Goal: Task Accomplishment & Management: Use online tool/utility

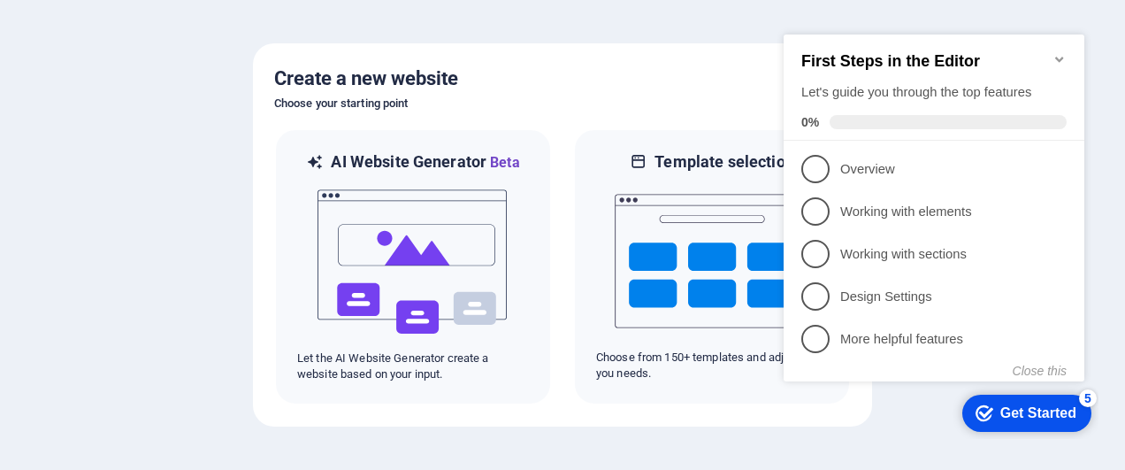
click at [1035, 419] on div "Get Started" at bounding box center [1039, 413] width 76 height 16
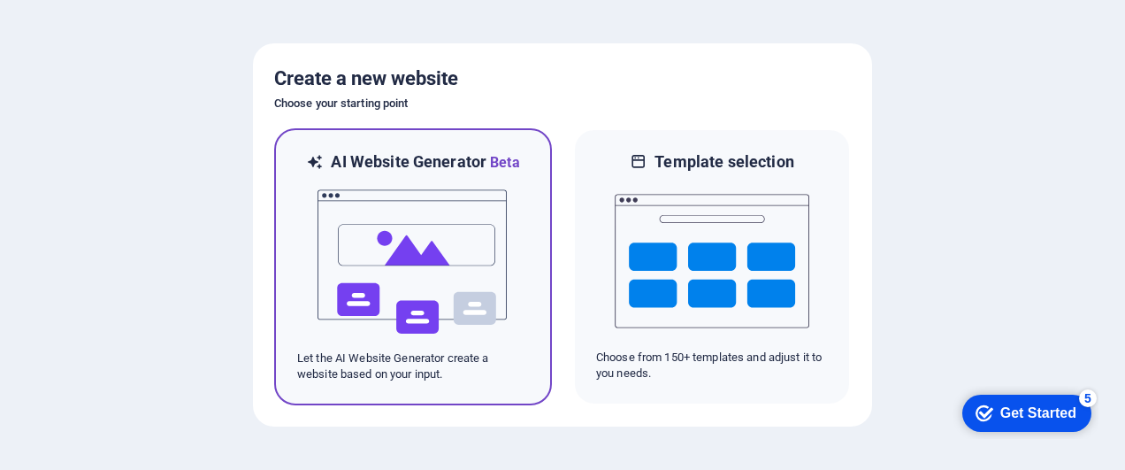
click at [439, 244] on img at bounding box center [413, 261] width 195 height 177
click at [460, 265] on img at bounding box center [413, 261] width 195 height 177
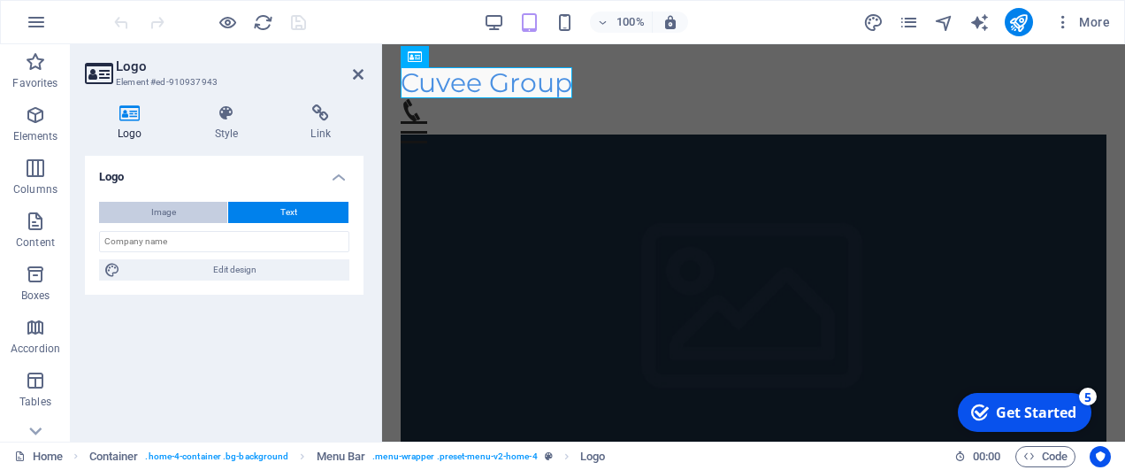
click at [177, 209] on button "Image" at bounding box center [163, 212] width 128 height 21
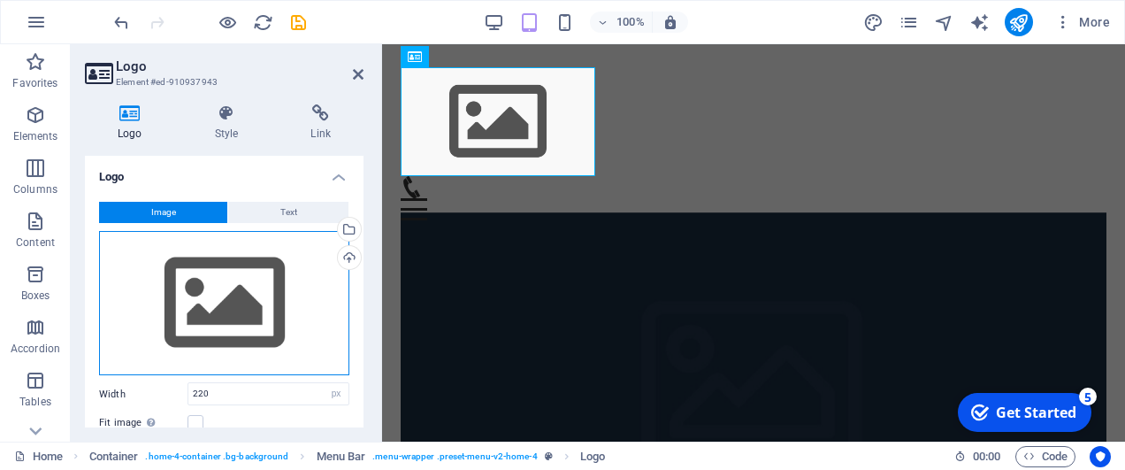
click at [237, 329] on div "Drag files here, click to choose files or select files from Files or our free s…" at bounding box center [224, 303] width 250 height 145
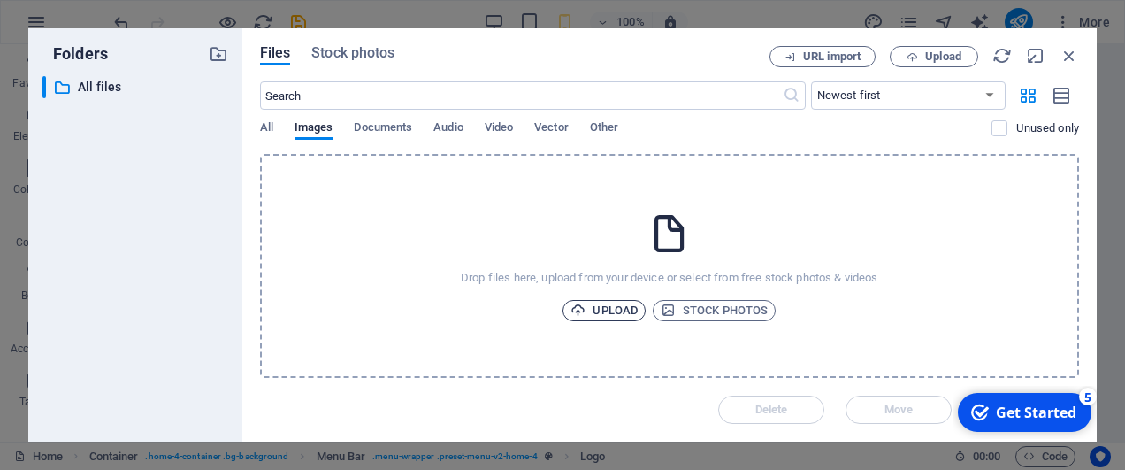
click at [616, 307] on span "Upload" at bounding box center [604, 310] width 67 height 21
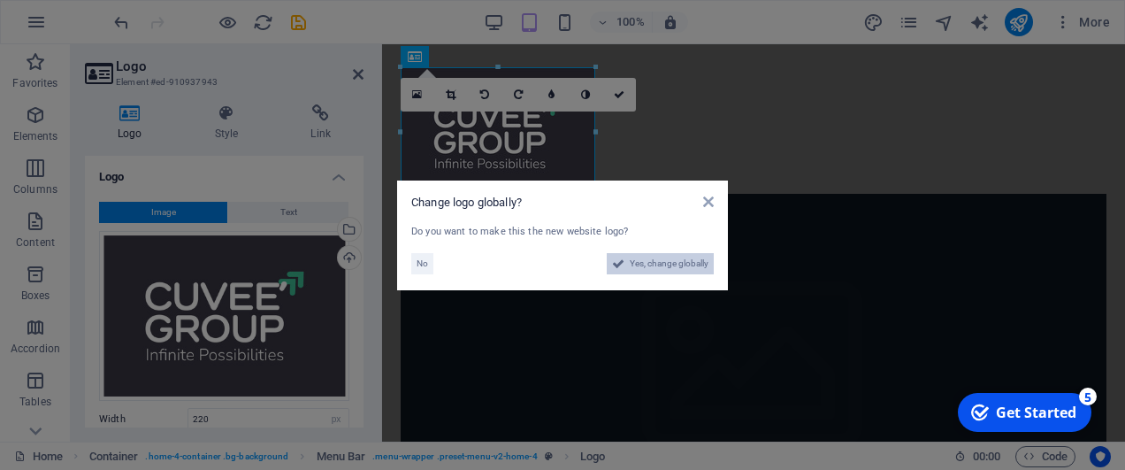
click at [662, 260] on span "Yes, change globally" at bounding box center [669, 263] width 79 height 21
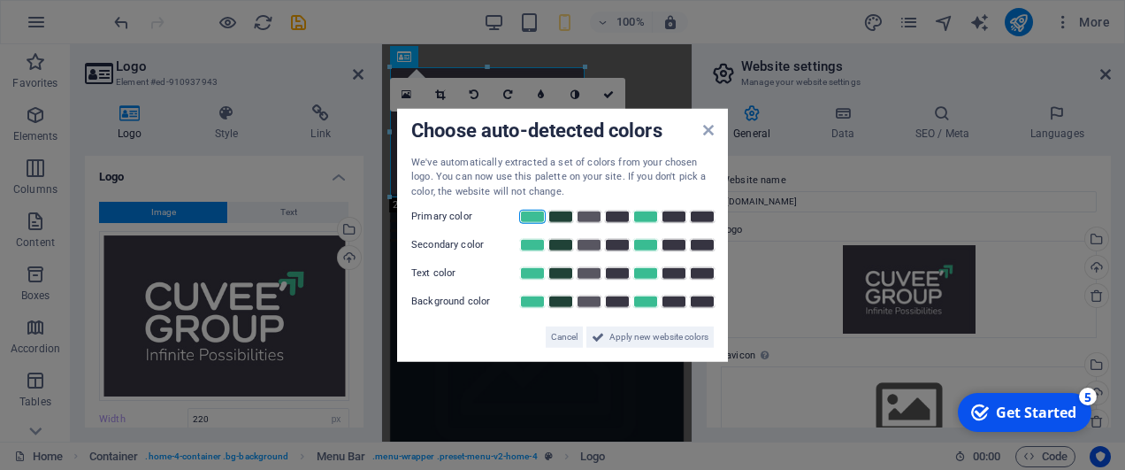
click at [532, 217] on link at bounding box center [532, 217] width 27 height 14
click at [567, 246] on link at bounding box center [561, 245] width 27 height 14
click at [639, 339] on span "Apply new website colors" at bounding box center [659, 336] width 99 height 21
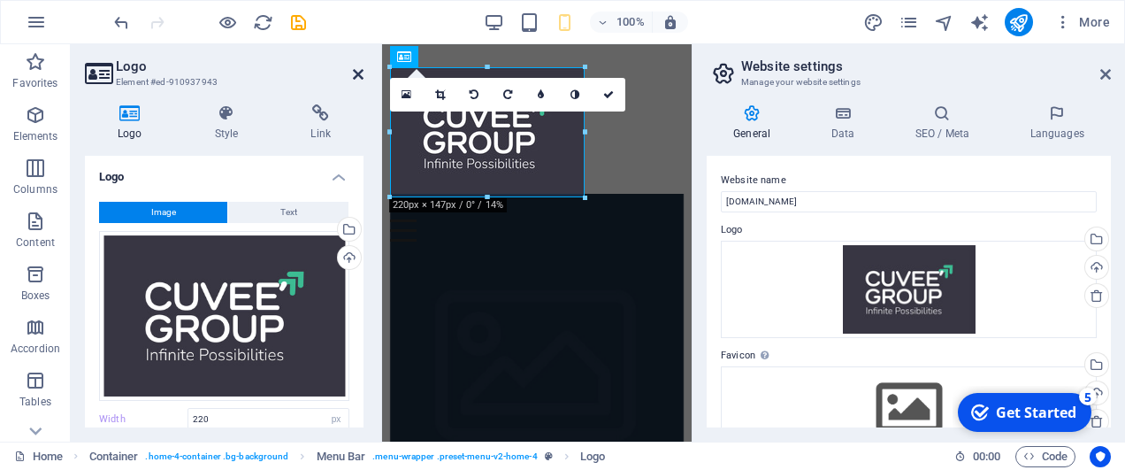
drag, startPoint x: 356, startPoint y: 74, endPoint x: 297, endPoint y: 36, distance: 69.7
click at [356, 74] on icon at bounding box center [358, 74] width 11 height 14
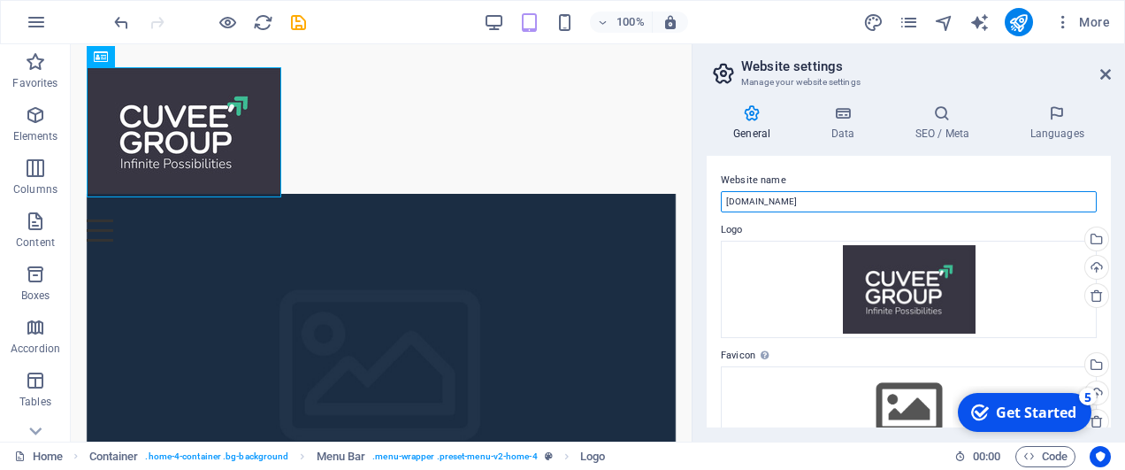
click at [802, 203] on input "[DOMAIN_NAME]" at bounding box center [909, 201] width 376 height 21
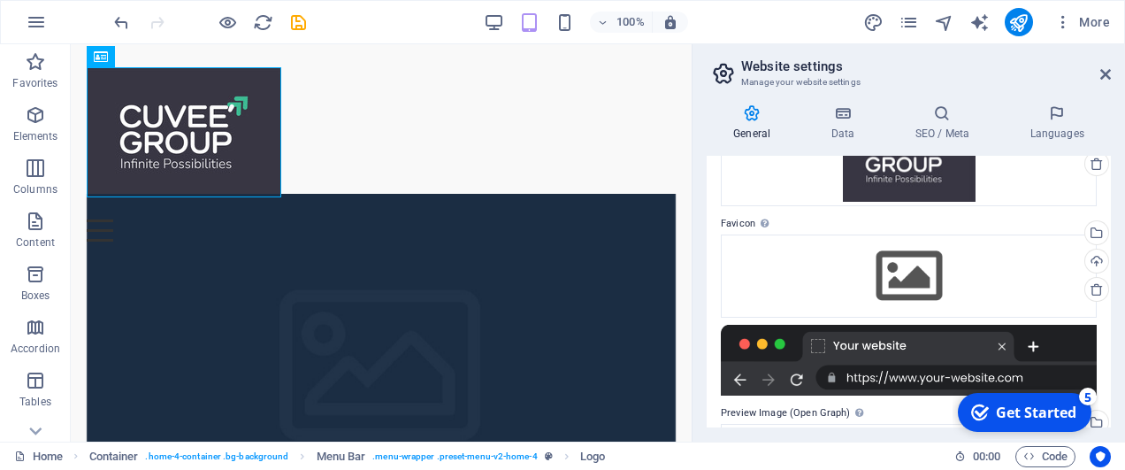
scroll to position [177, 0]
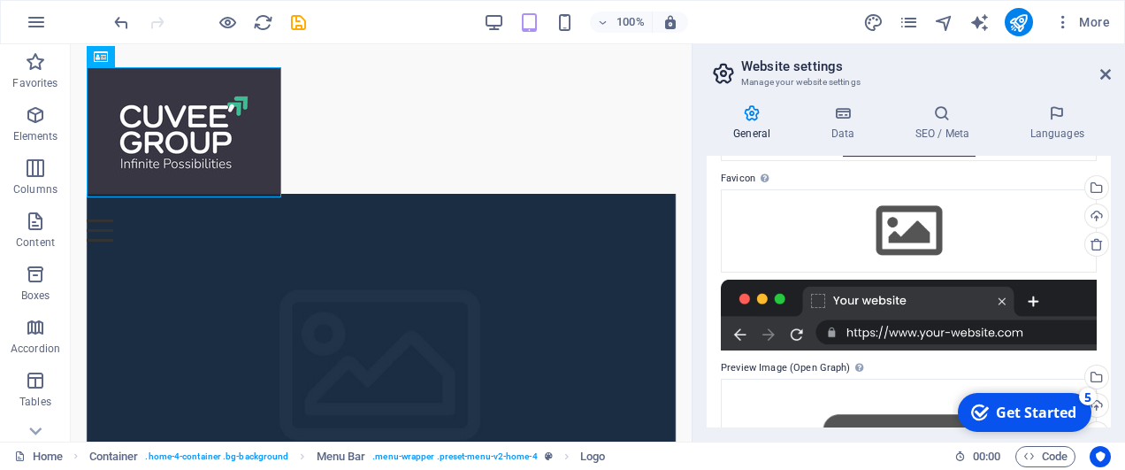
click at [904, 334] on div at bounding box center [909, 315] width 376 height 71
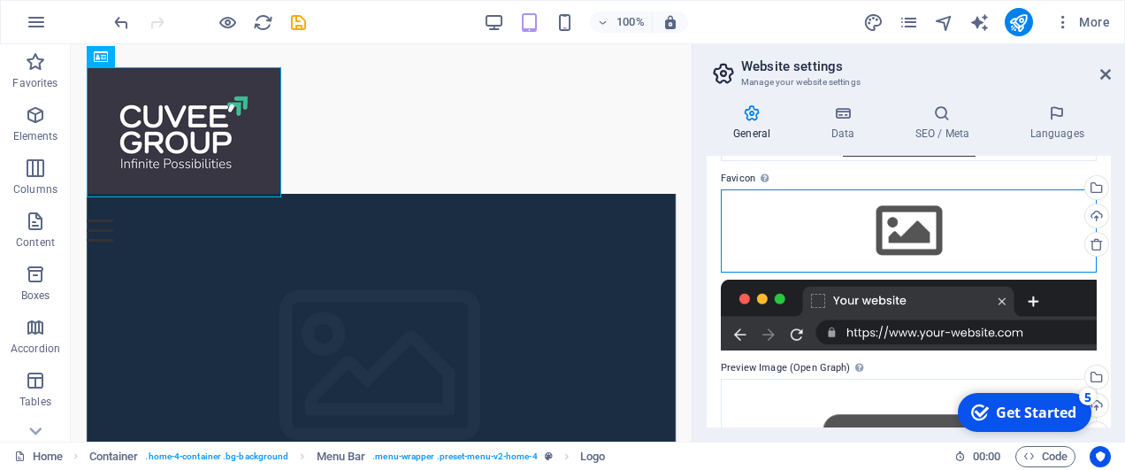
click at [908, 236] on div "Drag files here, click to choose files or select files from Files or our free s…" at bounding box center [909, 230] width 376 height 83
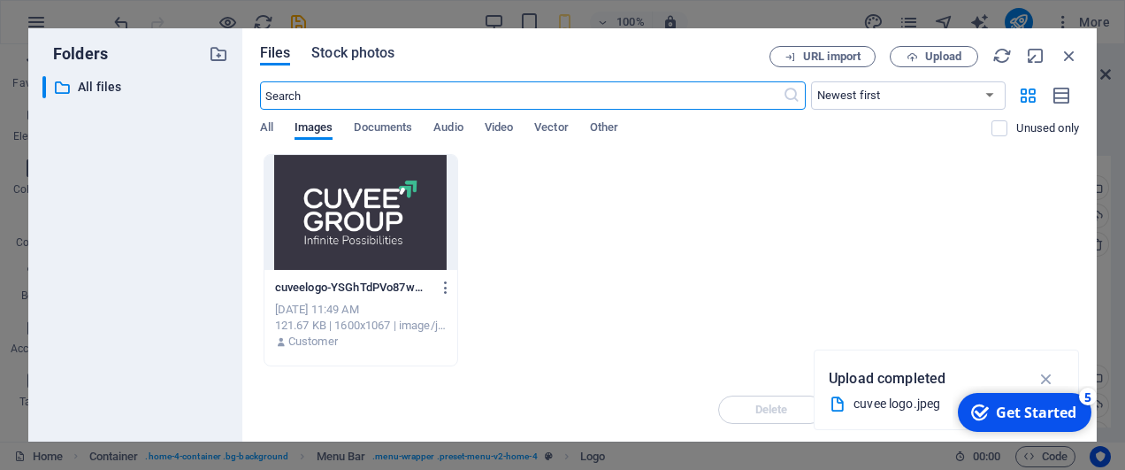
click at [361, 51] on span "Stock photos" at bounding box center [352, 52] width 83 height 21
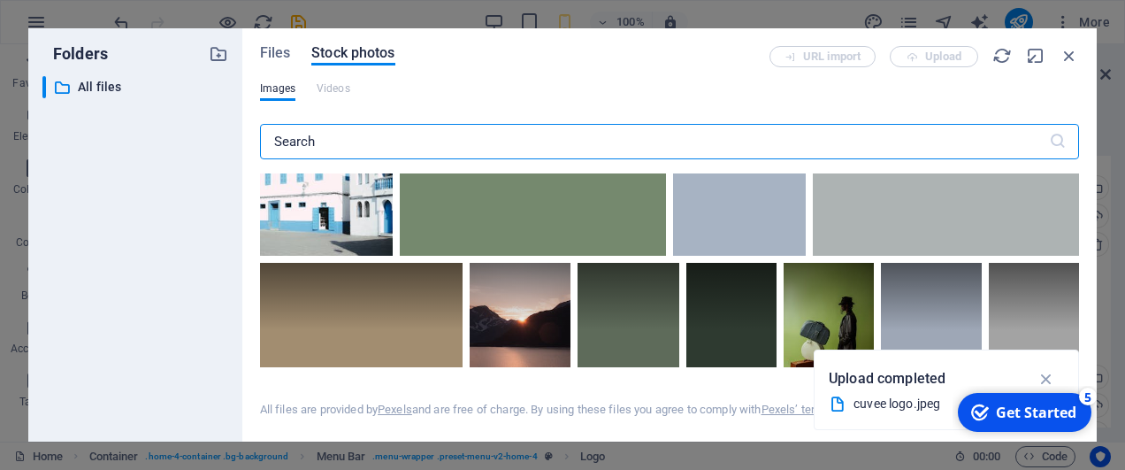
scroll to position [0, 0]
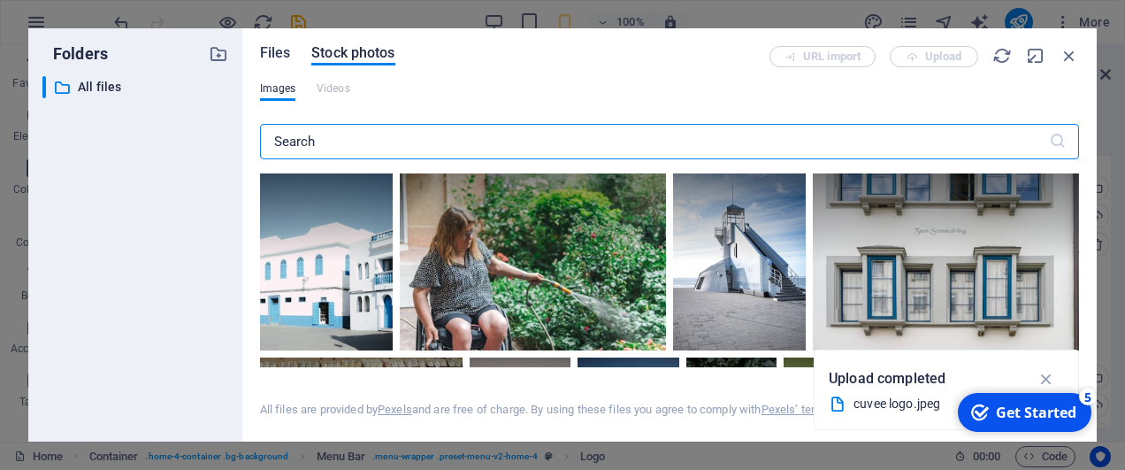
click at [271, 55] on span "Files" at bounding box center [275, 52] width 31 height 21
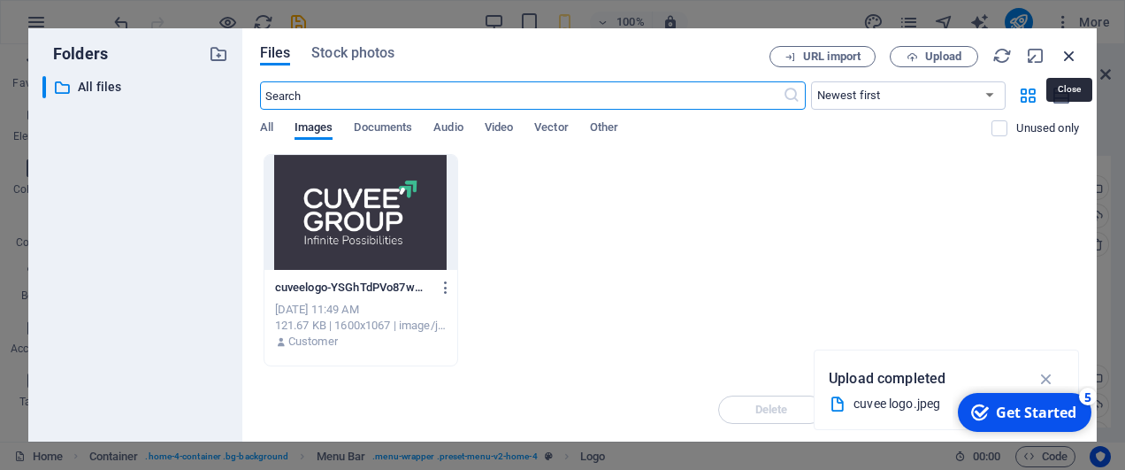
click at [1071, 52] on icon "button" at bounding box center [1069, 55] width 19 height 19
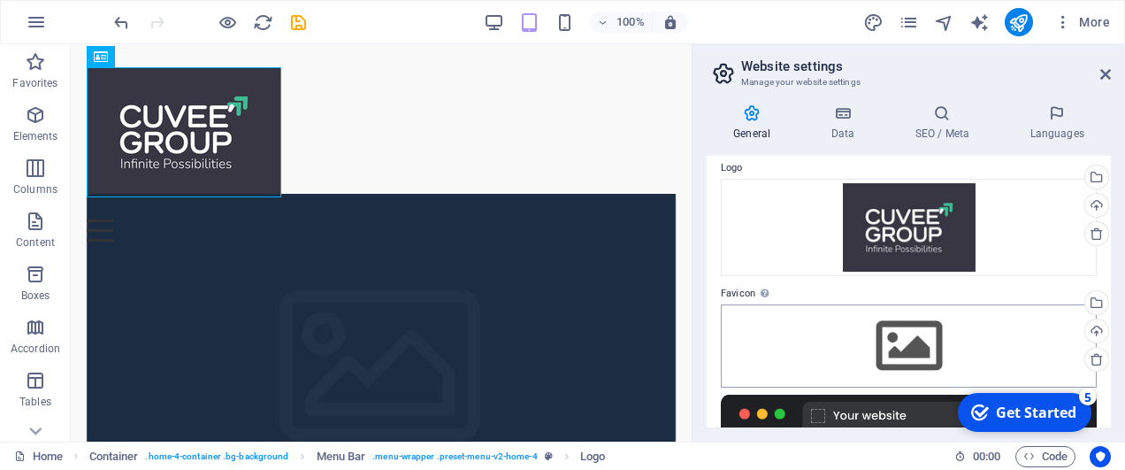
scroll to position [88, 0]
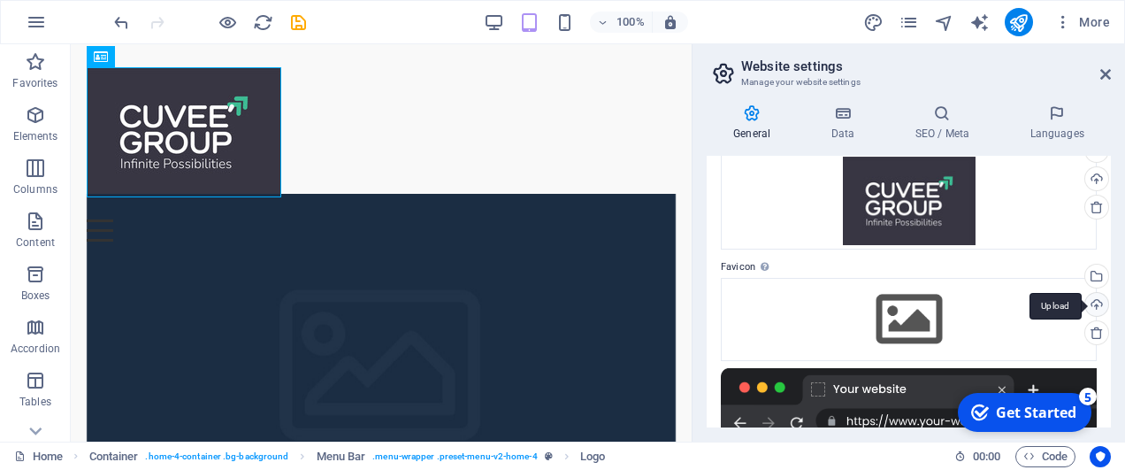
click at [1095, 304] on div "Upload" at bounding box center [1095, 306] width 27 height 27
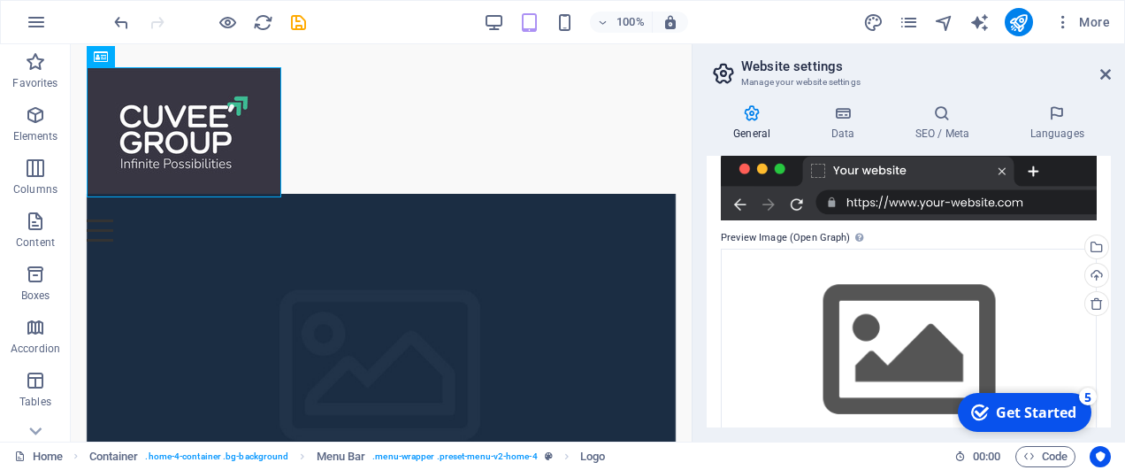
scroll to position [359, 0]
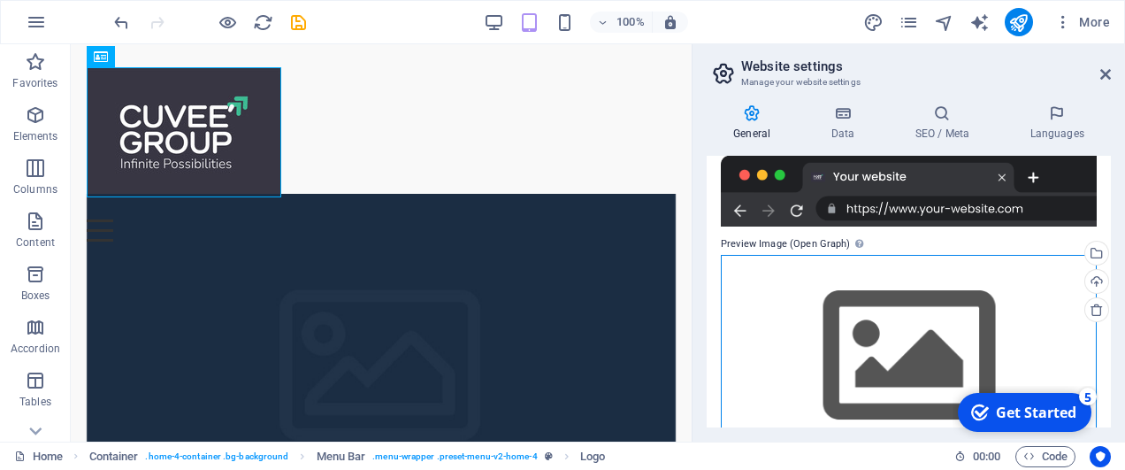
click at [884, 276] on div "Drag files here, click to choose files or select files from Files or our free s…" at bounding box center [909, 356] width 376 height 203
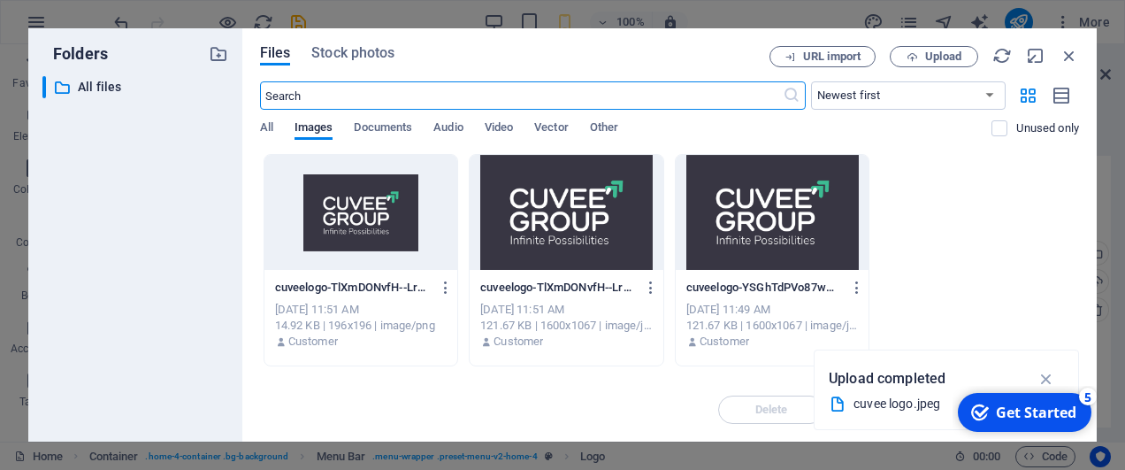
scroll to position [403, 0]
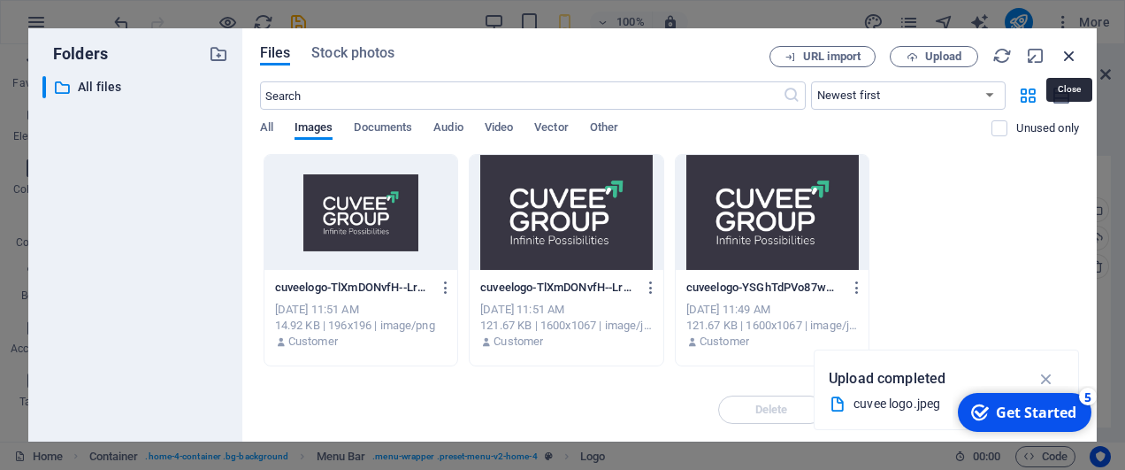
click at [1069, 59] on icon "button" at bounding box center [1069, 55] width 19 height 19
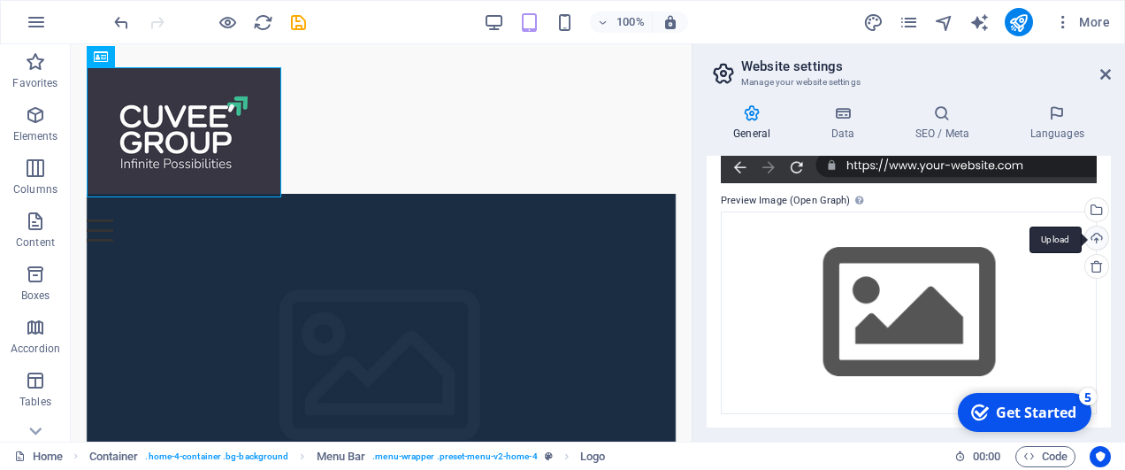
click at [1090, 237] on div "Upload" at bounding box center [1095, 240] width 27 height 27
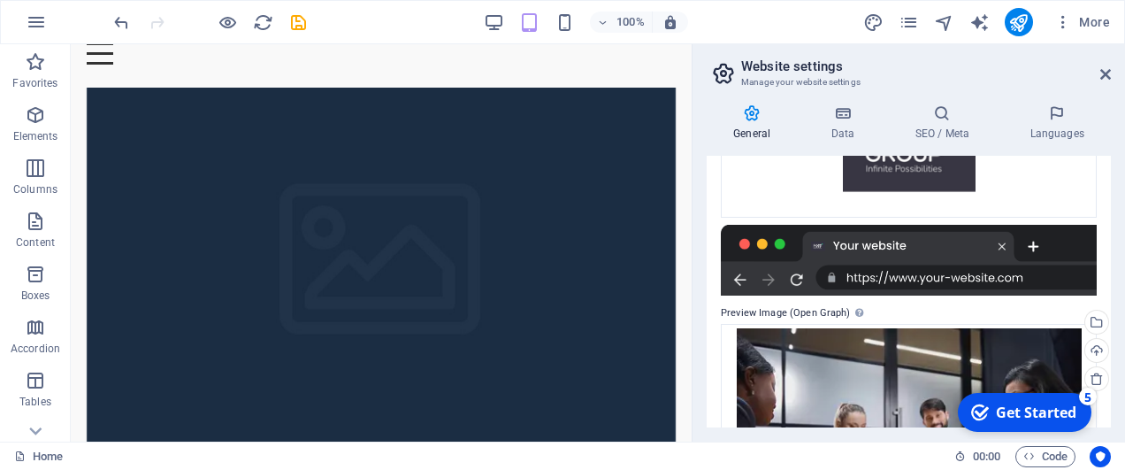
scroll to position [159, 0]
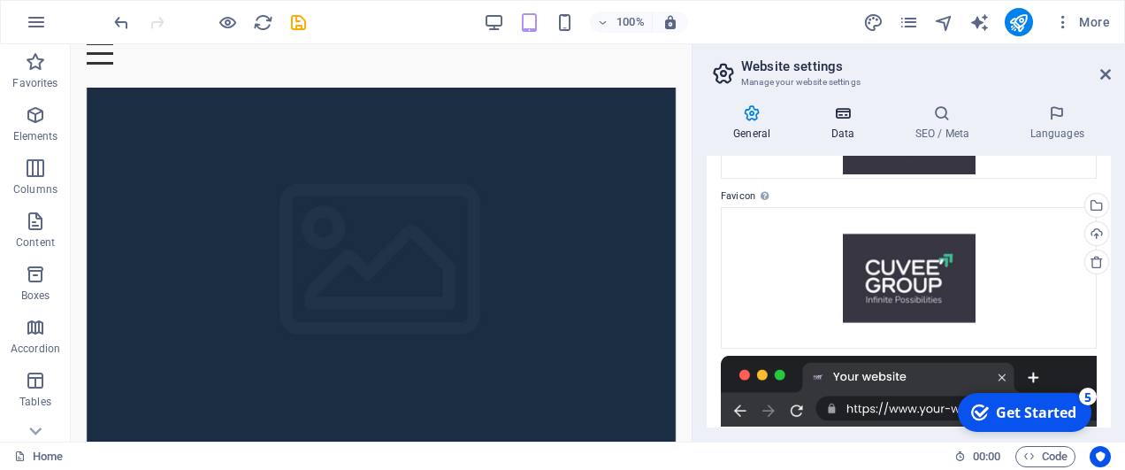
click at [847, 121] on icon at bounding box center [842, 113] width 77 height 18
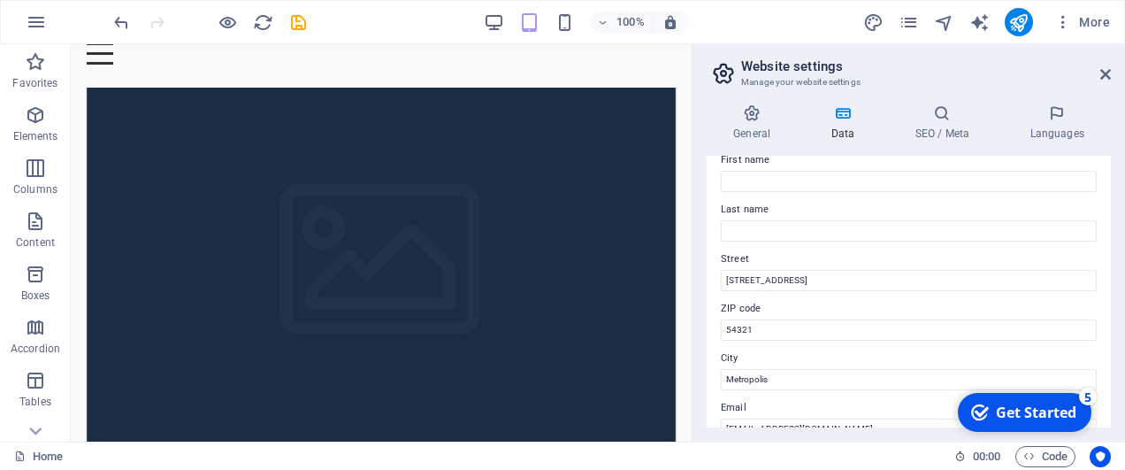
scroll to position [0, 0]
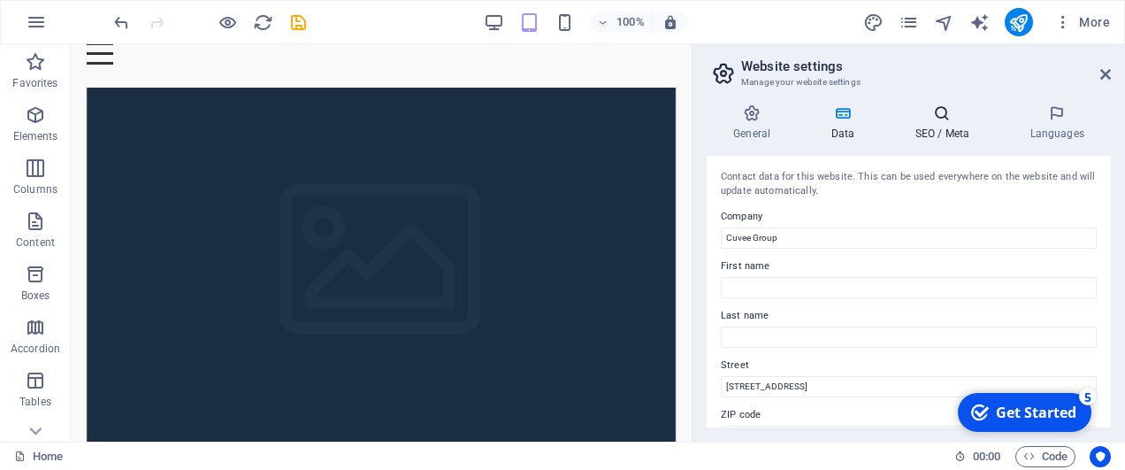
click at [942, 127] on h4 "SEO / Meta" at bounding box center [945, 122] width 115 height 37
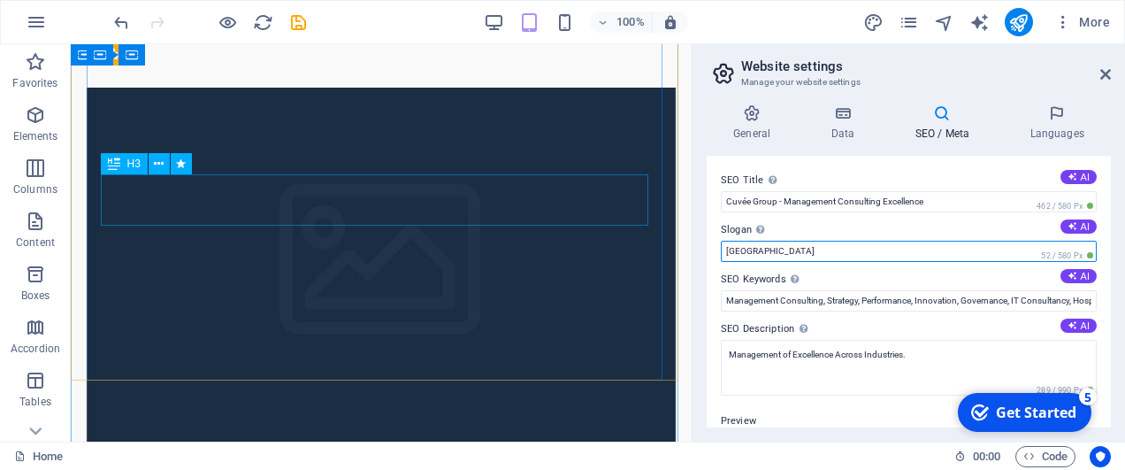
drag, startPoint x: 846, startPoint y: 298, endPoint x: 541, endPoint y: 214, distance: 316.6
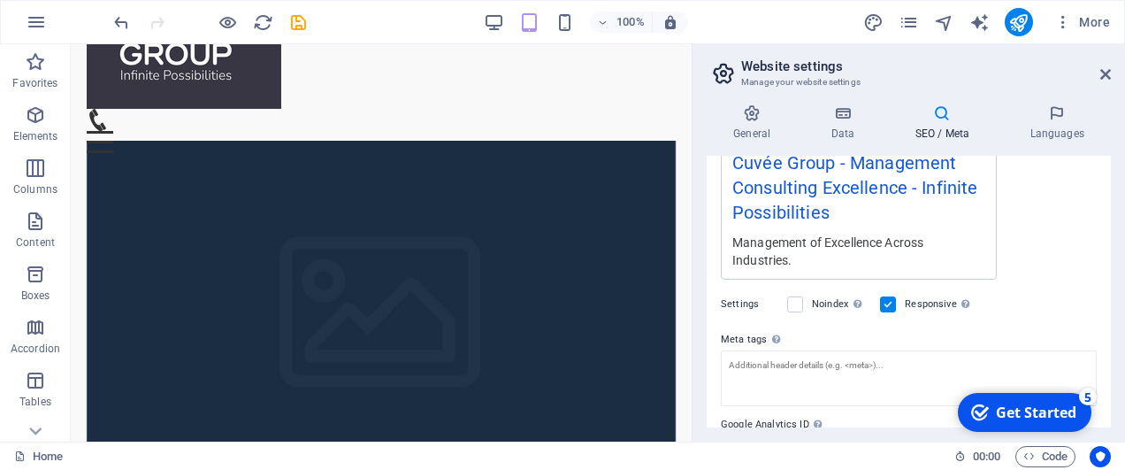
scroll to position [444, 0]
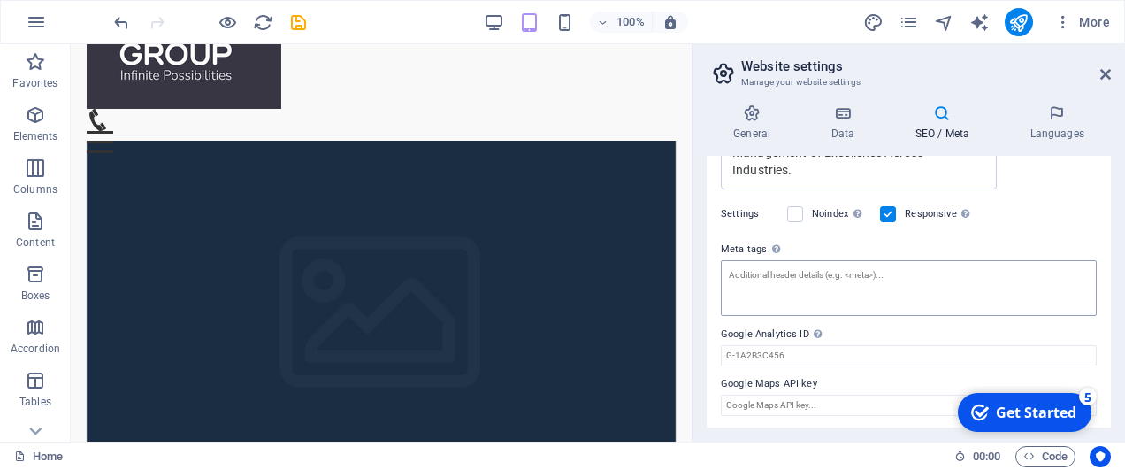
type input "Infinite Possibilities"
click at [811, 294] on textarea "Meta tags Enter HTML code here that will be placed inside the tags of your webs…" at bounding box center [909, 288] width 376 height 56
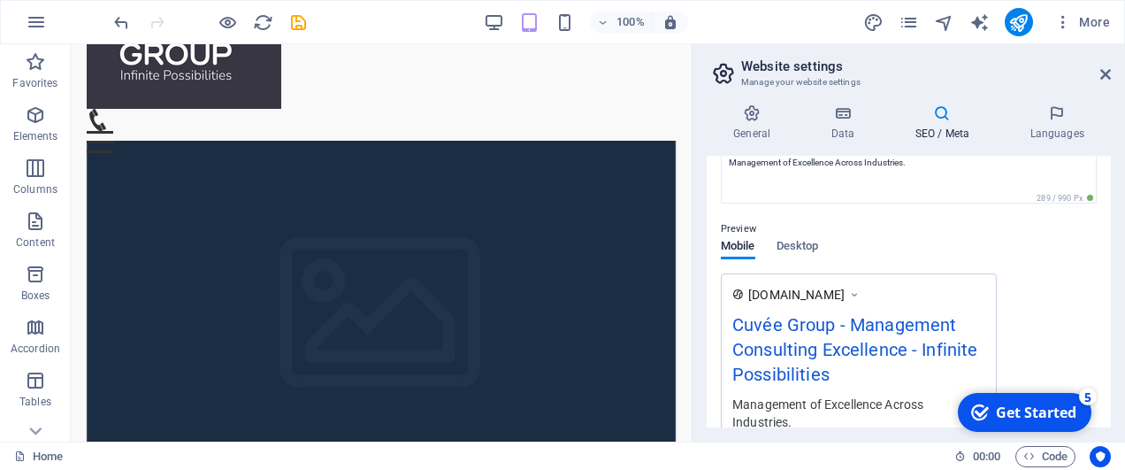
scroll to position [0, 0]
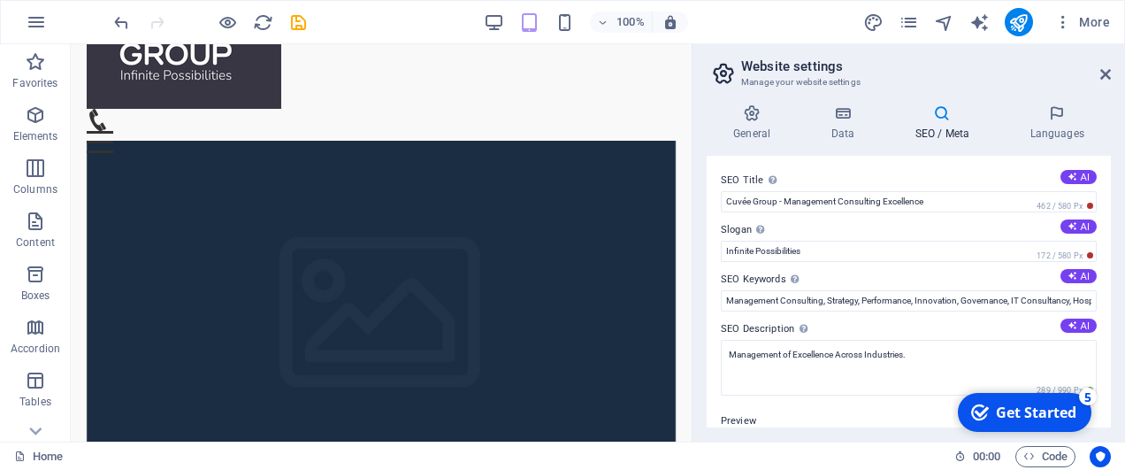
click at [1026, 411] on div "Get Started" at bounding box center [1036, 412] width 81 height 19
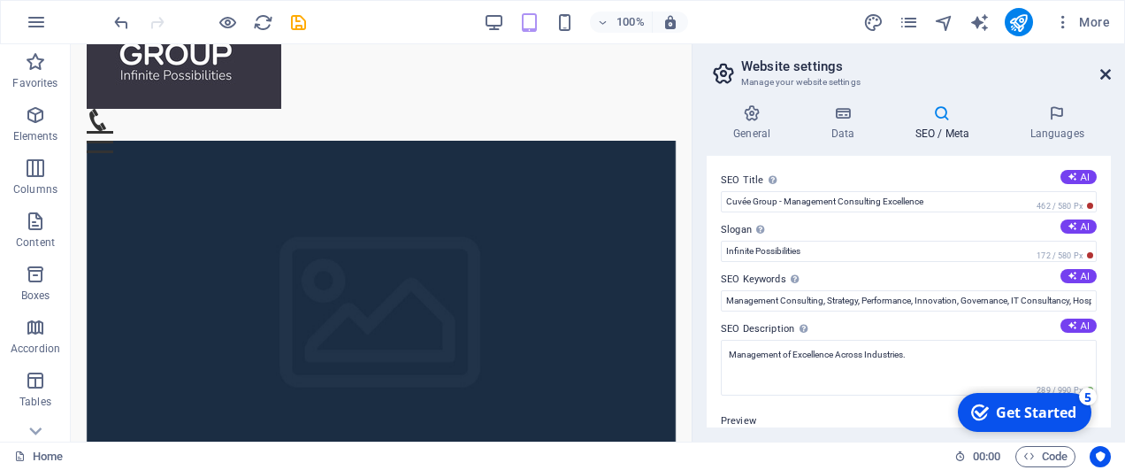
drag, startPoint x: 1103, startPoint y: 69, endPoint x: 1016, endPoint y: 35, distance: 93.8
click at [1103, 69] on icon at bounding box center [1106, 74] width 11 height 14
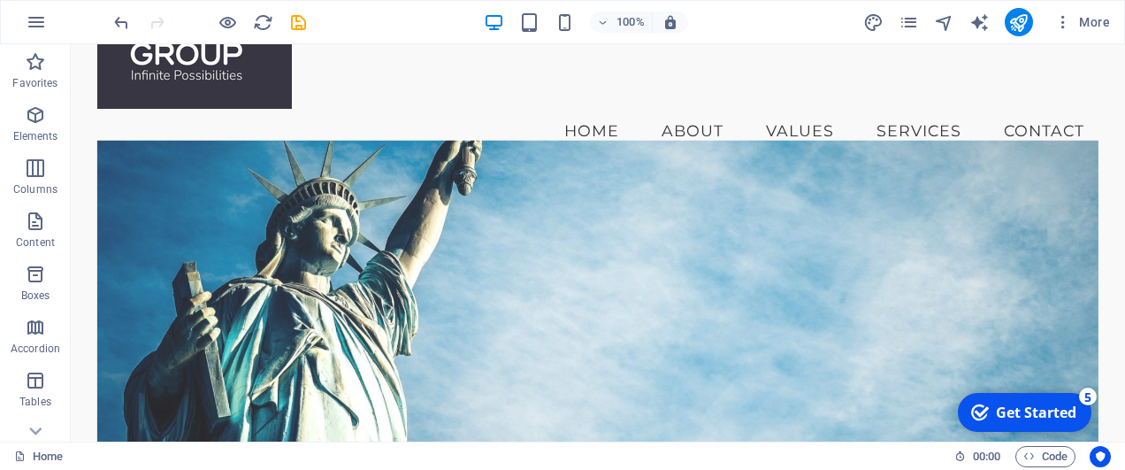
click at [464, 185] on figure at bounding box center [598, 322] width 1002 height 362
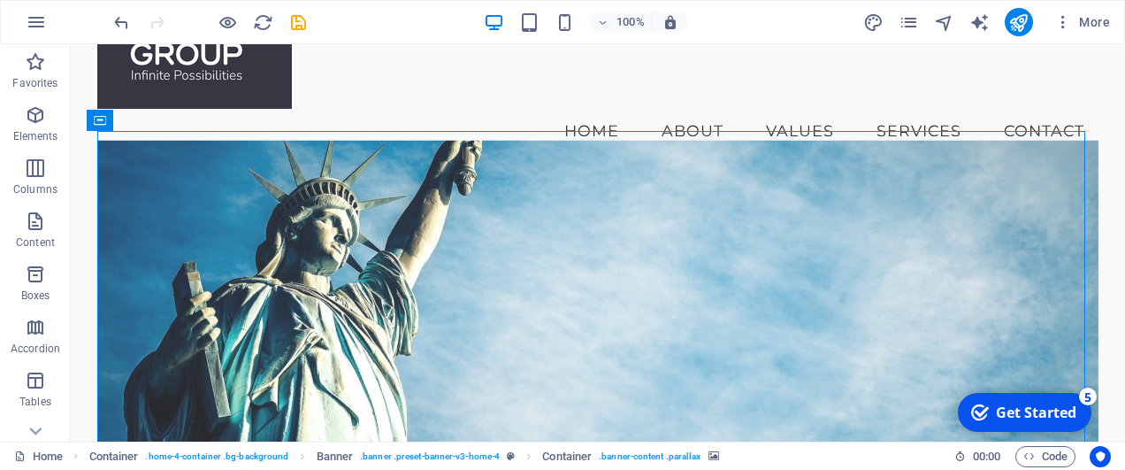
click at [464, 185] on figure at bounding box center [598, 322] width 1002 height 362
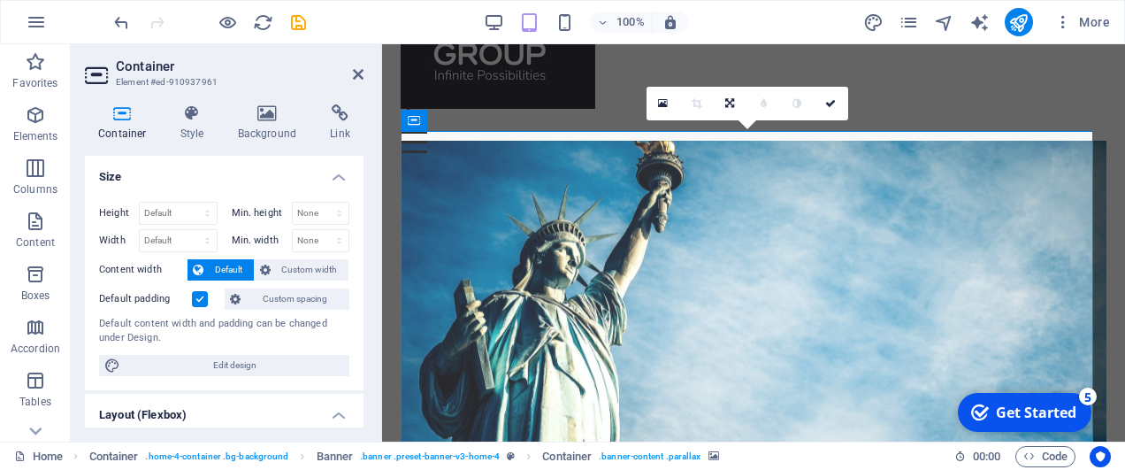
click at [509, 177] on figure at bounding box center [754, 322] width 706 height 362
click at [279, 114] on icon at bounding box center [268, 113] width 86 height 18
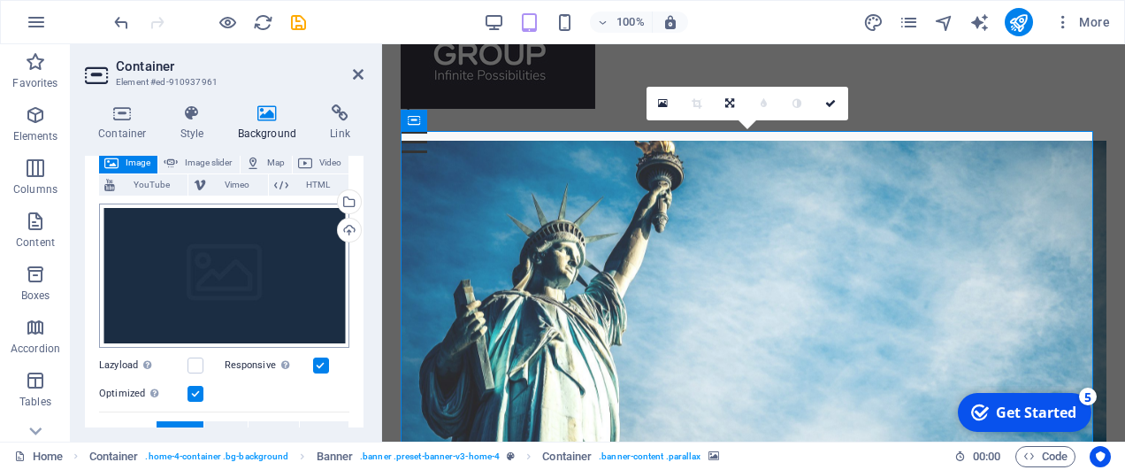
scroll to position [88, 0]
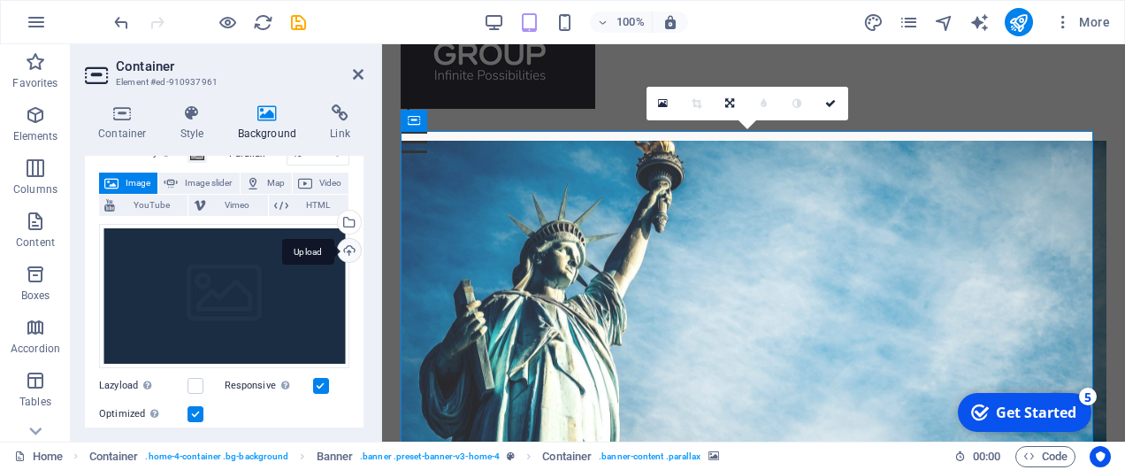
click at [343, 249] on div "Upload" at bounding box center [347, 252] width 27 height 27
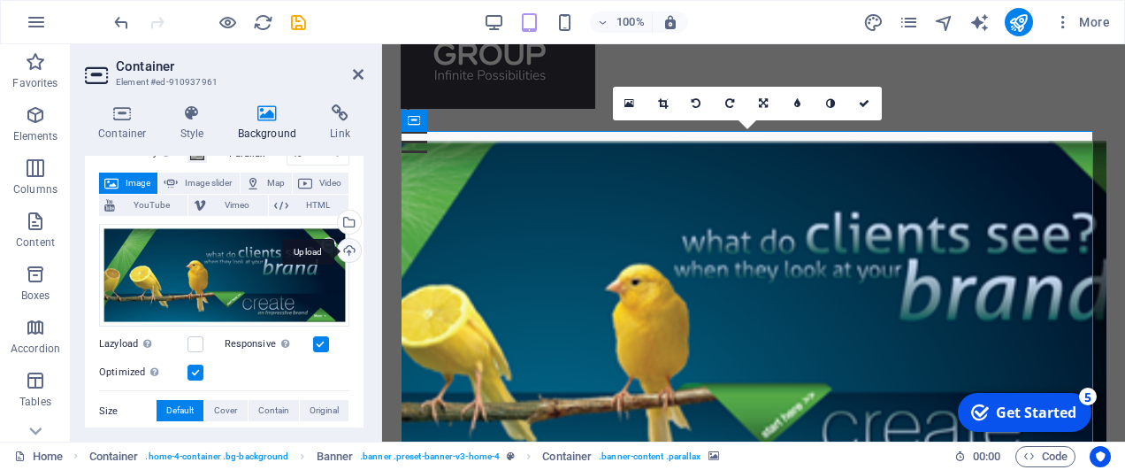
click at [349, 249] on div "Upload" at bounding box center [347, 252] width 27 height 27
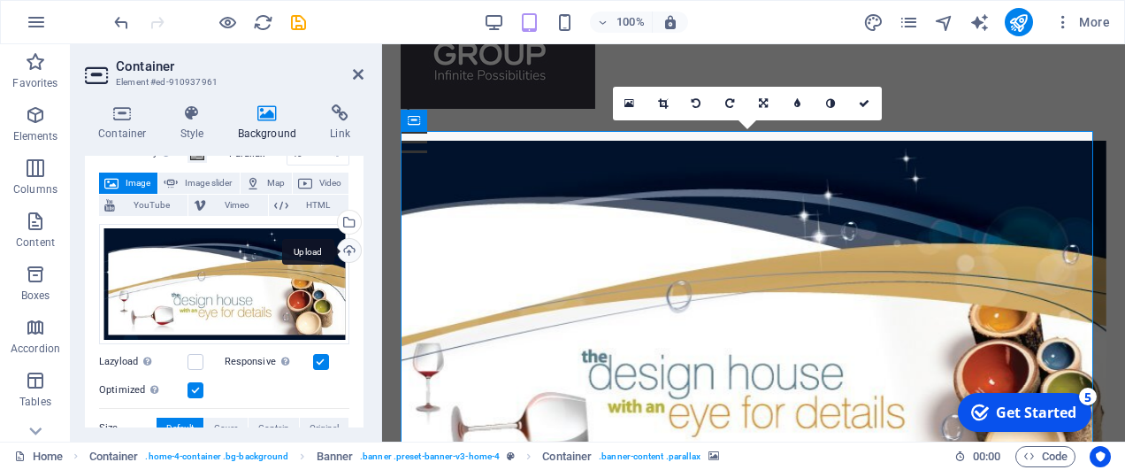
click at [350, 251] on div "Upload" at bounding box center [347, 252] width 27 height 27
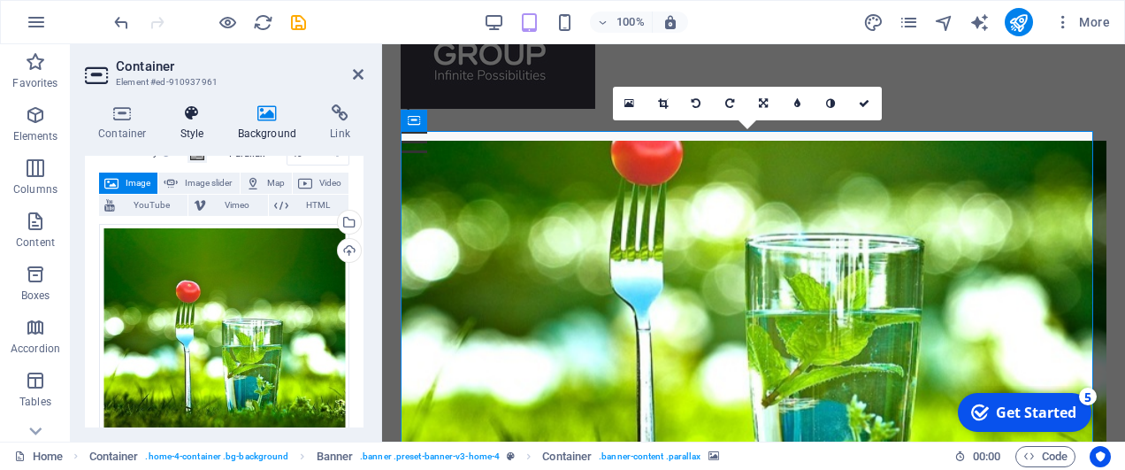
click at [185, 117] on icon at bounding box center [192, 113] width 50 height 18
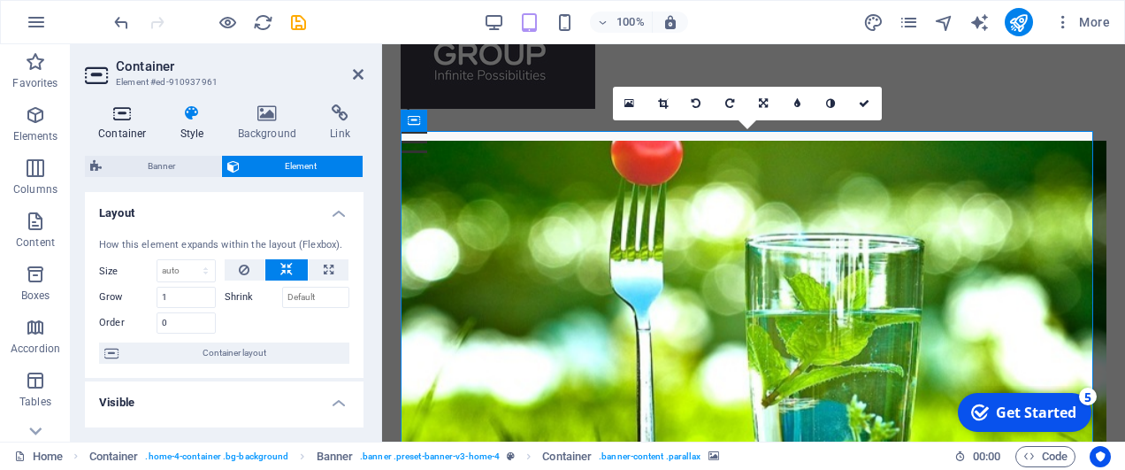
click at [141, 121] on icon at bounding box center [122, 113] width 75 height 18
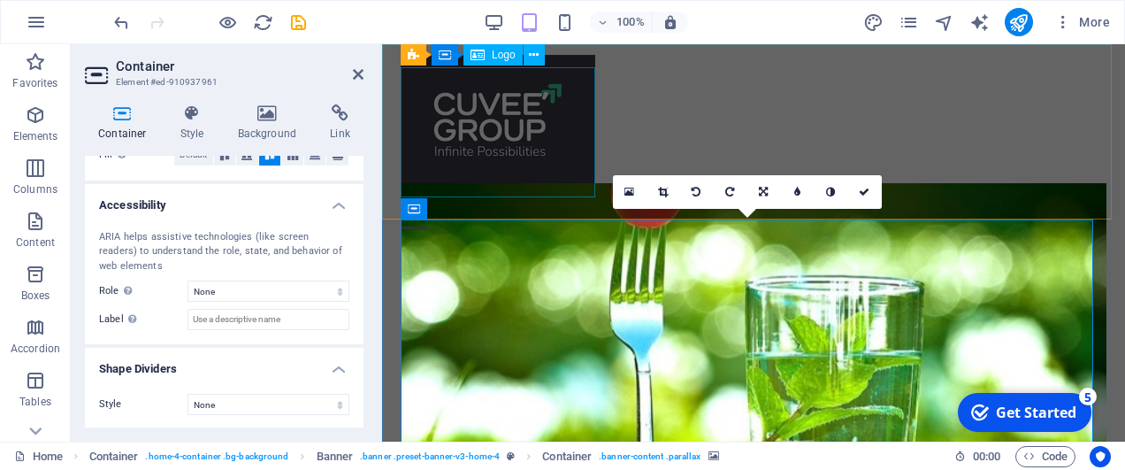
scroll to position [0, 0]
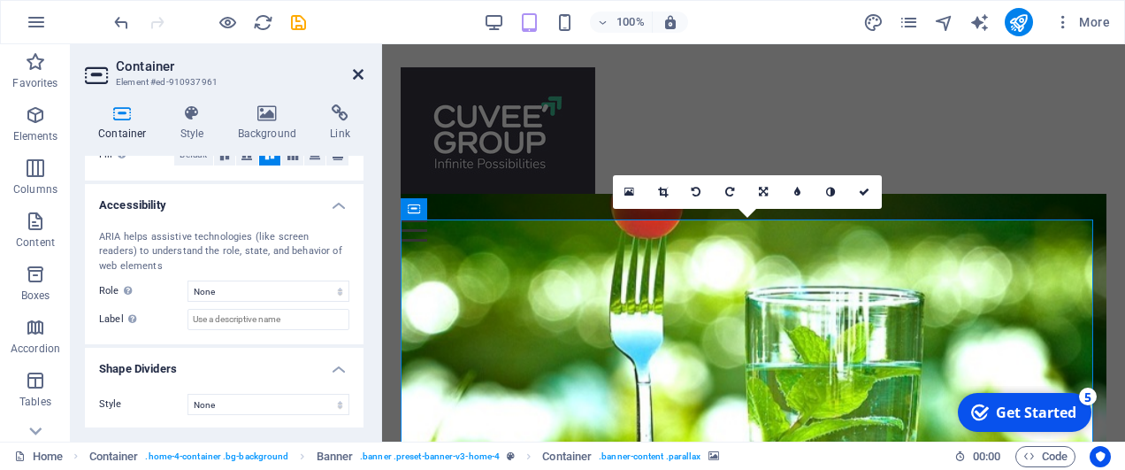
click at [360, 75] on icon at bounding box center [358, 74] width 11 height 14
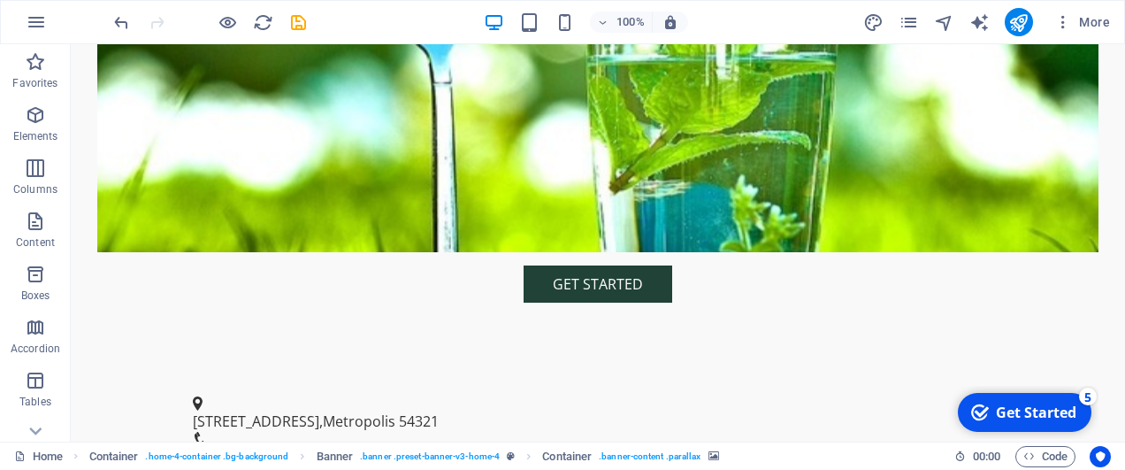
scroll to position [619, 0]
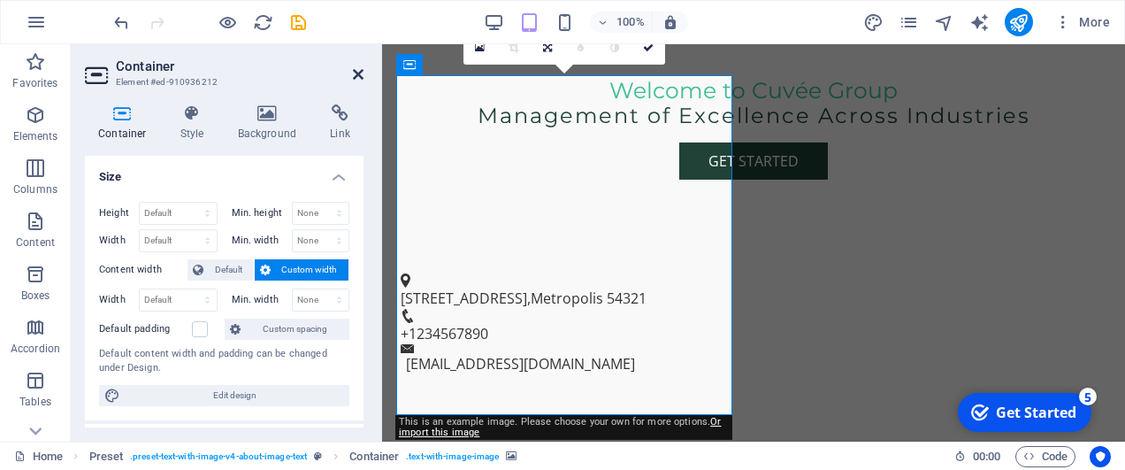
click at [355, 73] on icon at bounding box center [358, 74] width 11 height 14
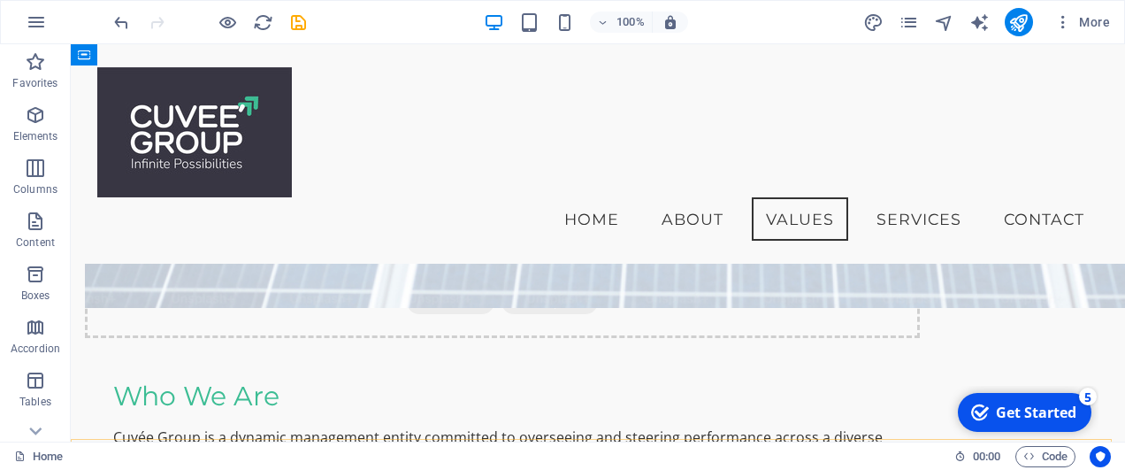
scroll to position [857, 0]
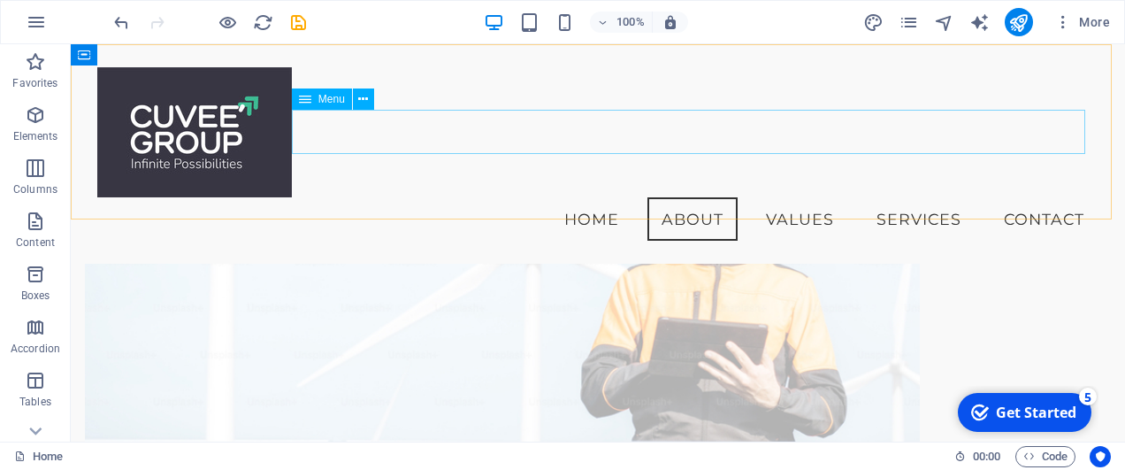
click at [907, 197] on nav "Home About Values Services Contact" at bounding box center [598, 219] width 1002 height 44
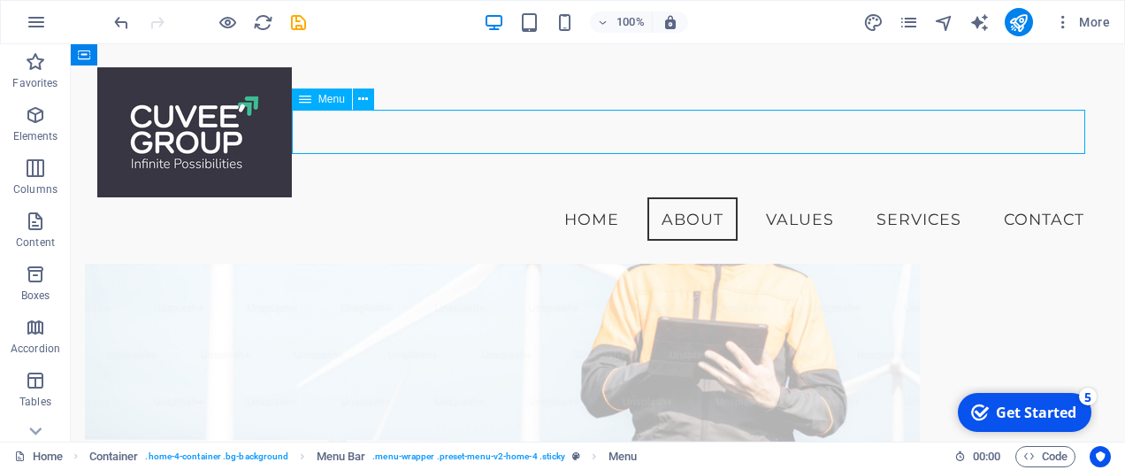
click at [1019, 197] on nav "Home About Values Services Contact" at bounding box center [598, 219] width 1002 height 44
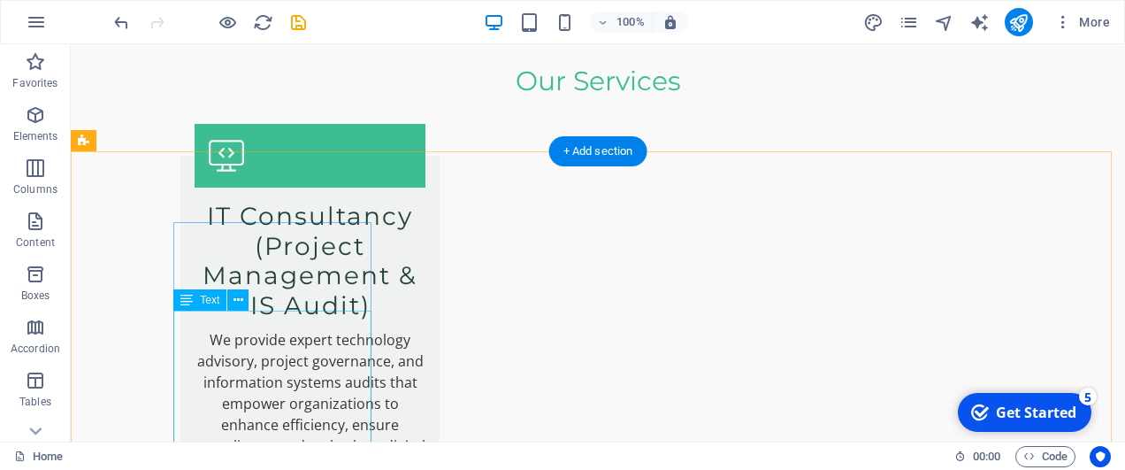
scroll to position [2800, 0]
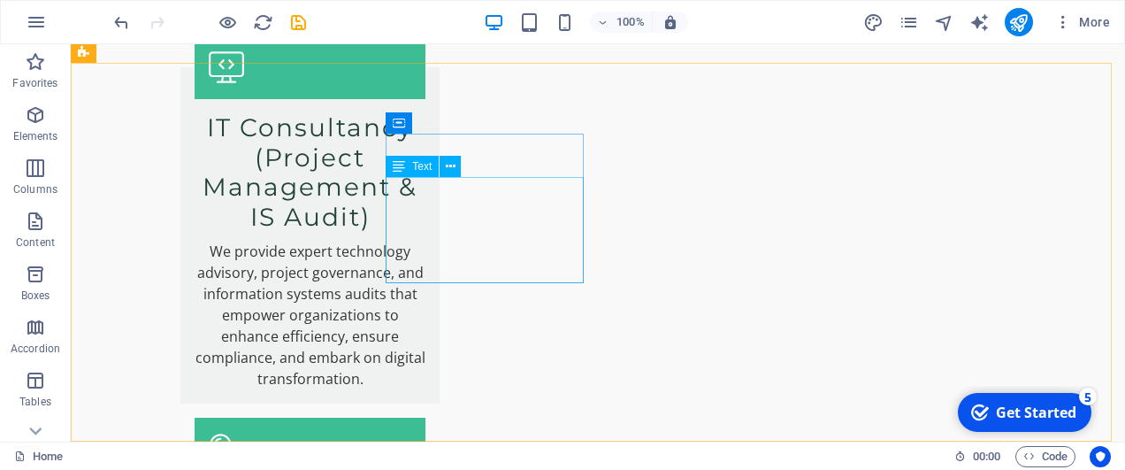
click at [414, 166] on span "Text" at bounding box center [421, 166] width 19 height 11
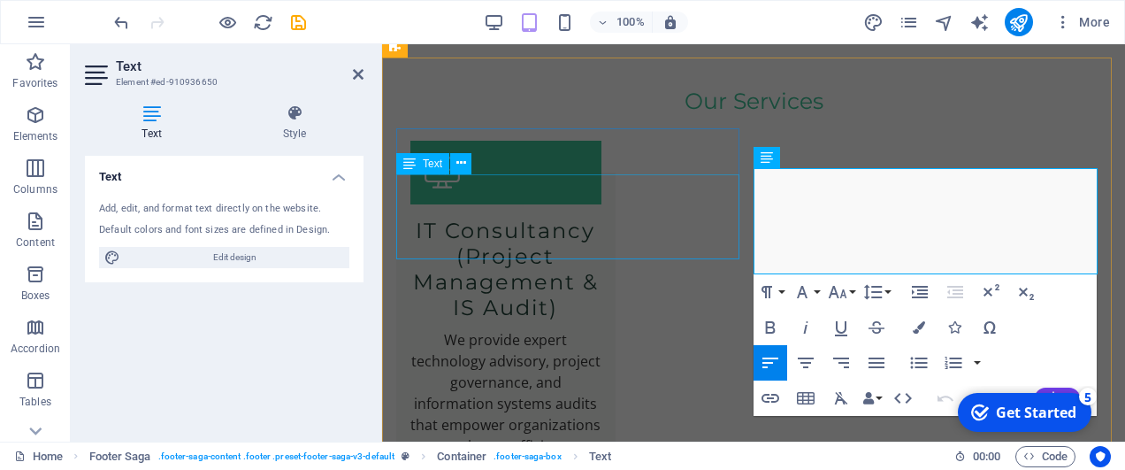
scroll to position [2920, 0]
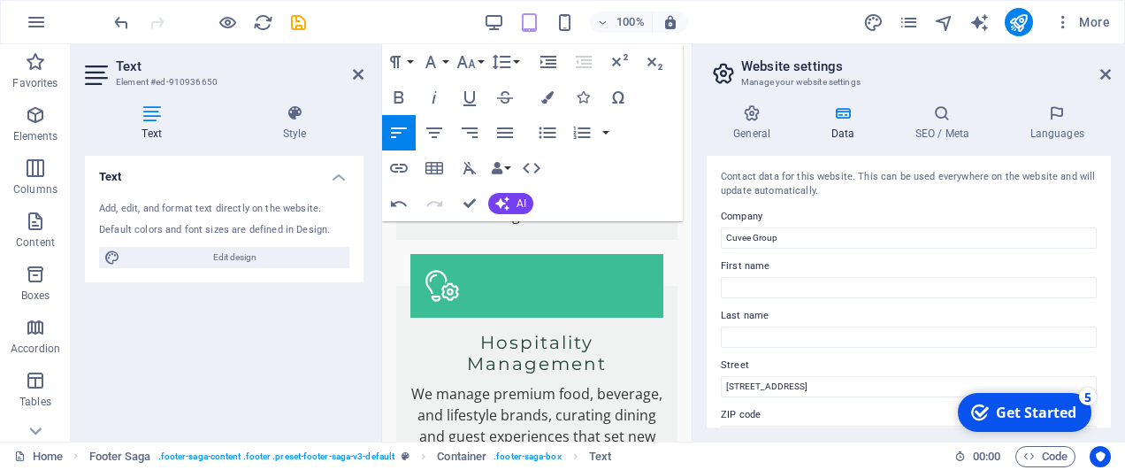
scroll to position [4707, 0]
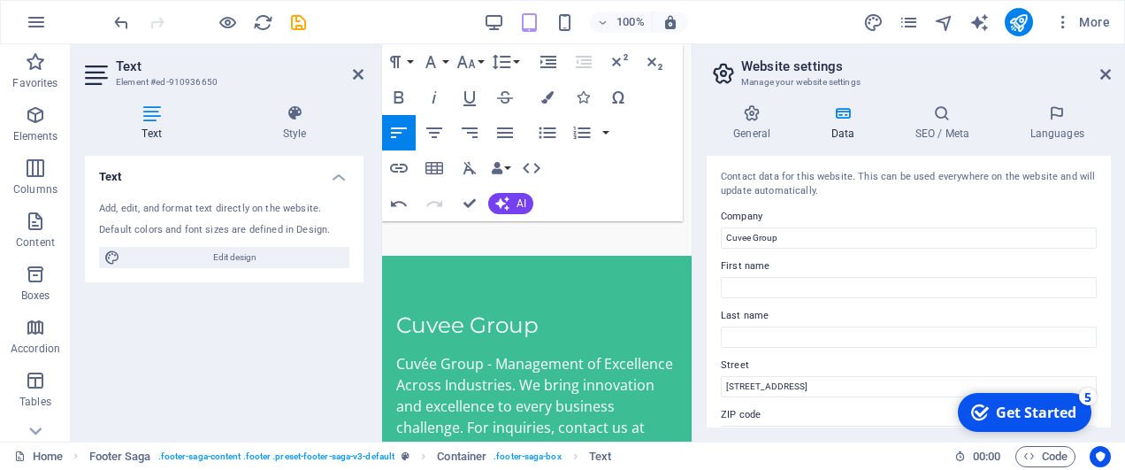
click at [865, 216] on label "Company" at bounding box center [909, 216] width 376 height 21
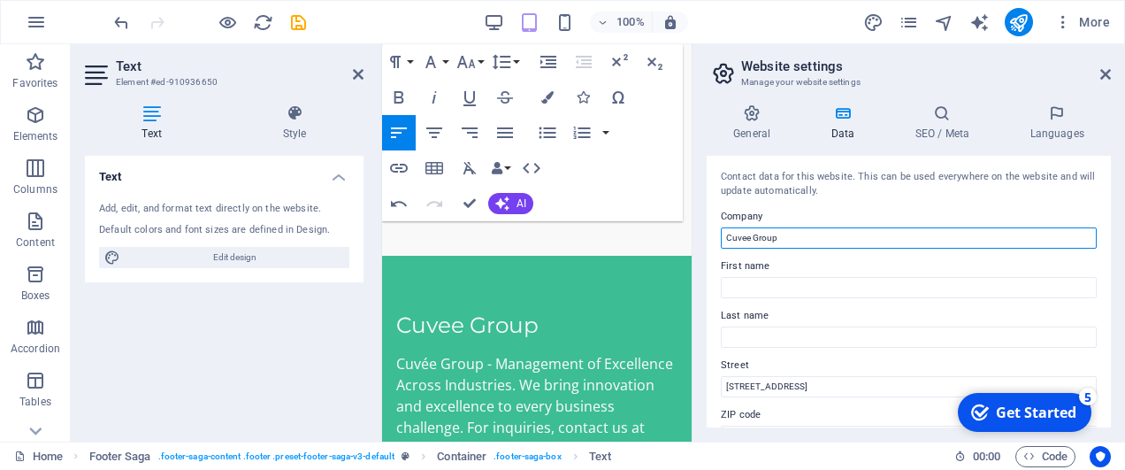
click at [865, 227] on input "Cuvee Group" at bounding box center [909, 237] width 376 height 21
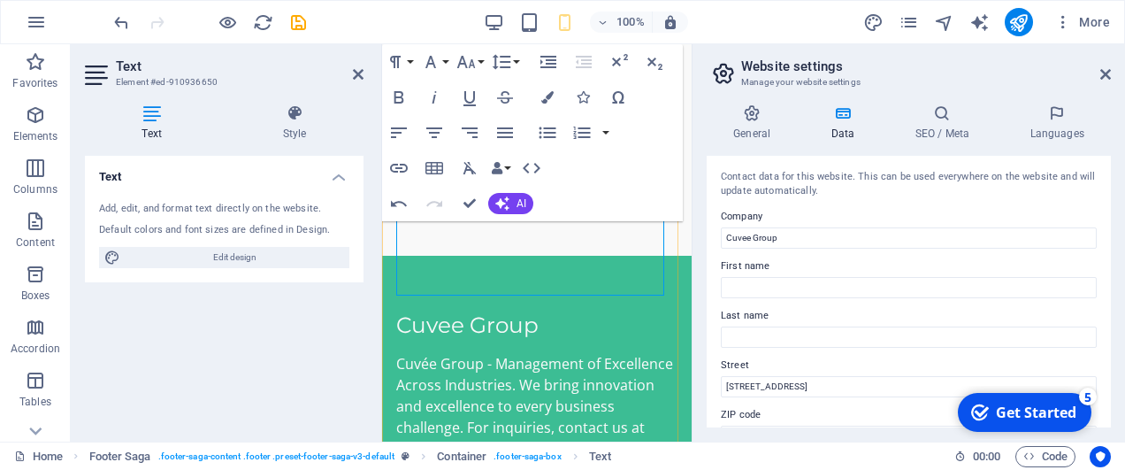
click at [513, 239] on icon "button" at bounding box center [513, 239] width 21 height 21
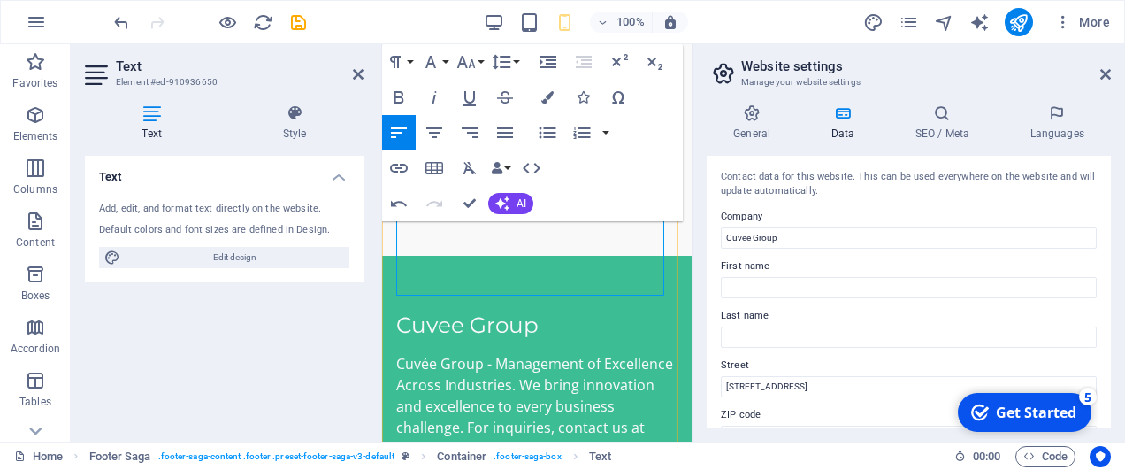
drag, startPoint x: 129, startPoint y: 196, endPoint x: 511, endPoint y: 240, distance: 384.8
click at [511, 240] on icon "button" at bounding box center [513, 239] width 21 height 21
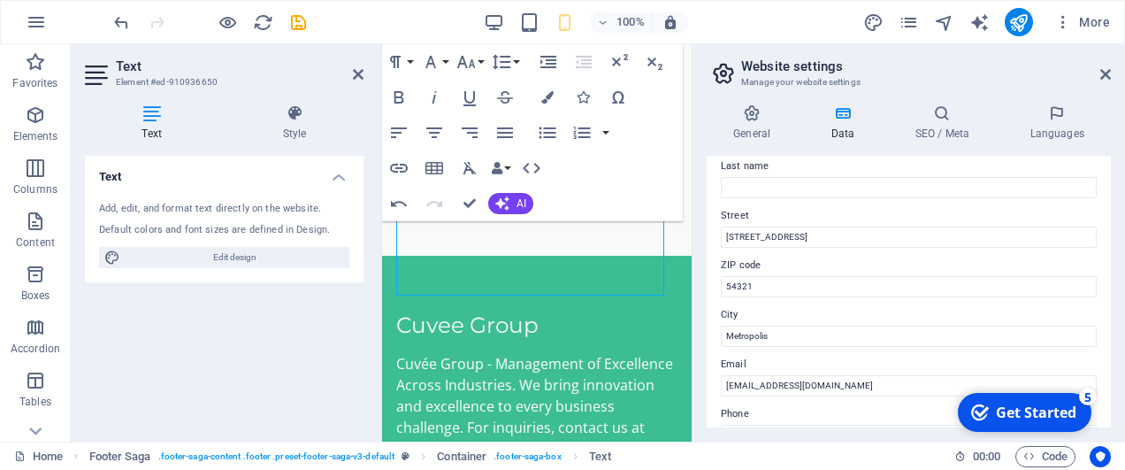
scroll to position [177, 0]
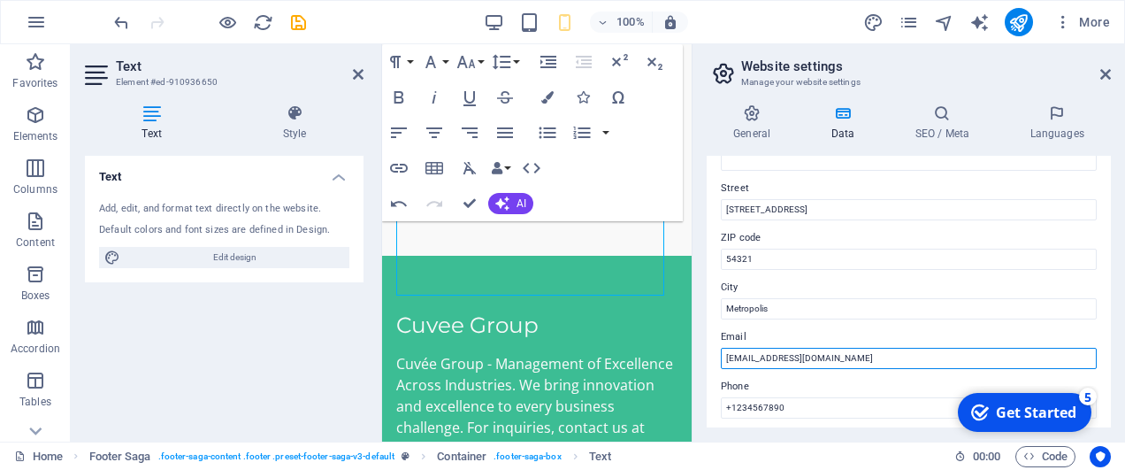
click at [836, 363] on input "info@cuveegroup.com" at bounding box center [909, 358] width 376 height 21
type input "info@cuveegroup.co.ke"
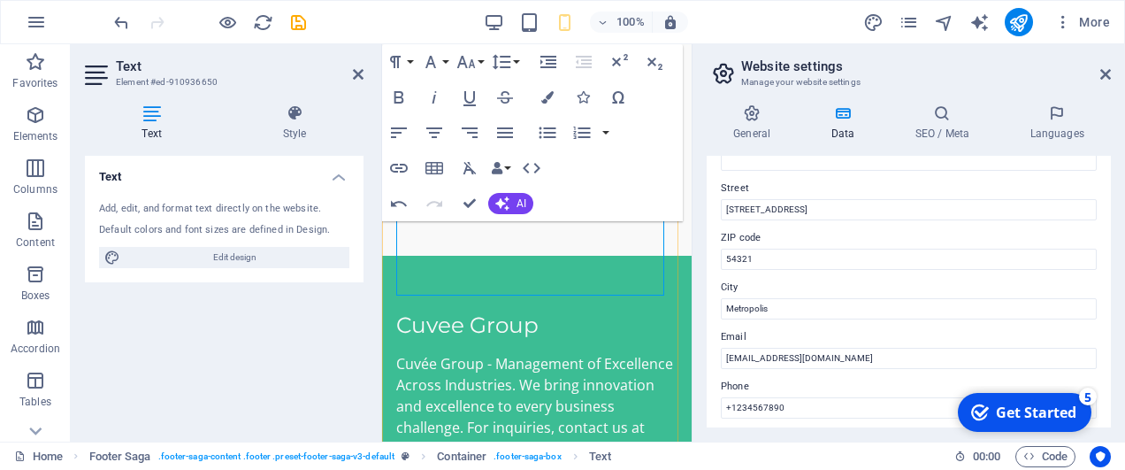
copy p "254795834598"
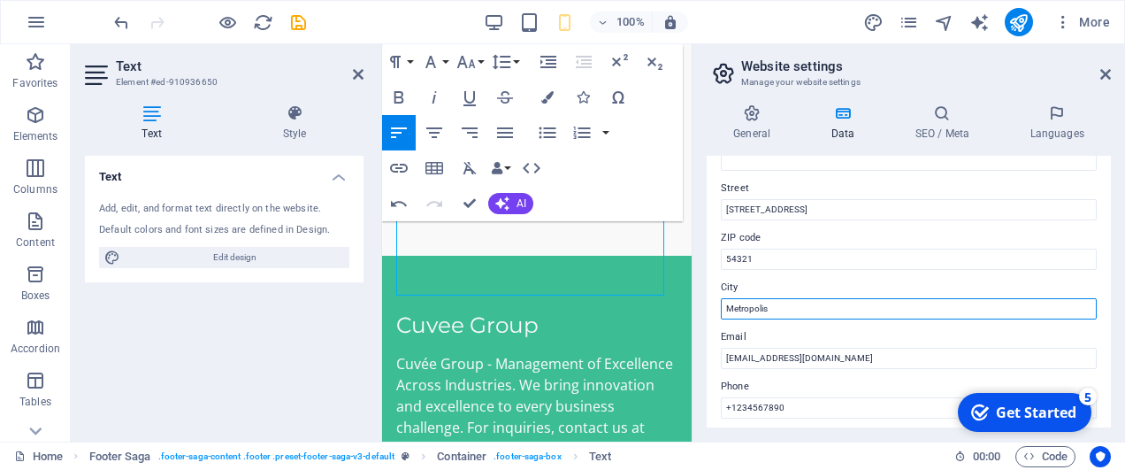
click at [777, 307] on input "Metropolis" at bounding box center [909, 308] width 376 height 21
drag, startPoint x: 1159, startPoint y: 351, endPoint x: 593, endPoint y: 307, distance: 568.0
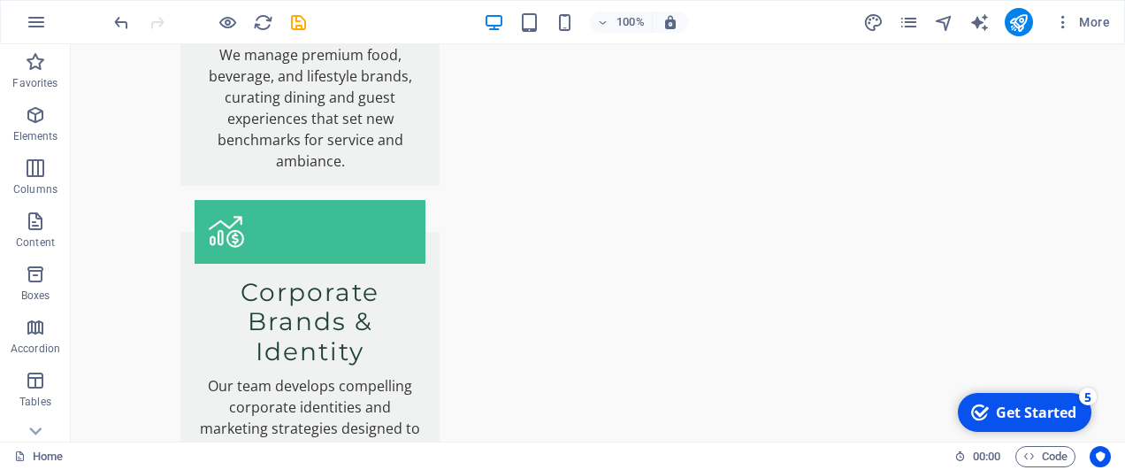
scroll to position [2800, 0]
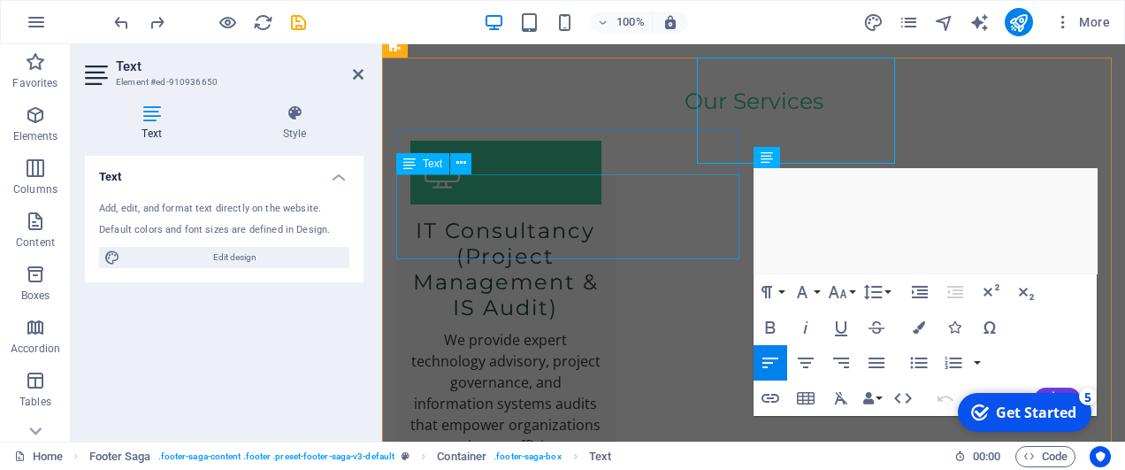
scroll to position [2920, 0]
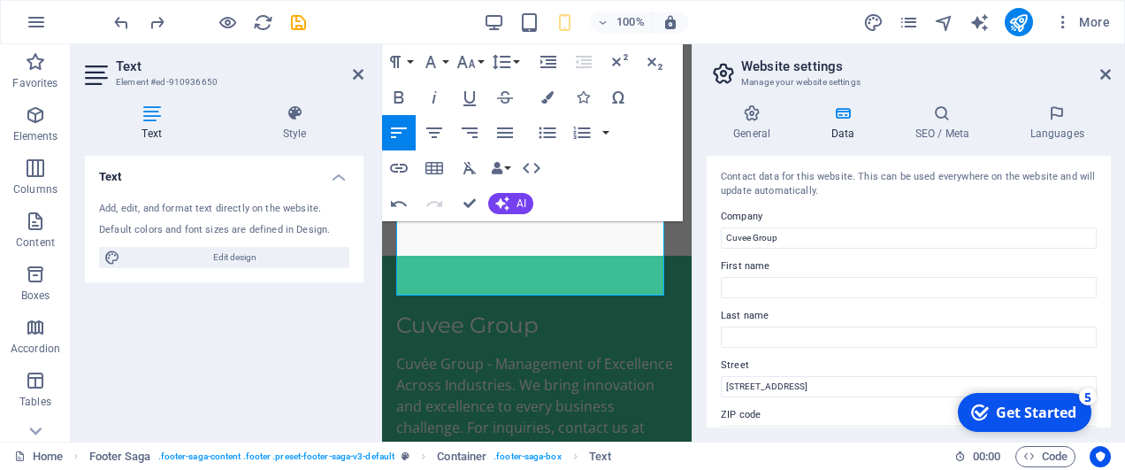
scroll to position [88, 0]
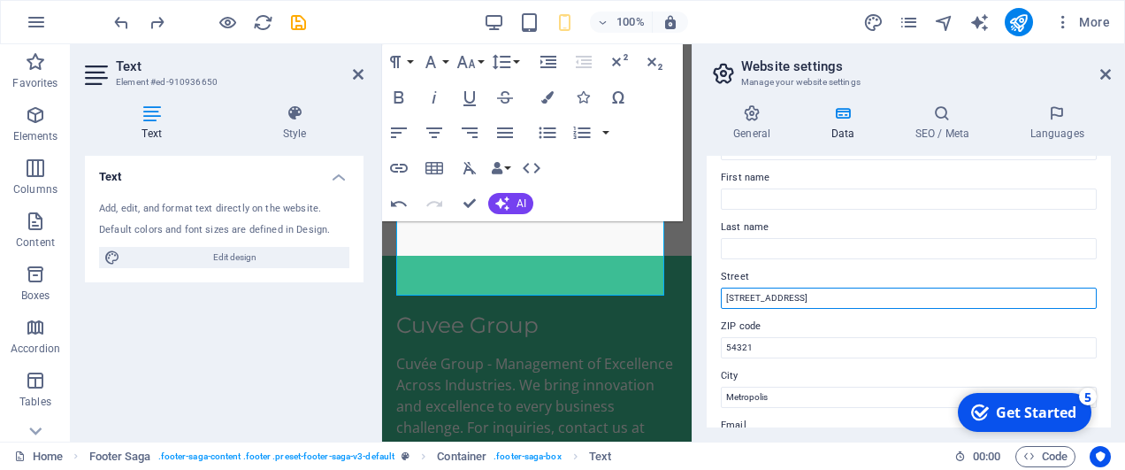
drag, startPoint x: 814, startPoint y: 297, endPoint x: 707, endPoint y: 298, distance: 107.1
click at [707, 298] on div "Contact data for this website. This can be used everywhere on the website and w…" at bounding box center [909, 292] width 404 height 272
type input "Waiyaki Way Naiorbi"
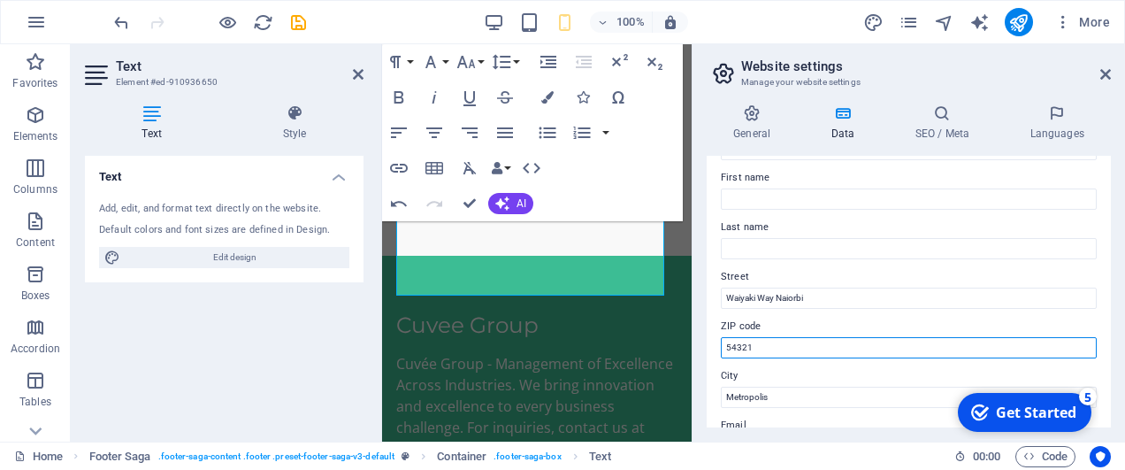
drag, startPoint x: 766, startPoint y: 348, endPoint x: 718, endPoint y: 346, distance: 48.7
click at [718, 346] on div "Contact data for this website. This can be used everywhere on the website and w…" at bounding box center [909, 292] width 404 height 272
type input "-"
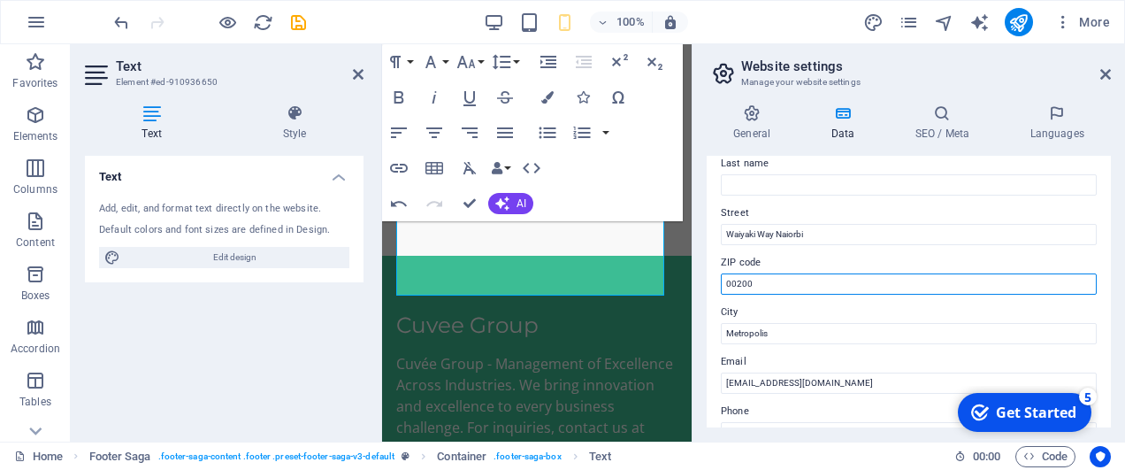
scroll to position [177, 0]
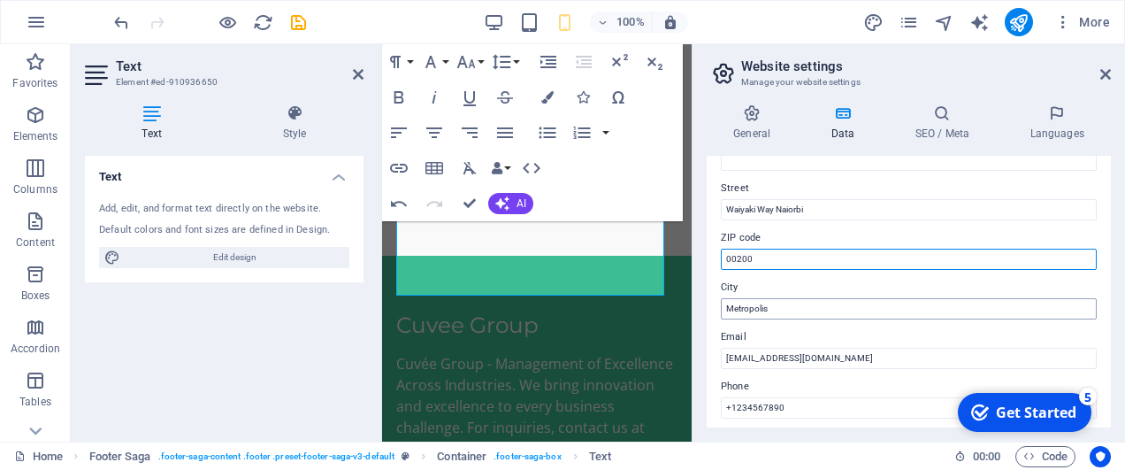
type input "00200"
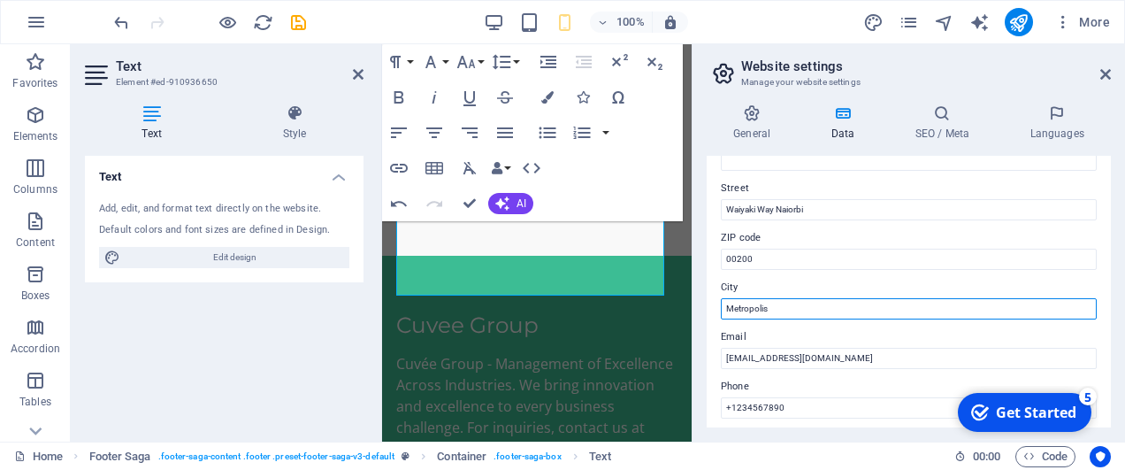
click at [755, 311] on input "Metropolis" at bounding box center [909, 308] width 376 height 21
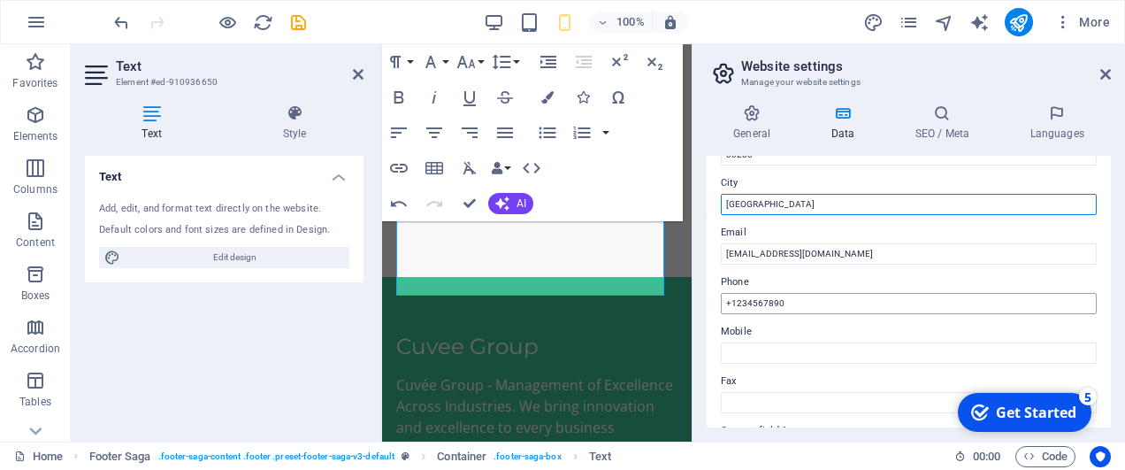
scroll to position [354, 0]
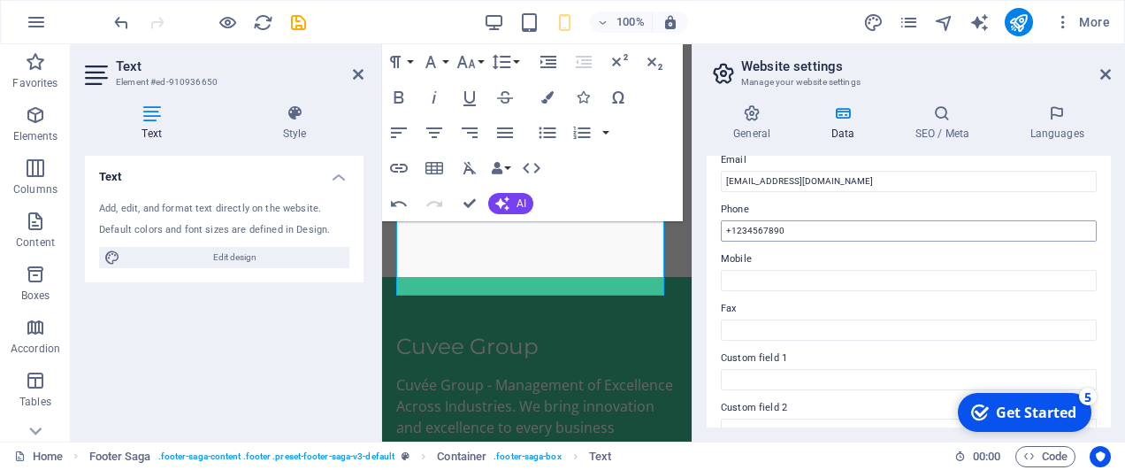
type input "Nairobi"
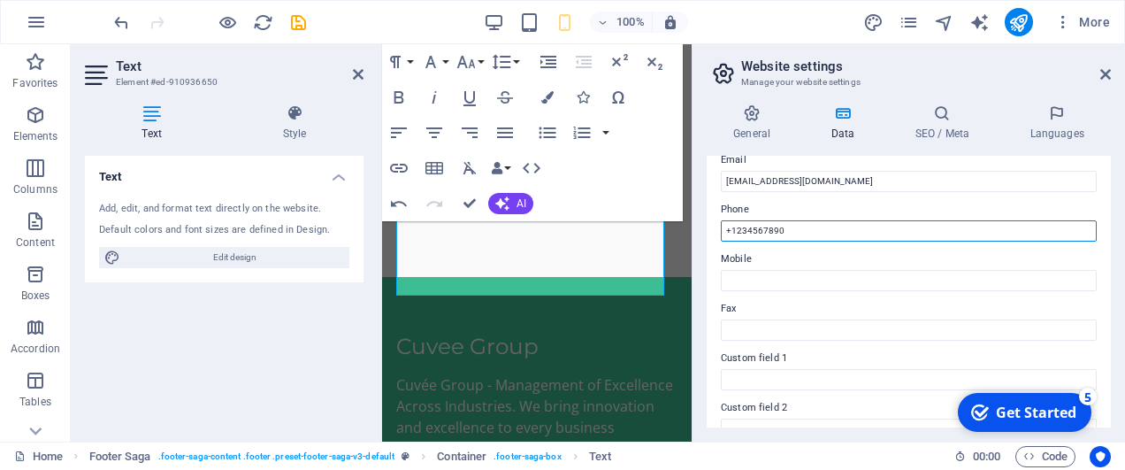
click at [762, 228] on input "+1234567890" at bounding box center [909, 230] width 376 height 21
paste input "254795834598"
drag, startPoint x: 1178, startPoint y: 273, endPoint x: 543, endPoint y: 228, distance: 636.0
type input "+254795834598"
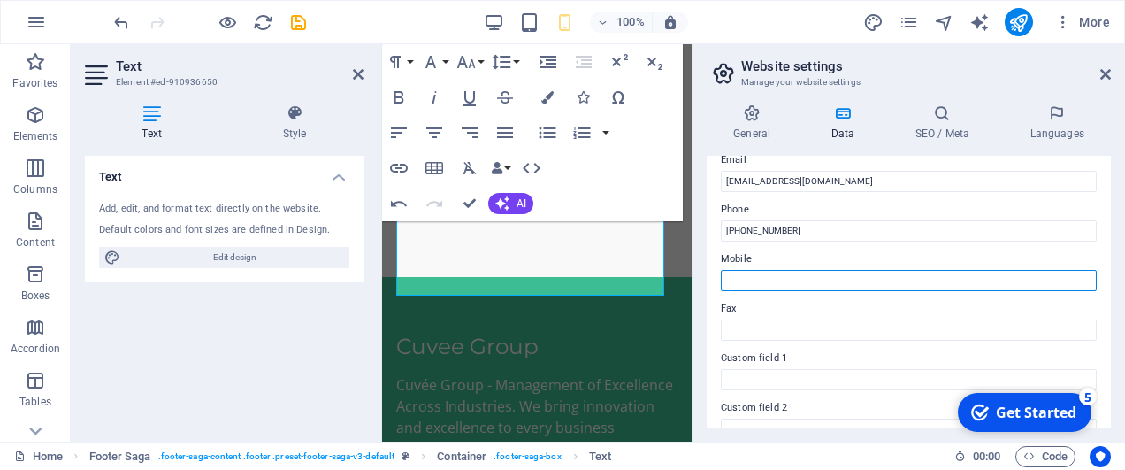
click at [742, 273] on input "Mobile" at bounding box center [909, 280] width 376 height 21
paste input "254795834598"
type input "254795834598"
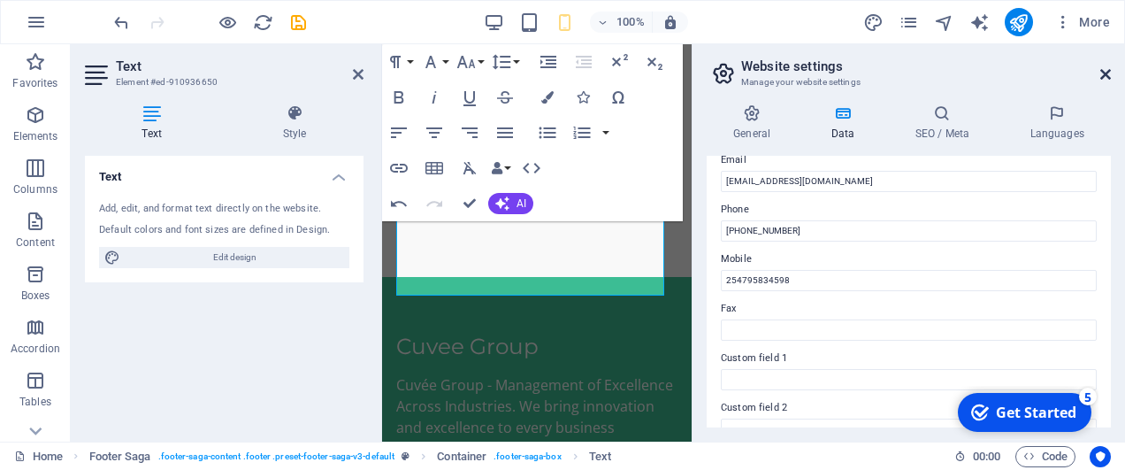
click at [1104, 71] on icon at bounding box center [1106, 74] width 11 height 14
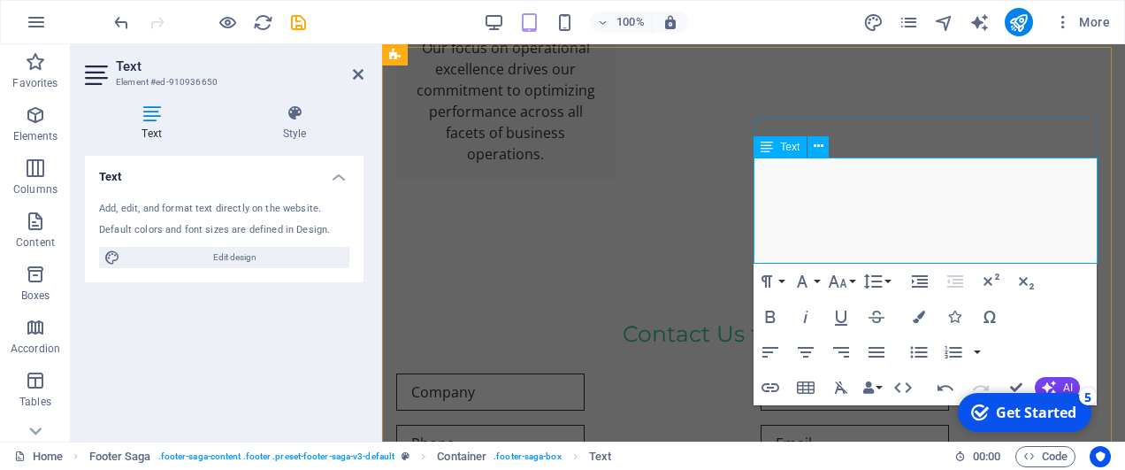
scroll to position [3026, 0]
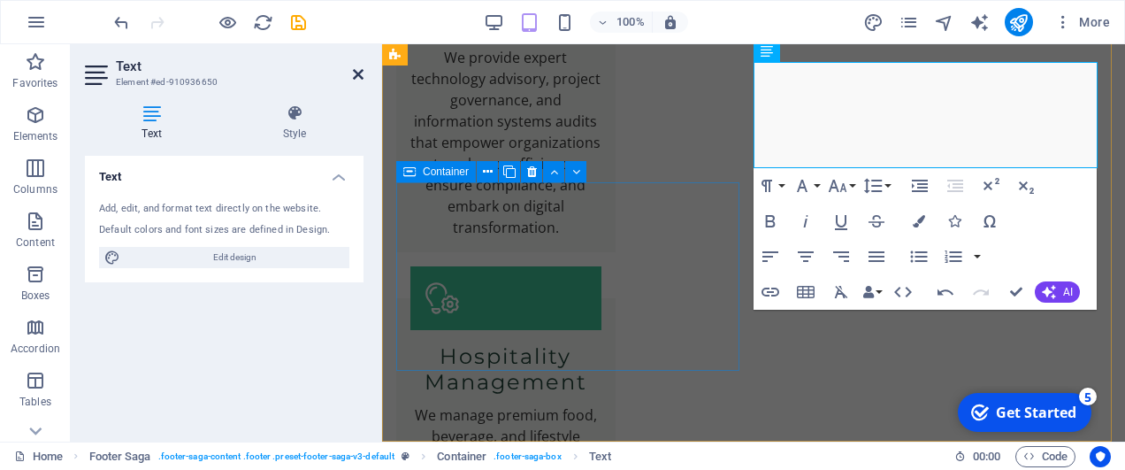
drag, startPoint x: 356, startPoint y: 73, endPoint x: 284, endPoint y: 29, distance: 83.8
click at [356, 73] on icon at bounding box center [358, 74] width 11 height 14
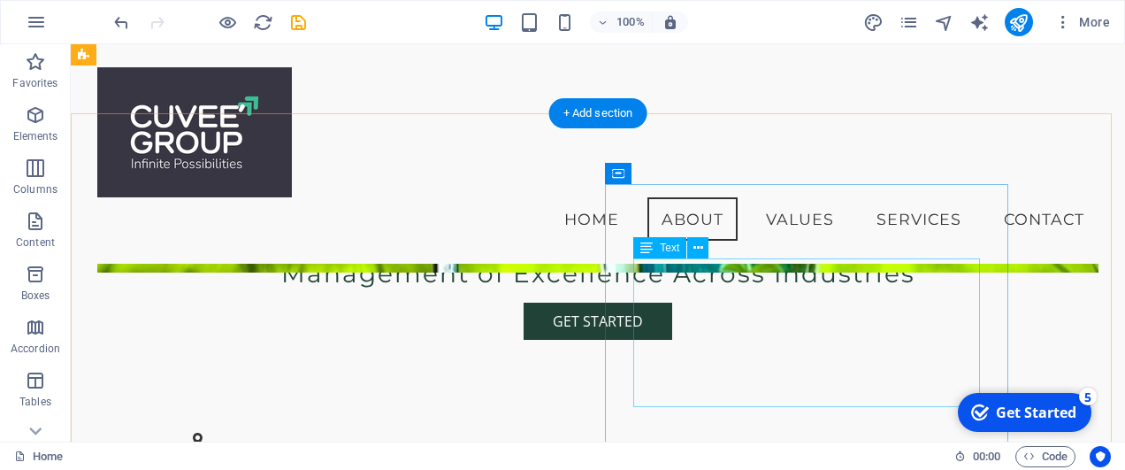
scroll to position [326, 0]
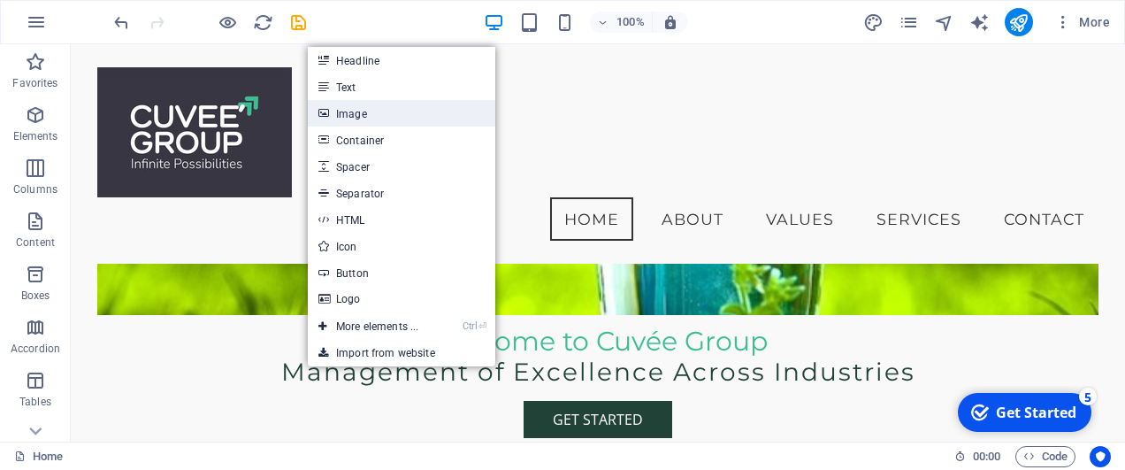
click at [370, 114] on link "Image" at bounding box center [402, 113] width 188 height 27
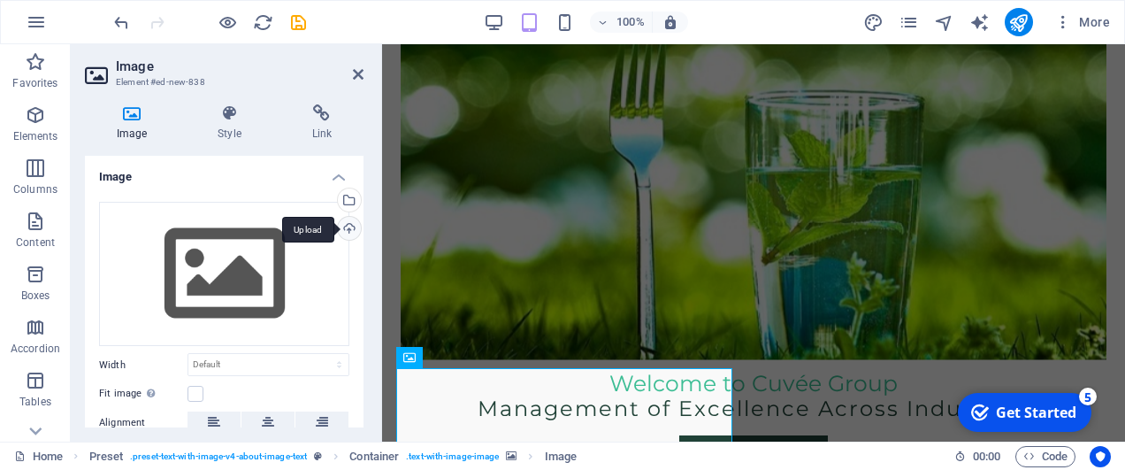
click at [342, 228] on div "Upload" at bounding box center [347, 230] width 27 height 27
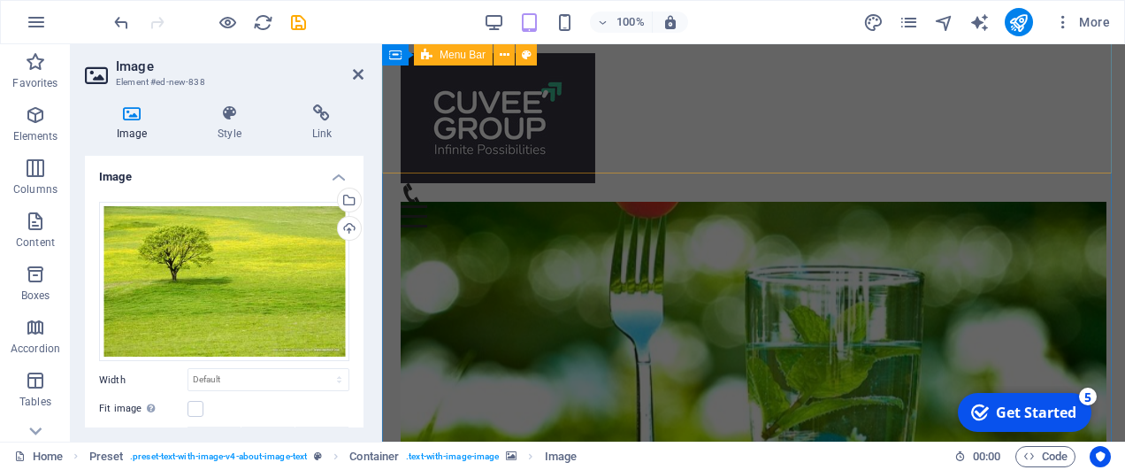
scroll to position [0, 0]
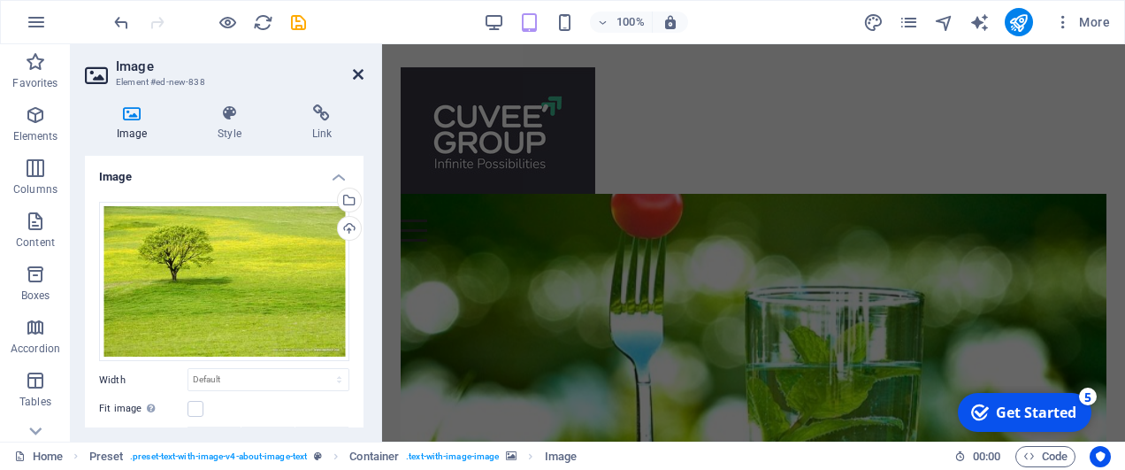
drag, startPoint x: 357, startPoint y: 76, endPoint x: 287, endPoint y: 39, distance: 79.9
click at [357, 76] on icon at bounding box center [358, 74] width 11 height 14
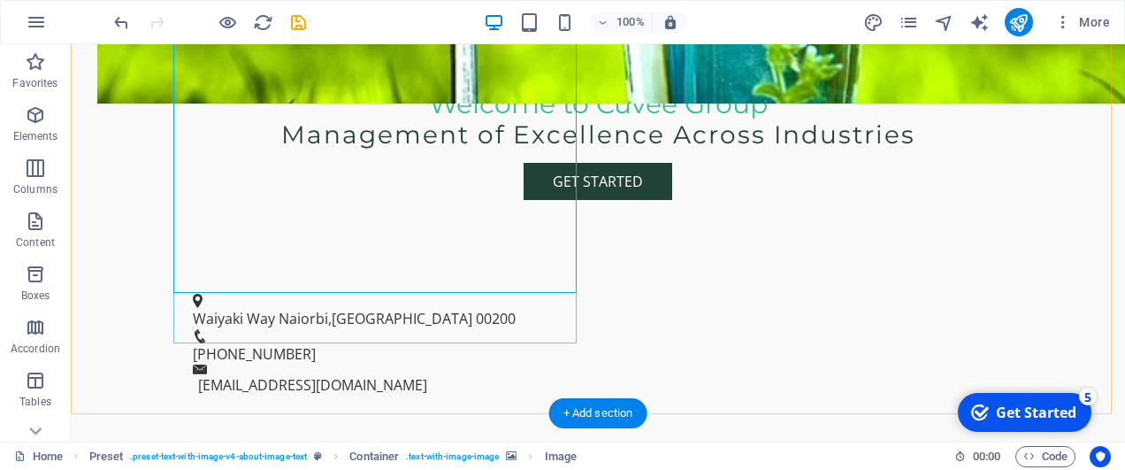
scroll to position [581, 0]
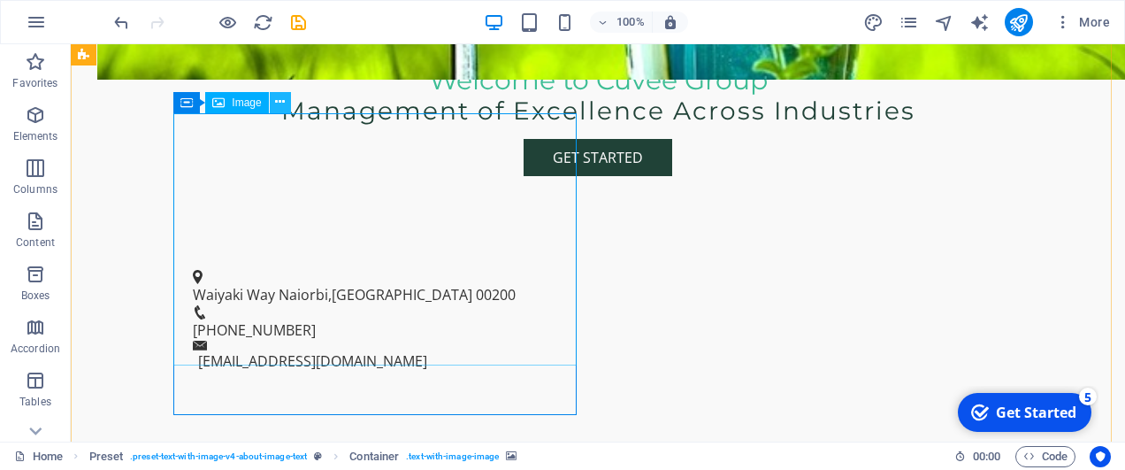
click at [274, 105] on button at bounding box center [280, 102] width 21 height 21
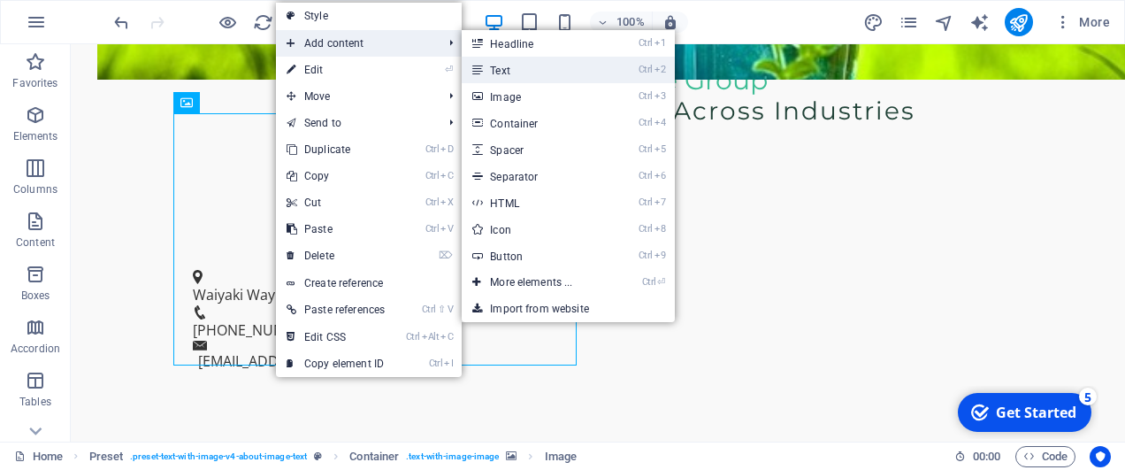
click at [513, 68] on link "Ctrl 2 Text" at bounding box center [535, 70] width 146 height 27
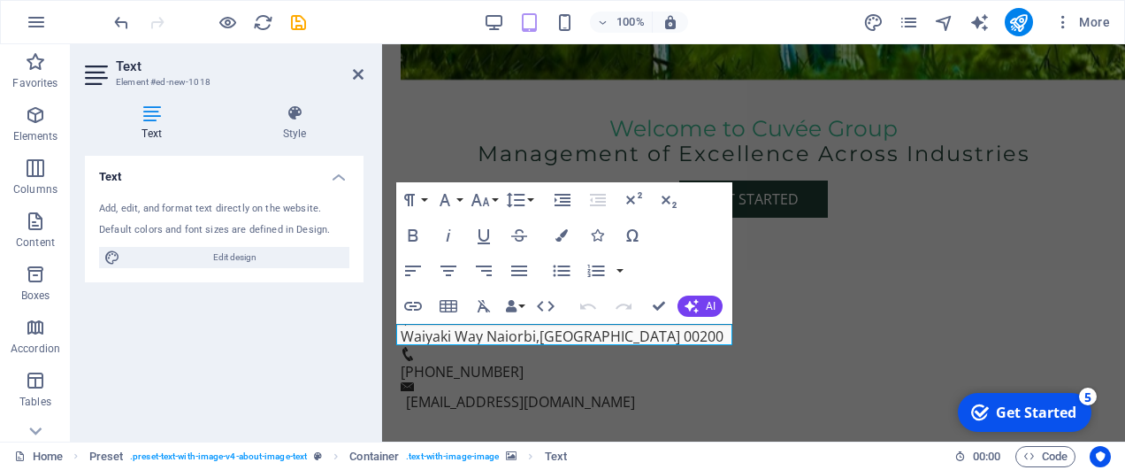
click at [187, 205] on div "Add, edit, and format text directly on the website." at bounding box center [224, 209] width 250 height 15
click at [357, 67] on icon at bounding box center [358, 74] width 11 height 14
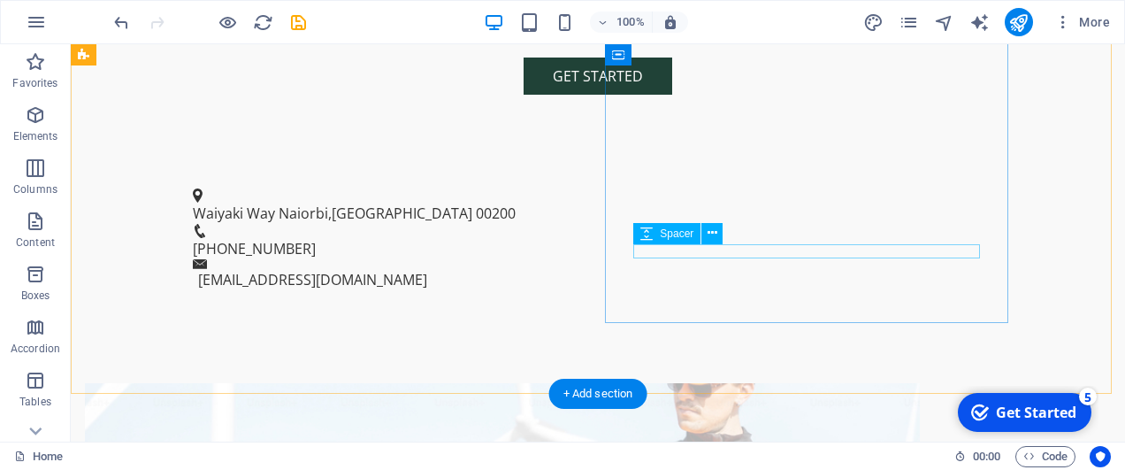
scroll to position [673, 0]
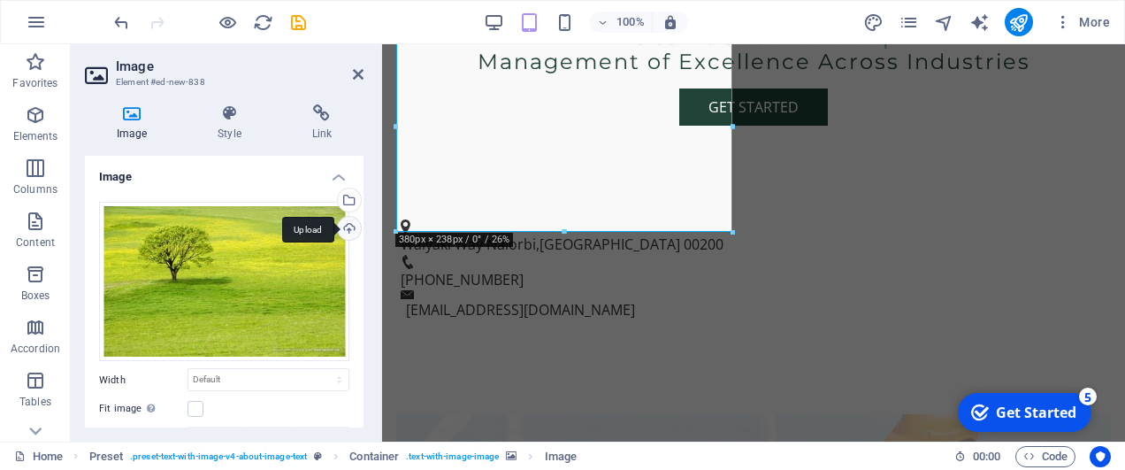
click at [346, 224] on div "Upload" at bounding box center [347, 230] width 27 height 27
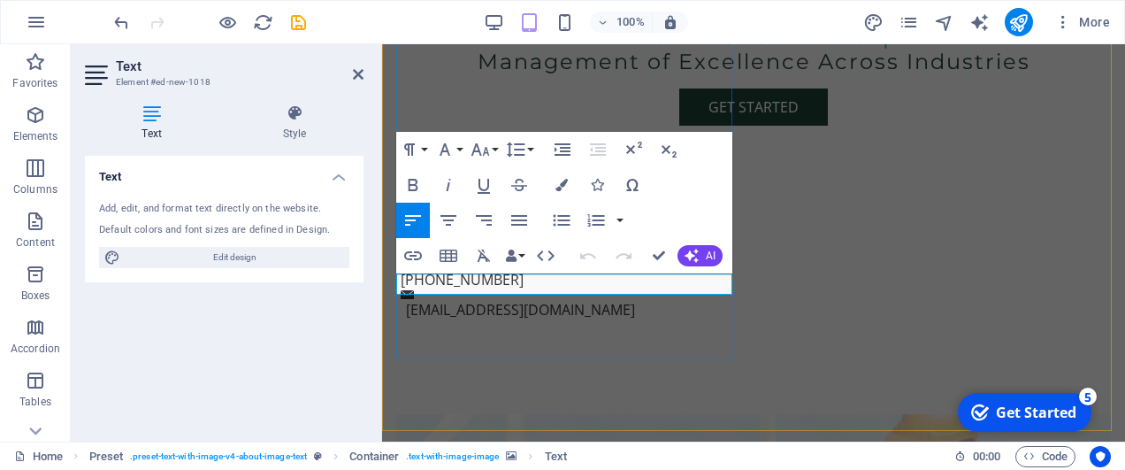
click at [242, 250] on span "Edit design" at bounding box center [235, 257] width 219 height 21
select select "px"
select select "200"
select select "px"
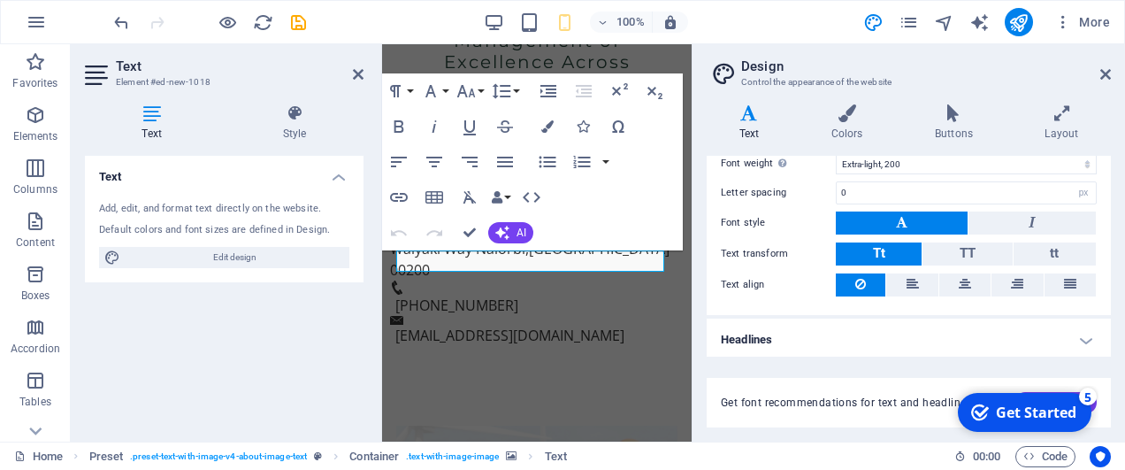
scroll to position [0, 0]
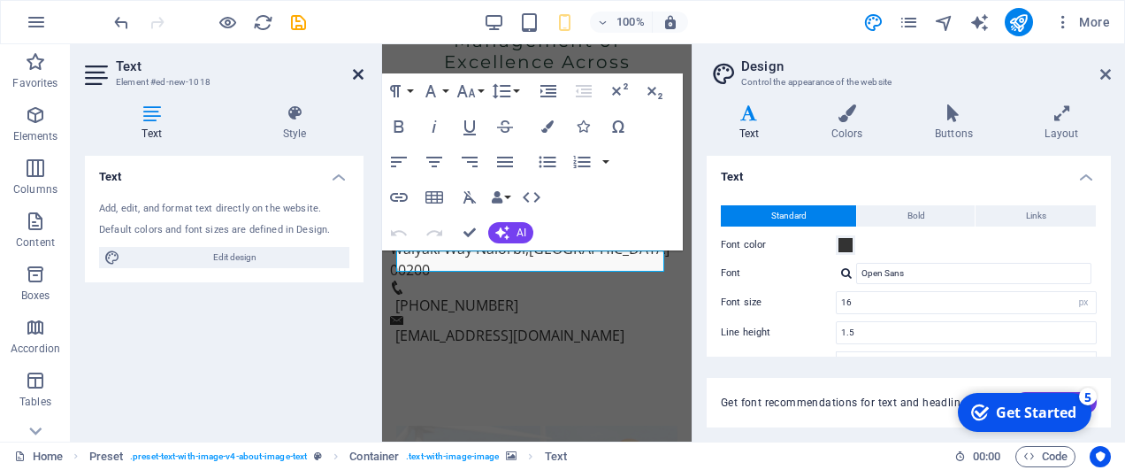
click at [356, 69] on icon at bounding box center [358, 74] width 11 height 14
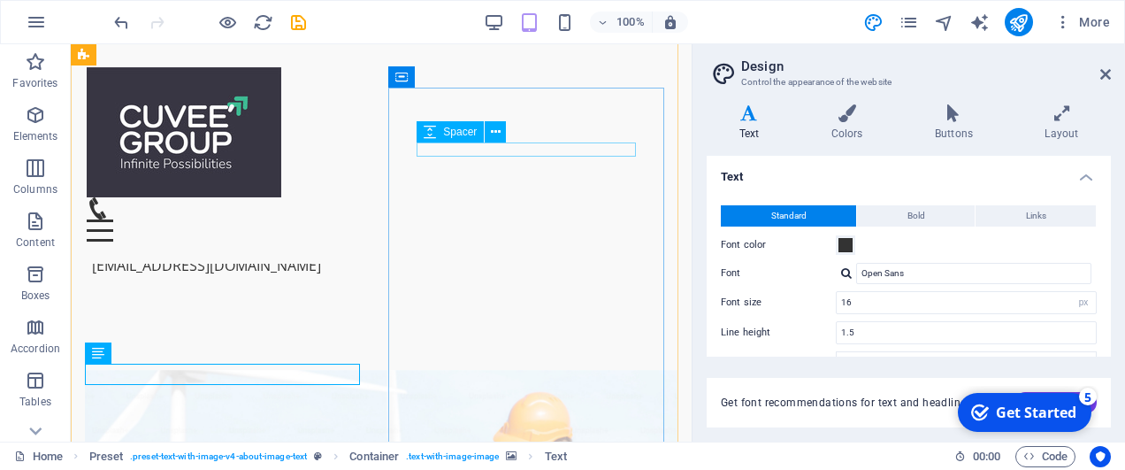
scroll to position [516, 0]
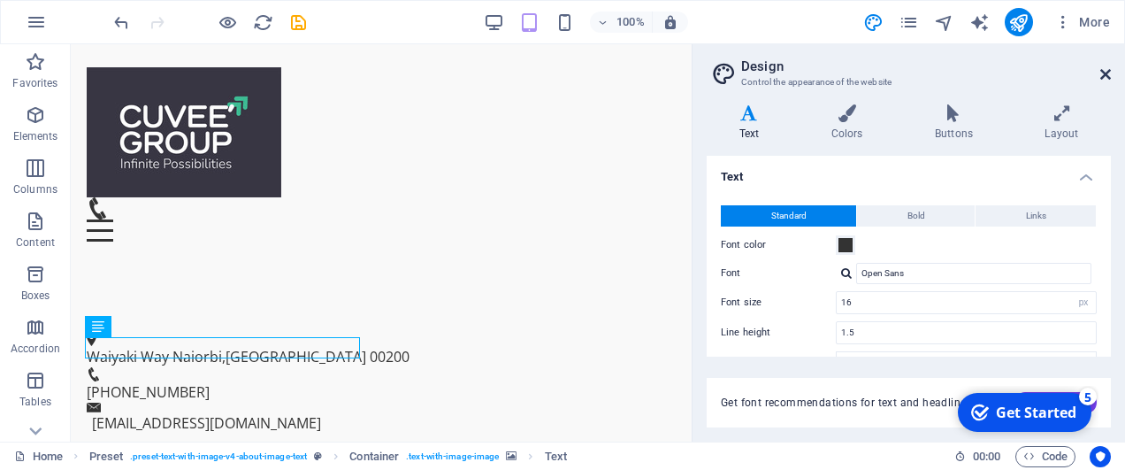
drag, startPoint x: 1106, startPoint y: 75, endPoint x: 1036, endPoint y: 32, distance: 82.3
click at [1106, 75] on icon at bounding box center [1106, 74] width 11 height 14
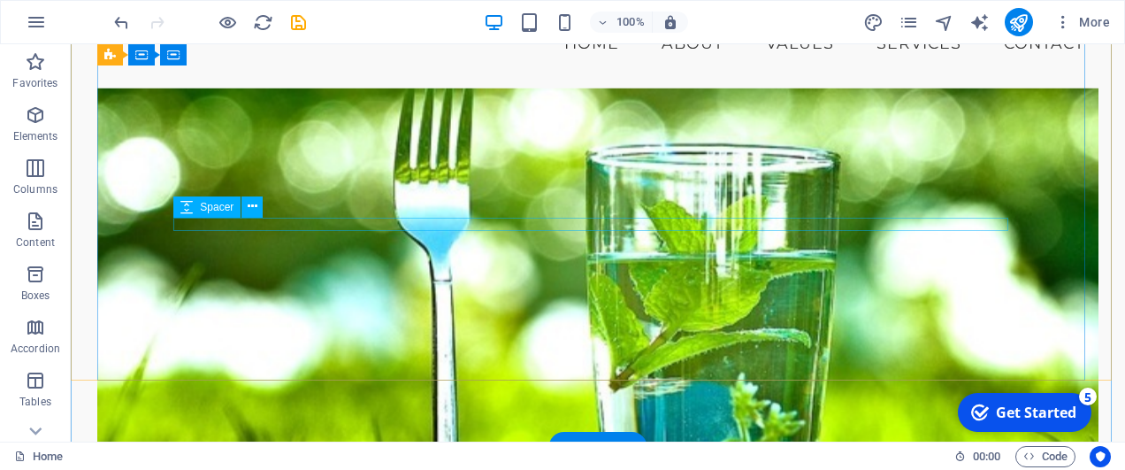
scroll to position [177, 0]
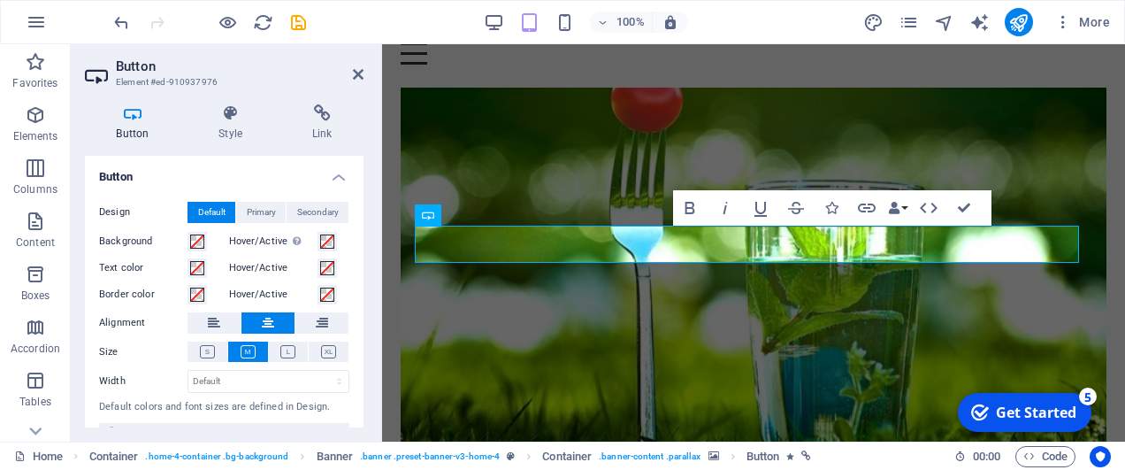
click at [606, 88] on figure at bounding box center [754, 269] width 706 height 362
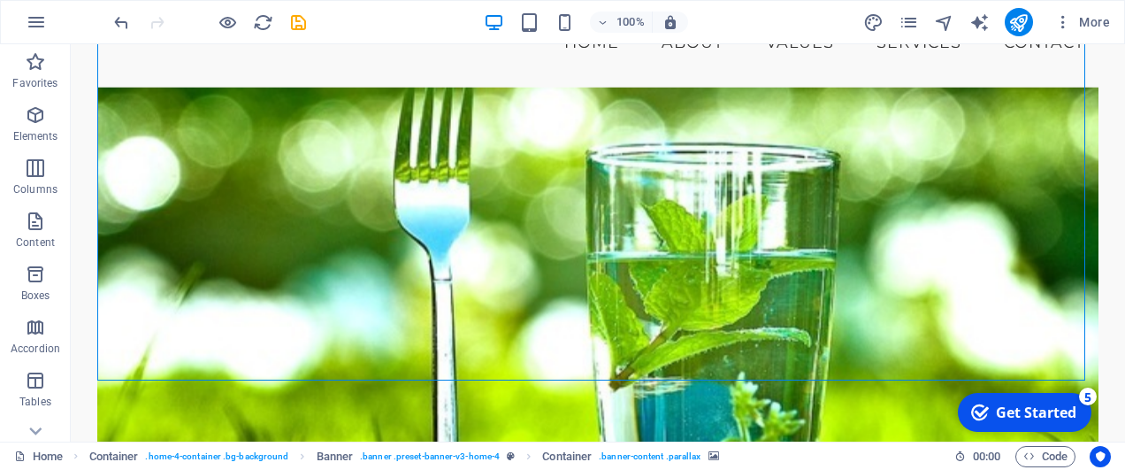
click at [954, 88] on figure at bounding box center [598, 269] width 1002 height 362
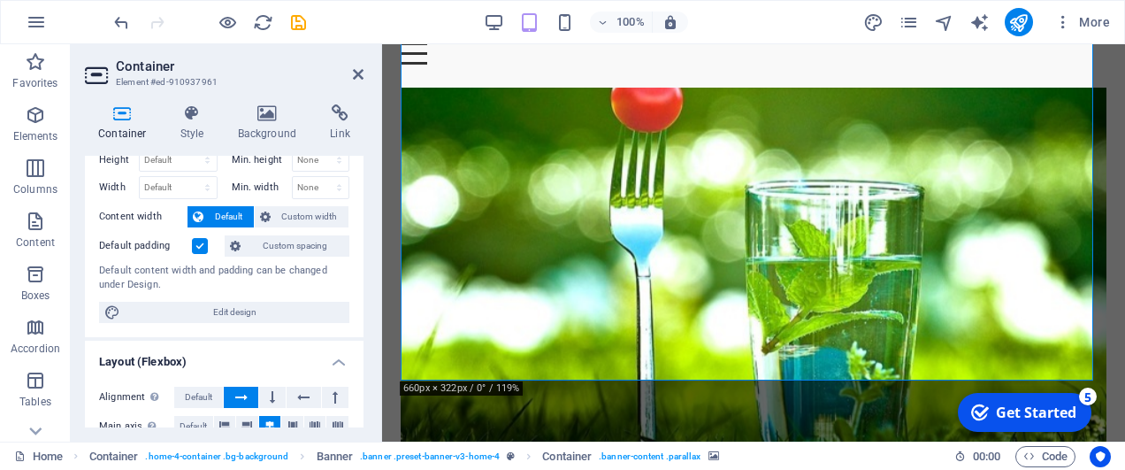
scroll to position [0, 0]
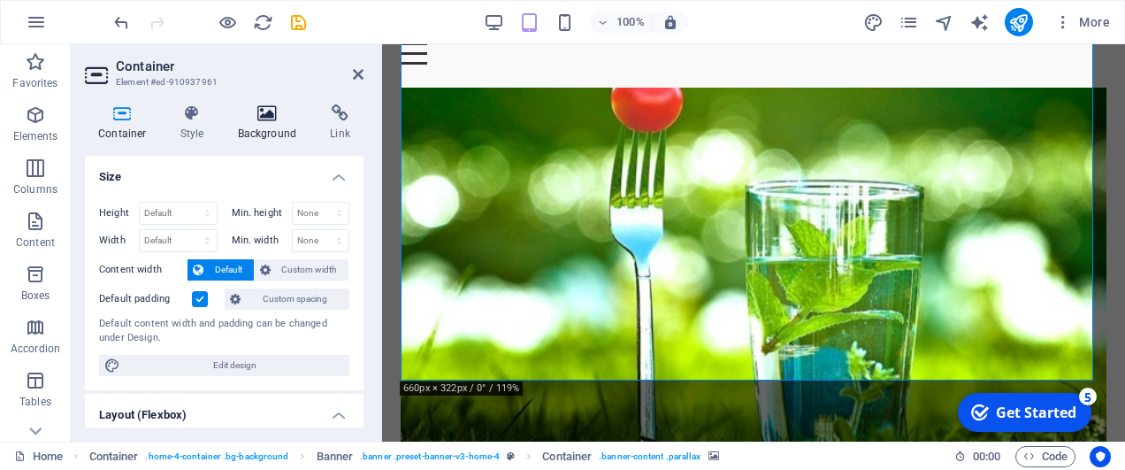
click at [260, 117] on icon at bounding box center [268, 113] width 86 height 18
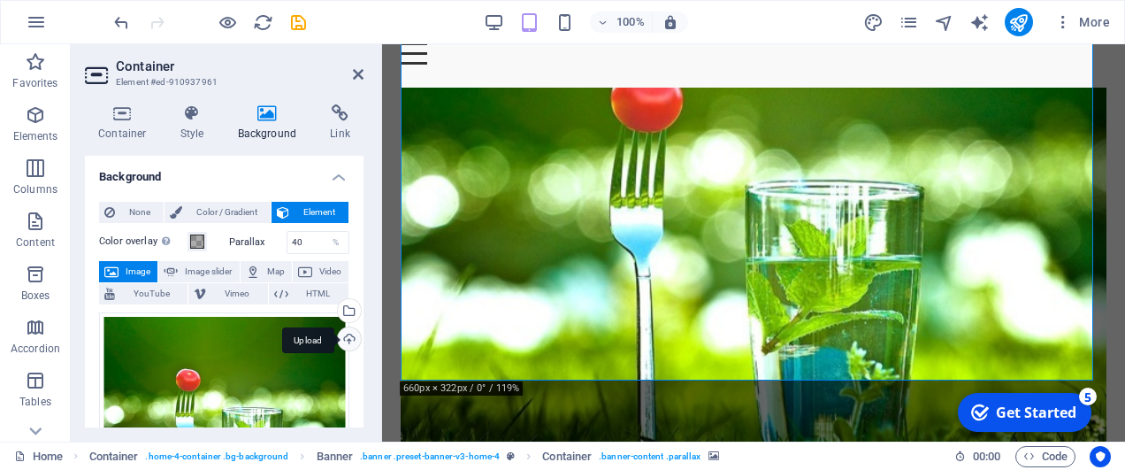
click at [349, 336] on div "Upload" at bounding box center [347, 340] width 27 height 27
click at [345, 338] on div "Upload" at bounding box center [347, 340] width 27 height 27
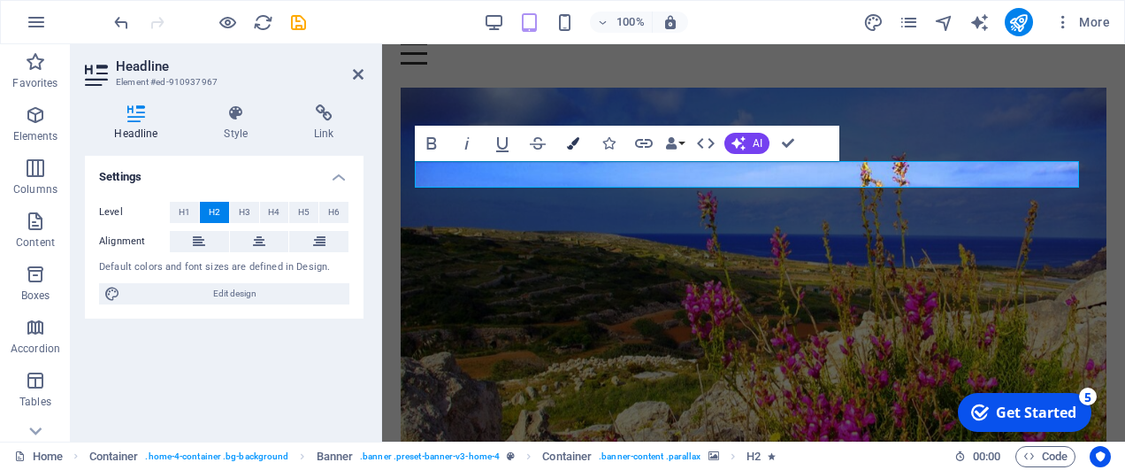
click at [577, 138] on icon "button" at bounding box center [573, 143] width 12 height 12
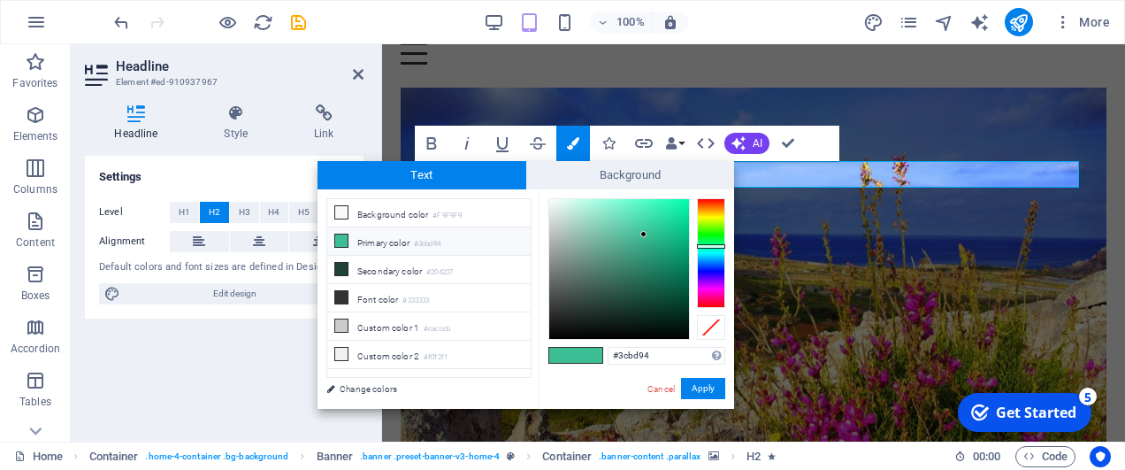
click at [396, 241] on li "Primary color #3cbd94" at bounding box center [428, 241] width 203 height 28
type input "#208e6b"
click at [657, 260] on div at bounding box center [619, 269] width 140 height 140
click at [706, 389] on button "Apply" at bounding box center [703, 388] width 44 height 21
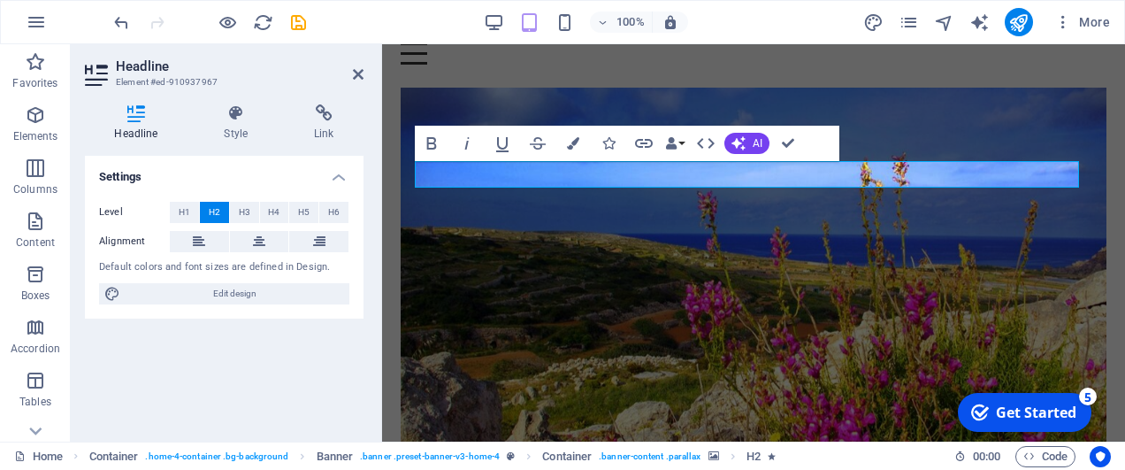
click at [772, 333] on figure at bounding box center [754, 269] width 706 height 362
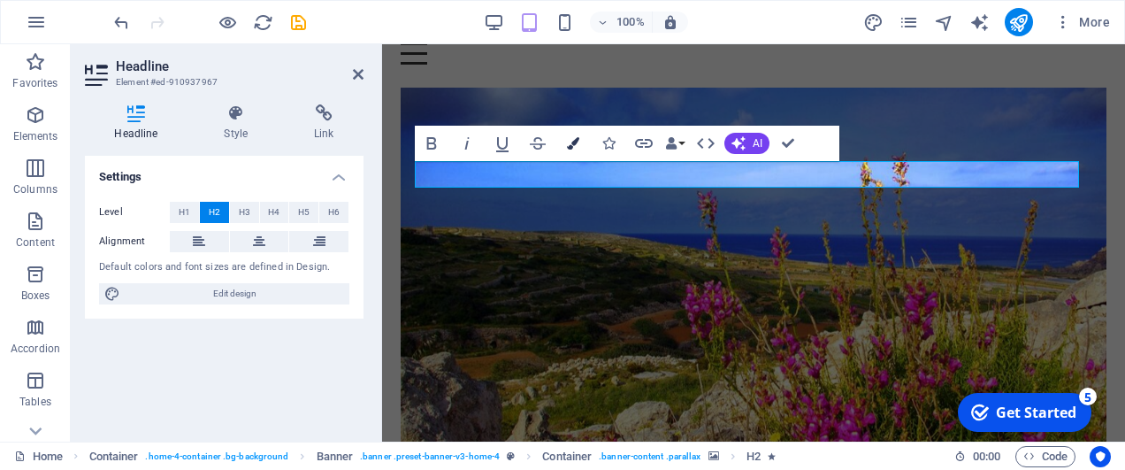
click at [574, 138] on icon "button" at bounding box center [573, 143] width 12 height 12
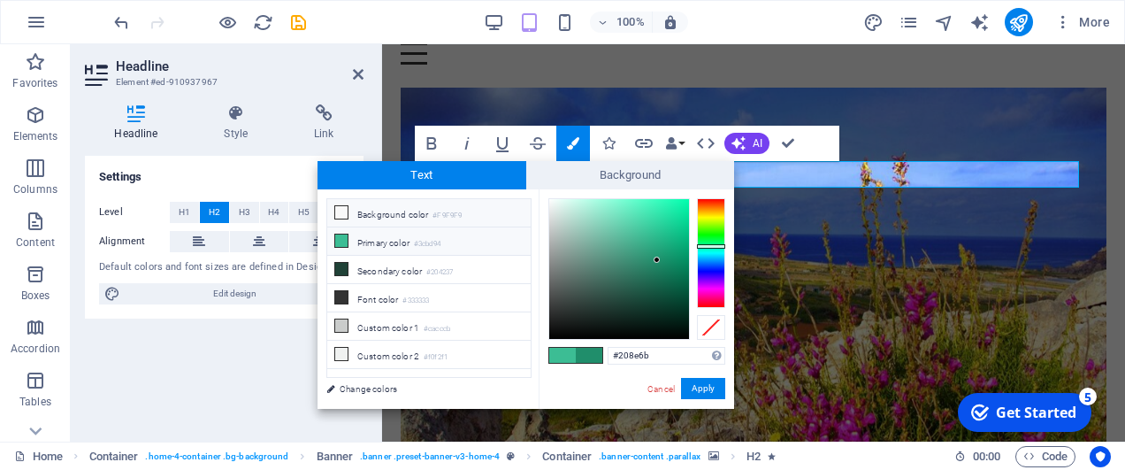
click at [379, 208] on li "Background color #F9F9F9" at bounding box center [428, 213] width 203 height 28
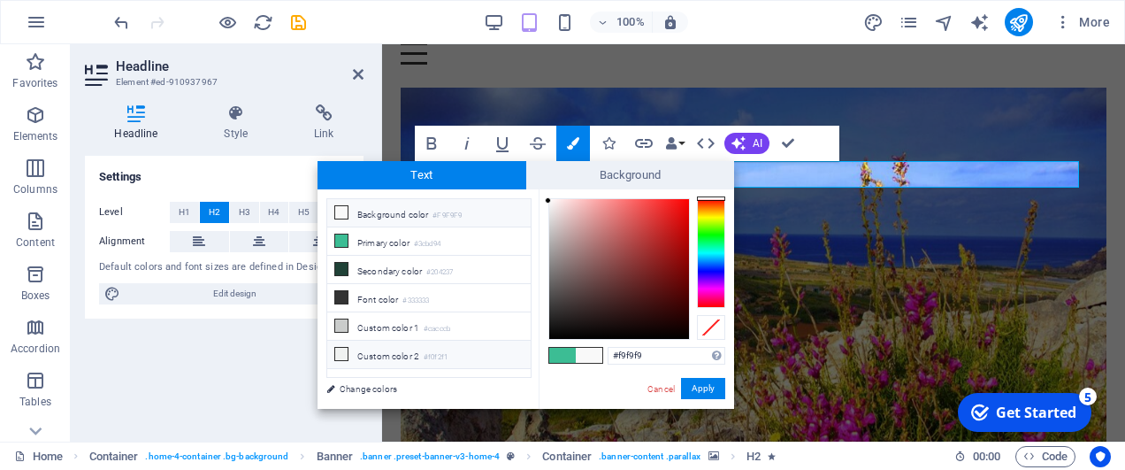
click at [361, 349] on li "Custom color 2 #f0f2f1" at bounding box center [428, 355] width 203 height 28
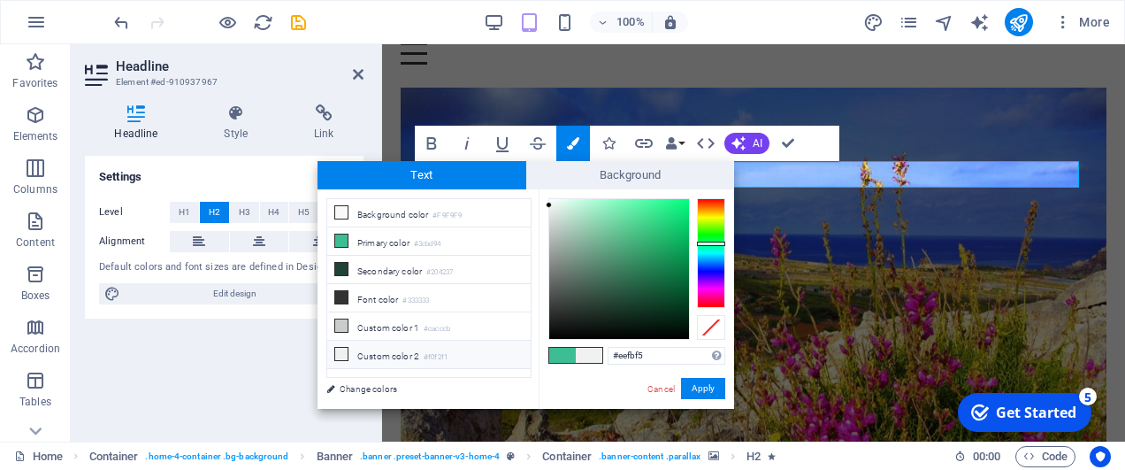
click at [556, 200] on div at bounding box center [619, 269] width 140 height 140
click at [384, 266] on li "Secondary color #204237" at bounding box center [428, 270] width 203 height 28
type input "#204237"
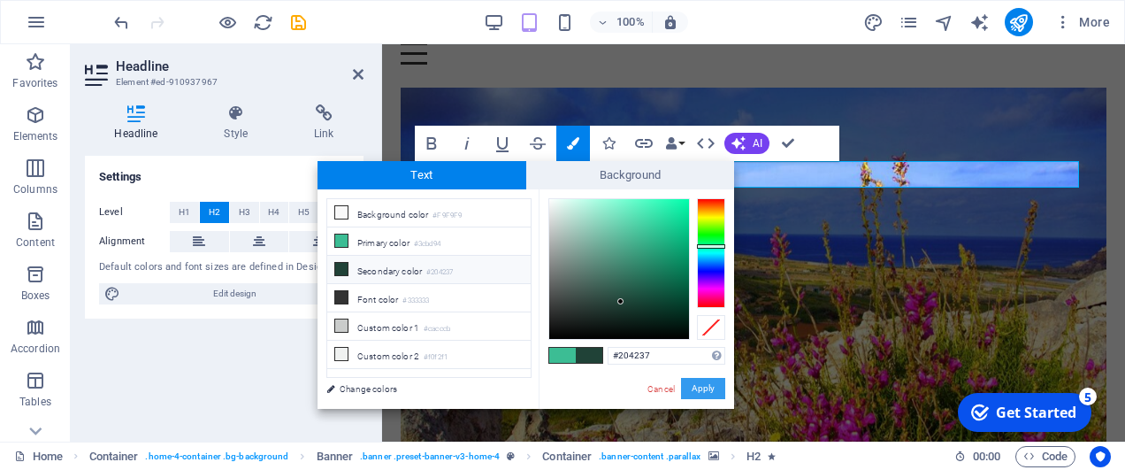
click at [699, 380] on button "Apply" at bounding box center [703, 388] width 44 height 21
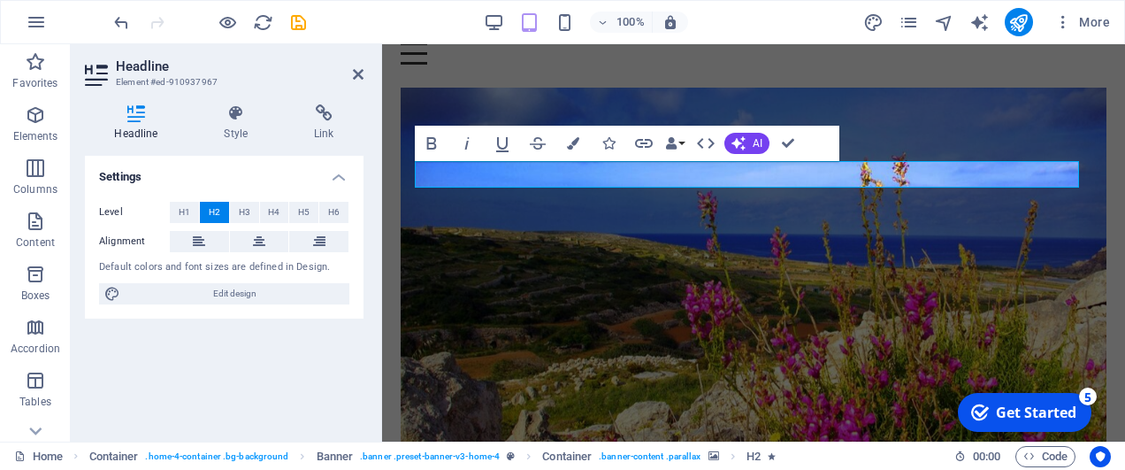
click at [790, 326] on figure at bounding box center [754, 269] width 706 height 362
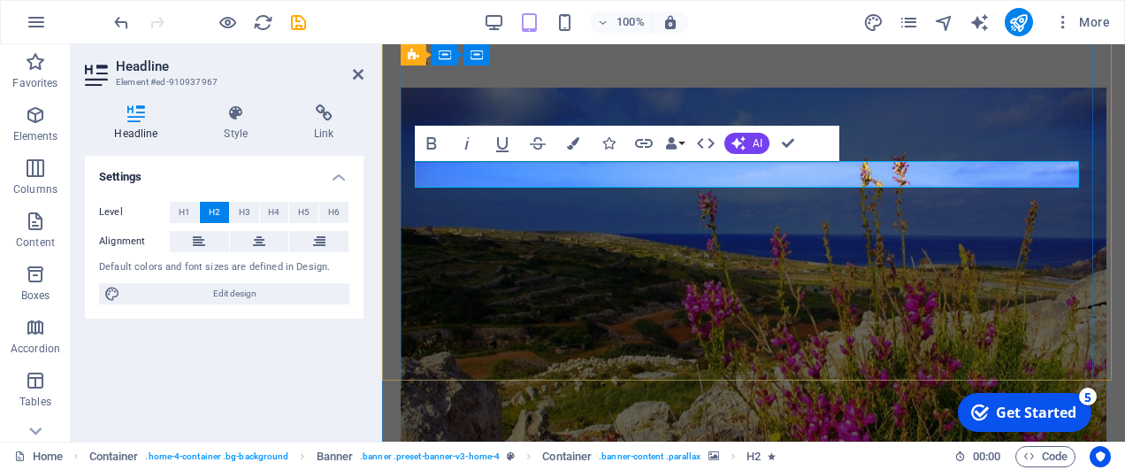
click at [573, 143] on icon "button" at bounding box center [573, 143] width 12 height 12
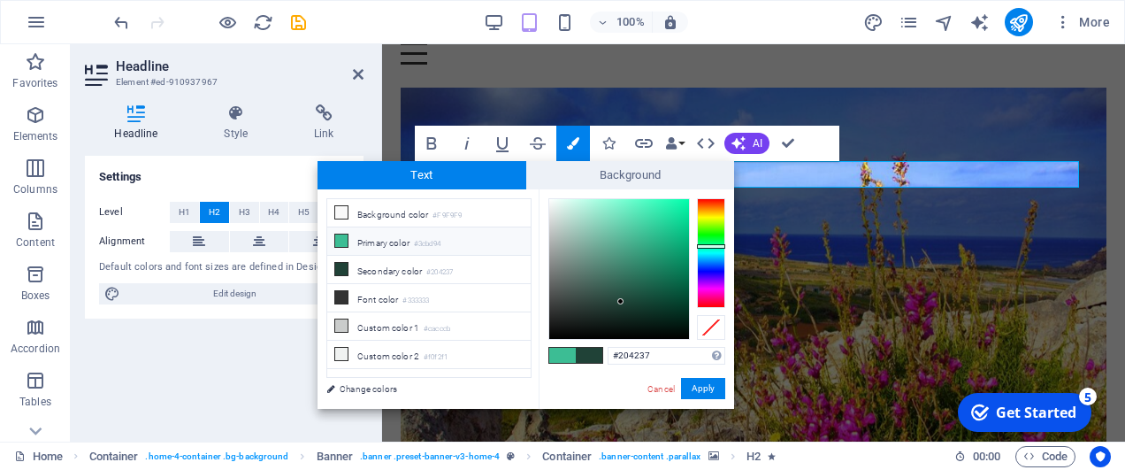
click at [384, 243] on li "Primary color #3cbd94" at bounding box center [428, 241] width 203 height 28
type input "#fbfffe"
click at [550, 198] on div at bounding box center [620, 269] width 142 height 142
click at [711, 389] on button "Apply" at bounding box center [703, 388] width 44 height 21
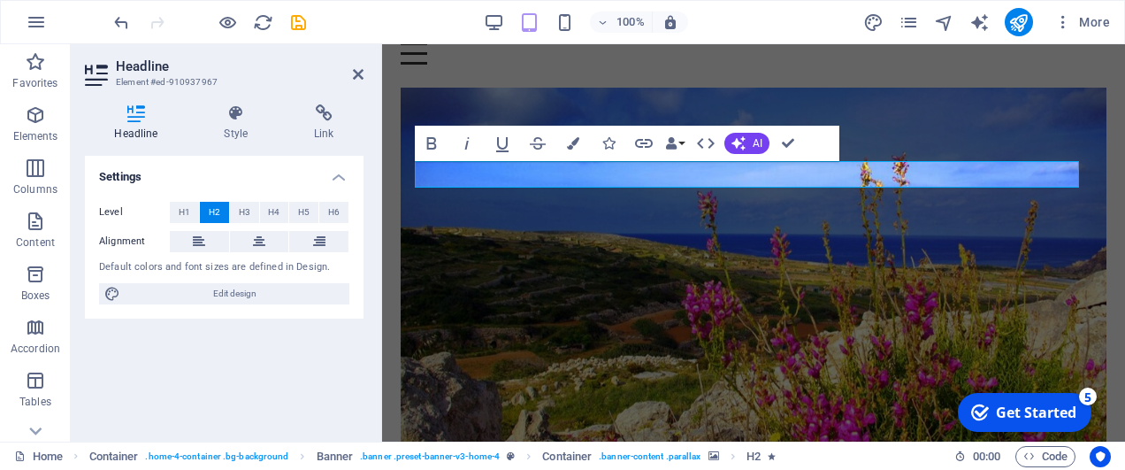
click at [805, 294] on figure at bounding box center [754, 269] width 706 height 362
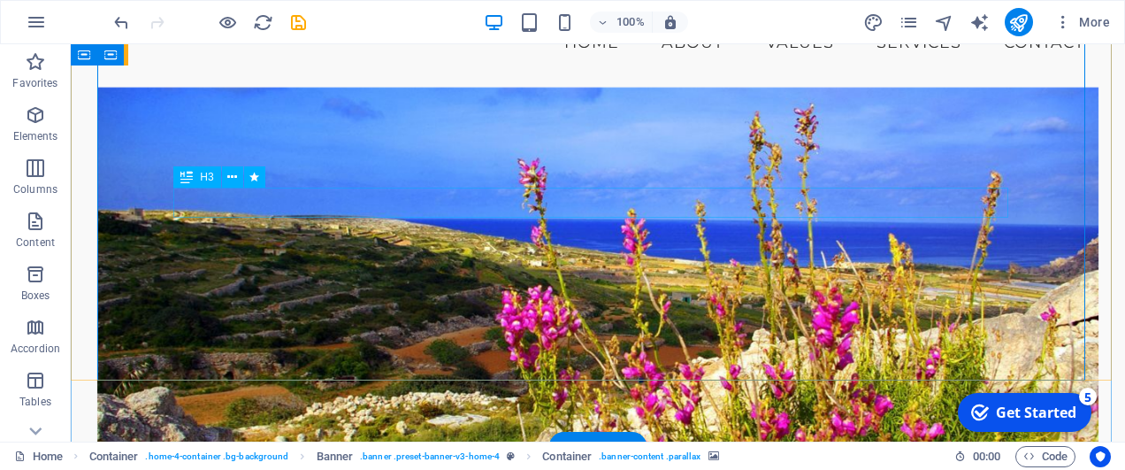
drag, startPoint x: 588, startPoint y: 189, endPoint x: 591, endPoint y: 227, distance: 37.3
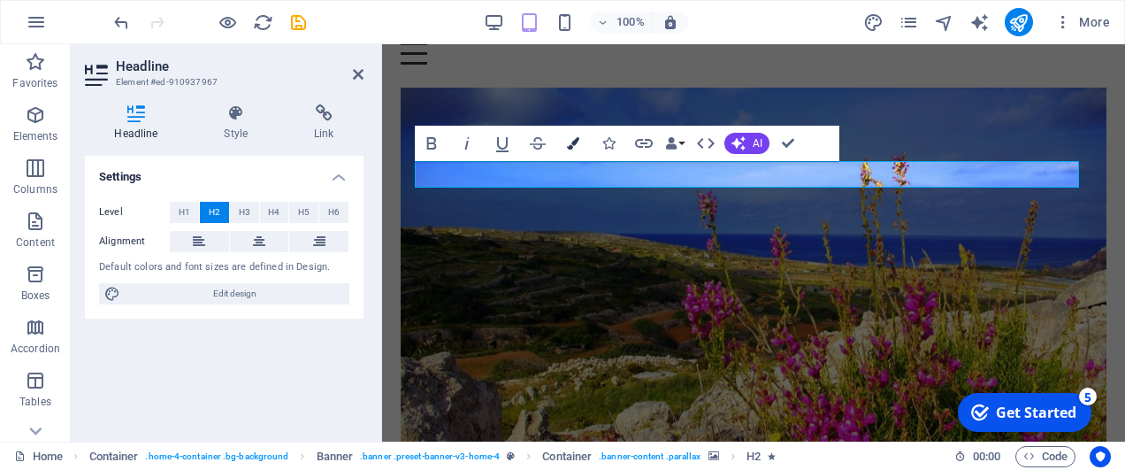
click at [571, 147] on icon "button" at bounding box center [573, 143] width 12 height 12
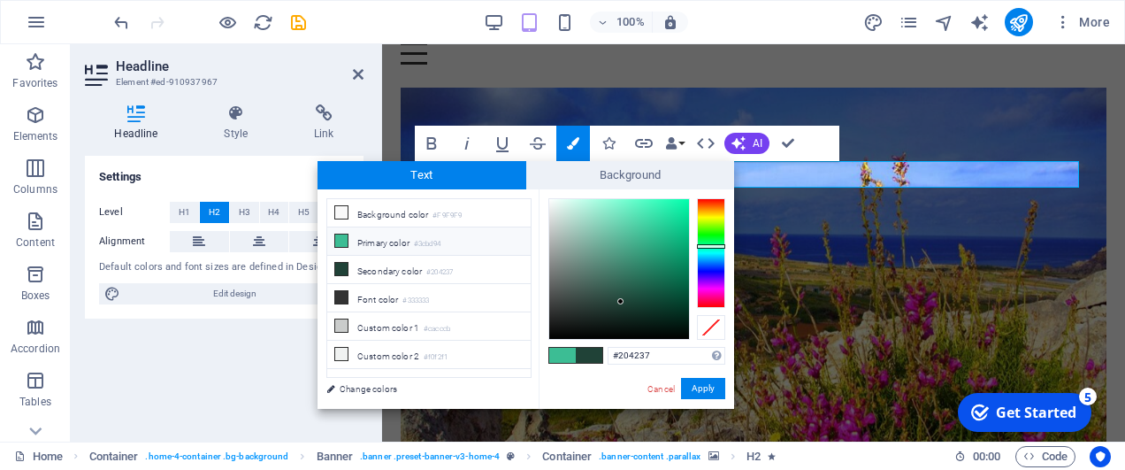
type input "#08fbad"
click at [684, 200] on div at bounding box center [619, 269] width 140 height 140
click at [598, 352] on span at bounding box center [589, 355] width 27 height 15
click at [694, 387] on button "Apply" at bounding box center [703, 388] width 44 height 21
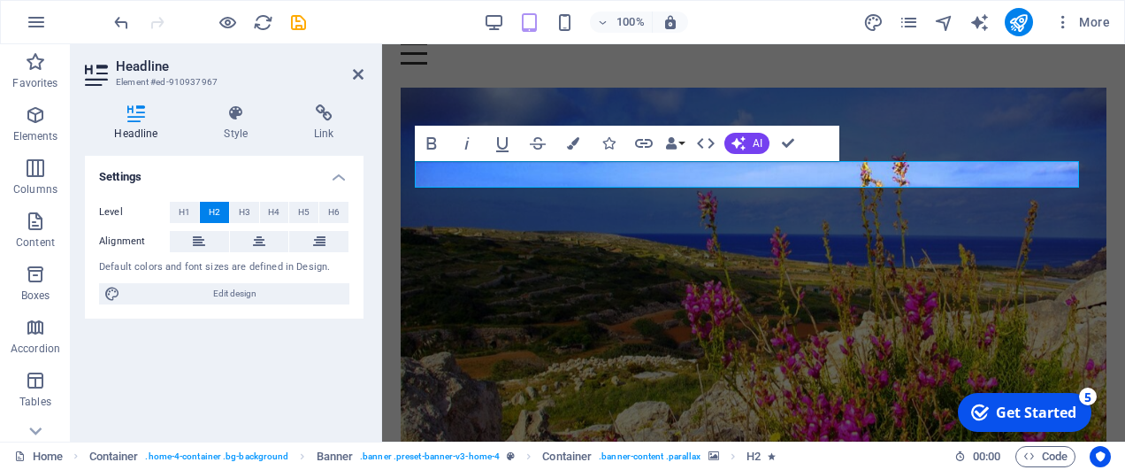
click at [735, 319] on figure at bounding box center [754, 269] width 706 height 362
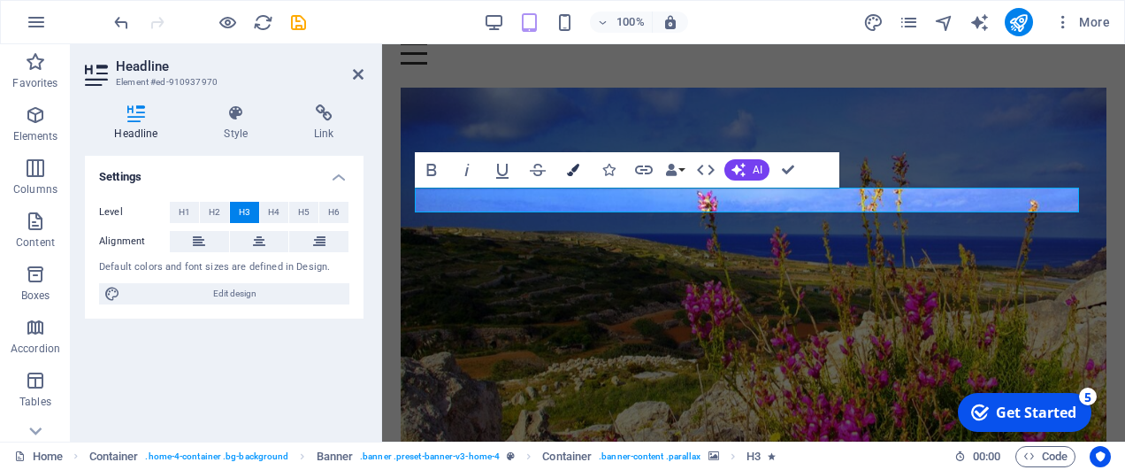
click at [576, 165] on icon "button" at bounding box center [573, 170] width 12 height 12
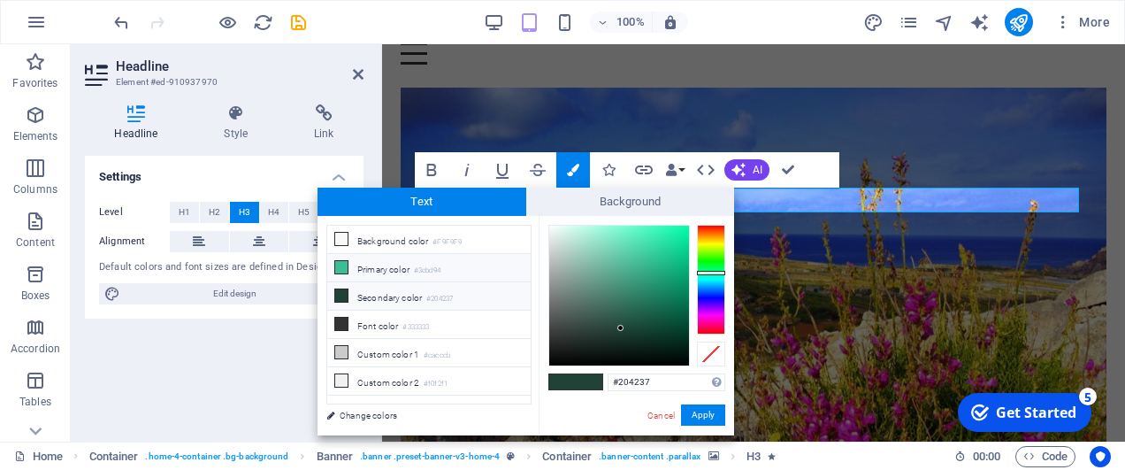
click at [366, 265] on li "Primary color #3cbd94" at bounding box center [428, 268] width 203 height 28
click at [556, 223] on div "#3cbd94 Supported formats #0852ed rgb(8, 82, 237) rgba(8, 82, 237, 90%) hsv(221…" at bounding box center [637, 454] width 196 height 476
type input "#eefffa"
click at [557, 225] on div at bounding box center [620, 296] width 142 height 142
click at [557, 224] on div at bounding box center [557, 224] width 6 height 6
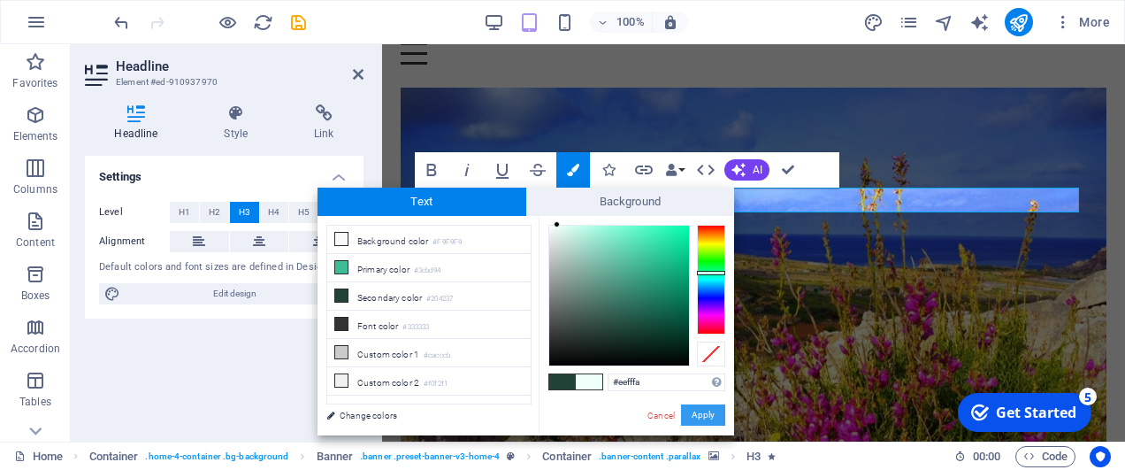
click at [710, 417] on button "Apply" at bounding box center [703, 414] width 44 height 21
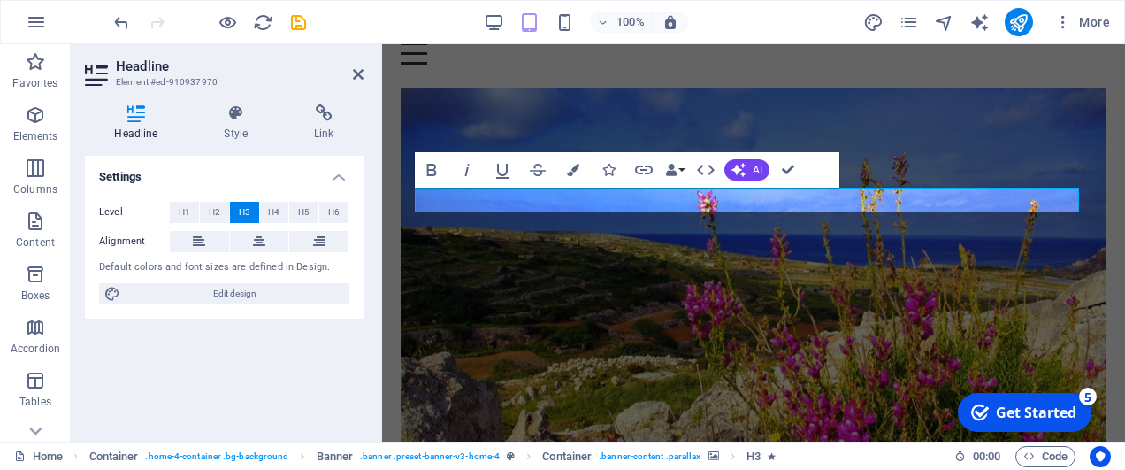
click at [711, 337] on figure at bounding box center [754, 269] width 706 height 362
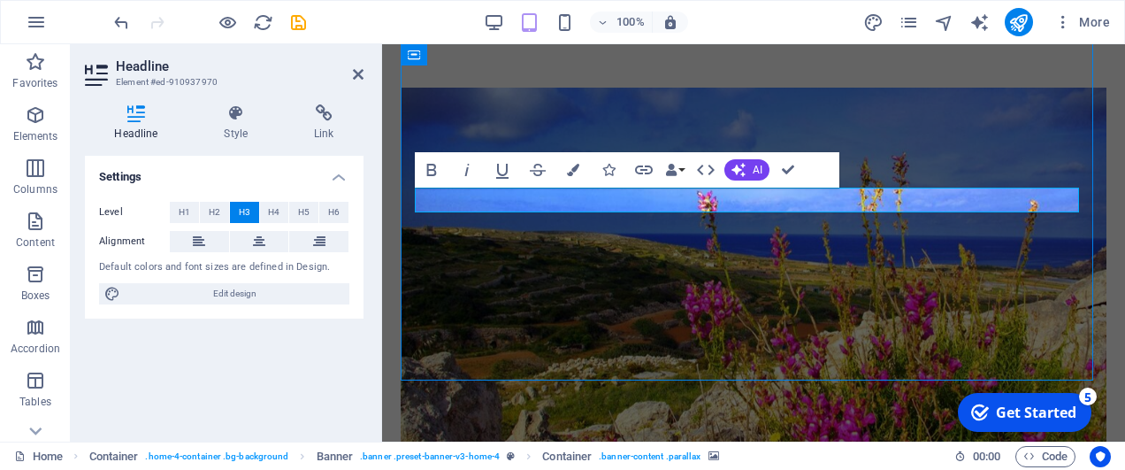
click at [711, 337] on figure at bounding box center [754, 269] width 706 height 362
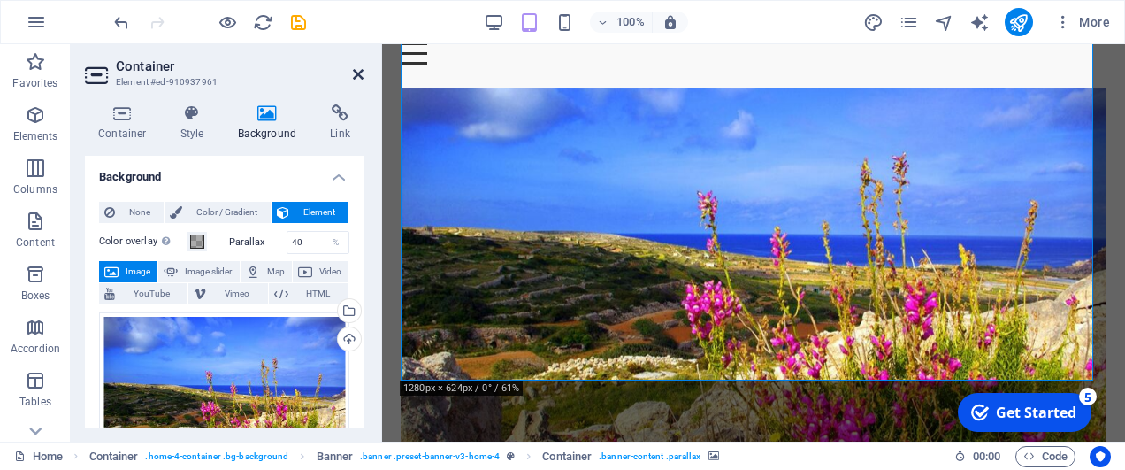
drag, startPoint x: 361, startPoint y: 75, endPoint x: 296, endPoint y: 23, distance: 83.7
click at [361, 75] on icon at bounding box center [358, 74] width 11 height 14
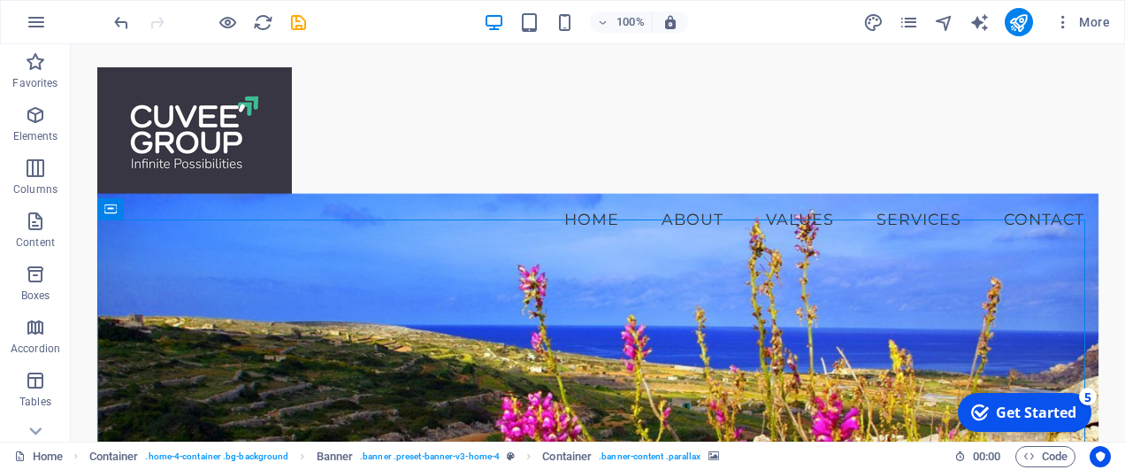
click at [1038, 416] on div "Get Started" at bounding box center [1036, 412] width 81 height 19
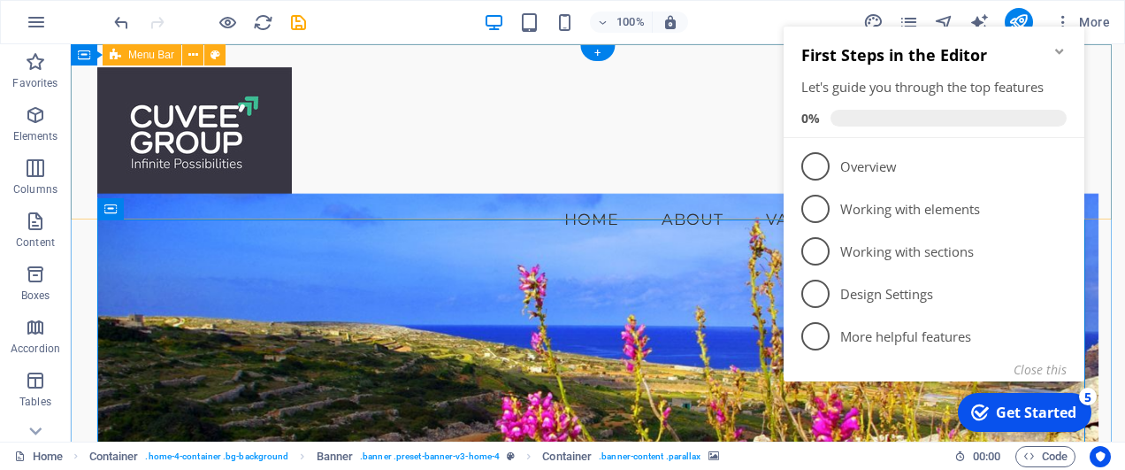
click at [697, 155] on div "Menu Home About Values Services Contact" at bounding box center [598, 153] width 1055 height 219
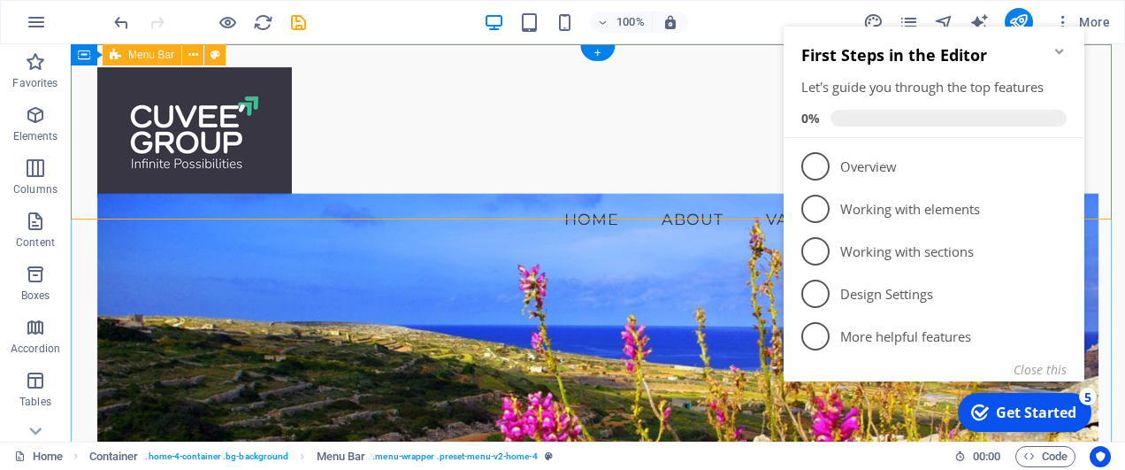
click at [674, 90] on div "Menu Home About Values Services Contact" at bounding box center [598, 153] width 1055 height 219
click at [1017, 409] on div "Get Started" at bounding box center [1036, 412] width 81 height 19
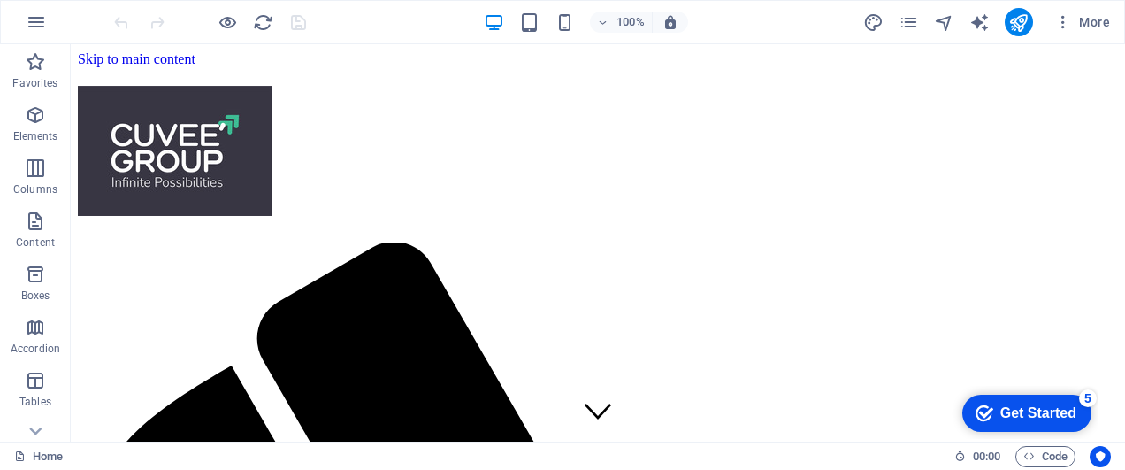
scroll to position [177, 0]
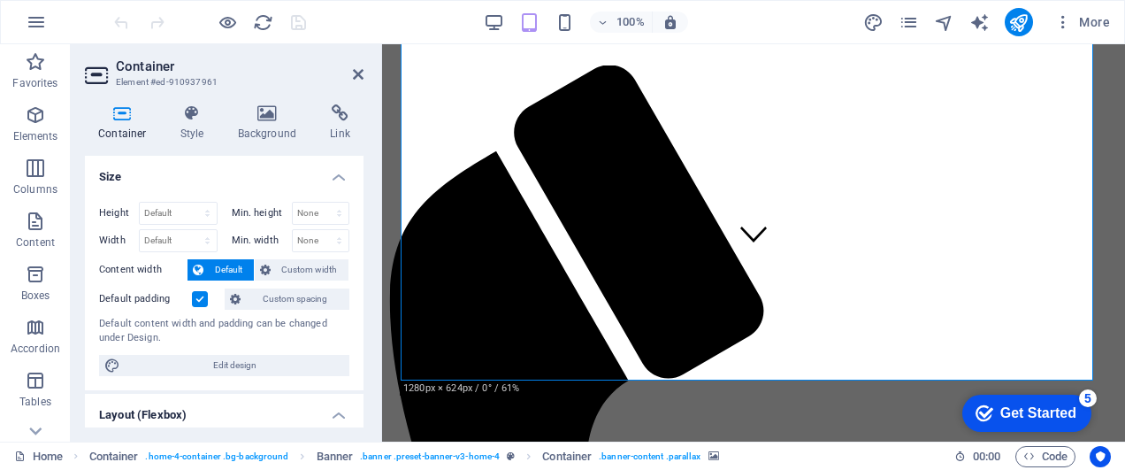
click at [264, 125] on h4 "Background" at bounding box center [271, 122] width 93 height 37
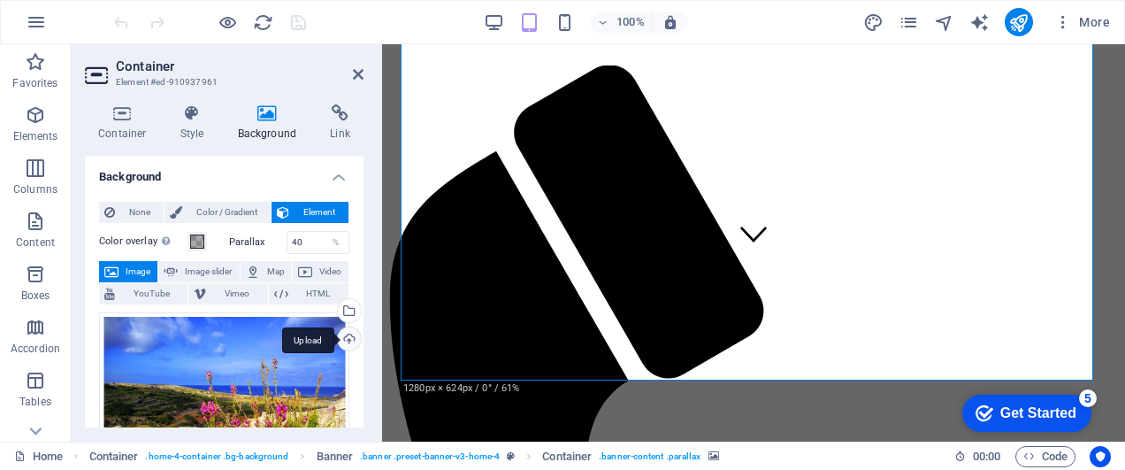
click at [341, 343] on div "Upload" at bounding box center [347, 340] width 27 height 27
